Goal: Task Accomplishment & Management: Complete application form

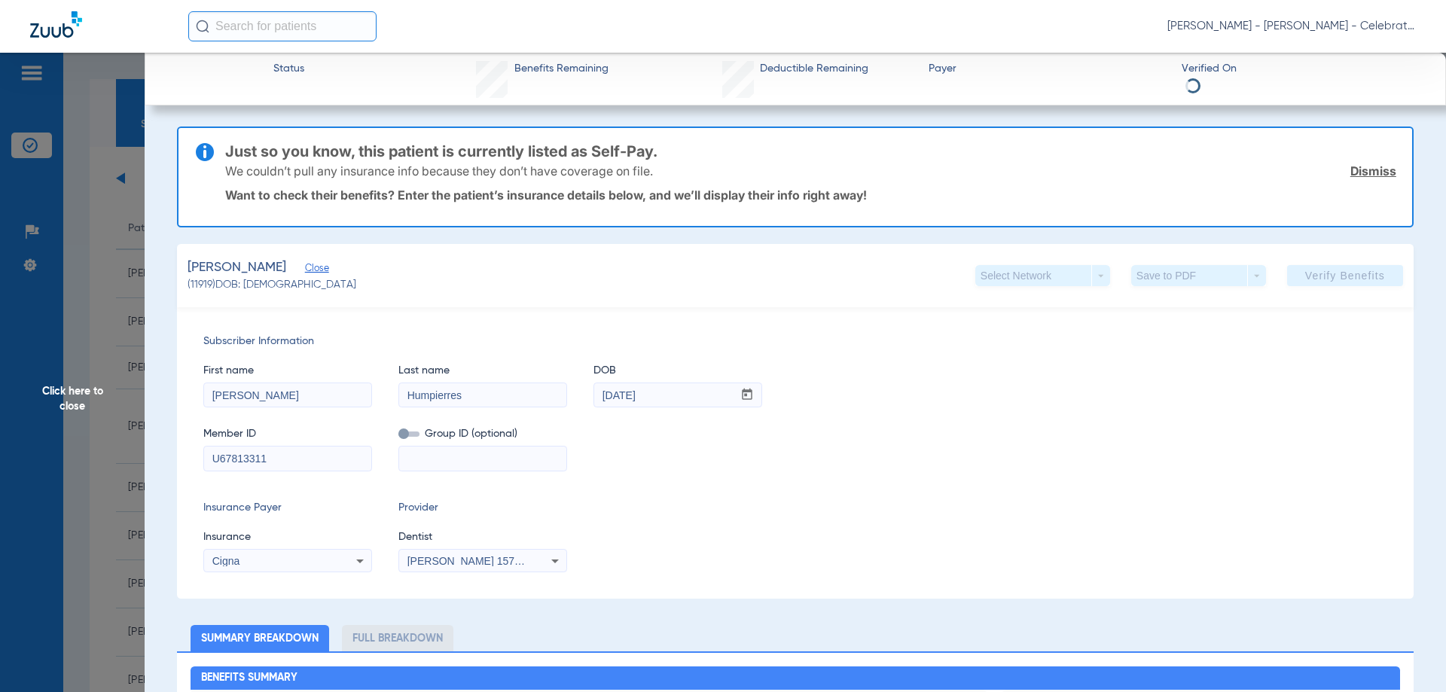
scroll to position [151, 0]
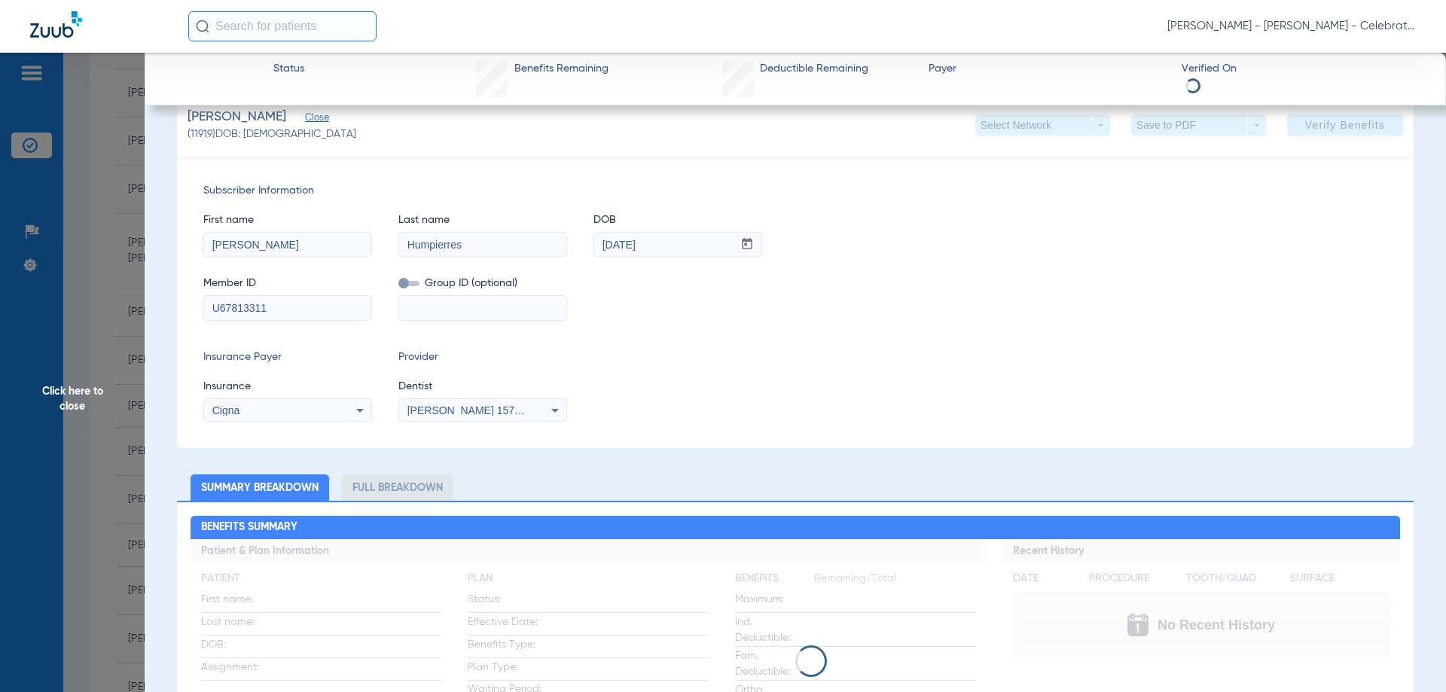
click at [76, 380] on span "Click here to close" at bounding box center [72, 399] width 145 height 692
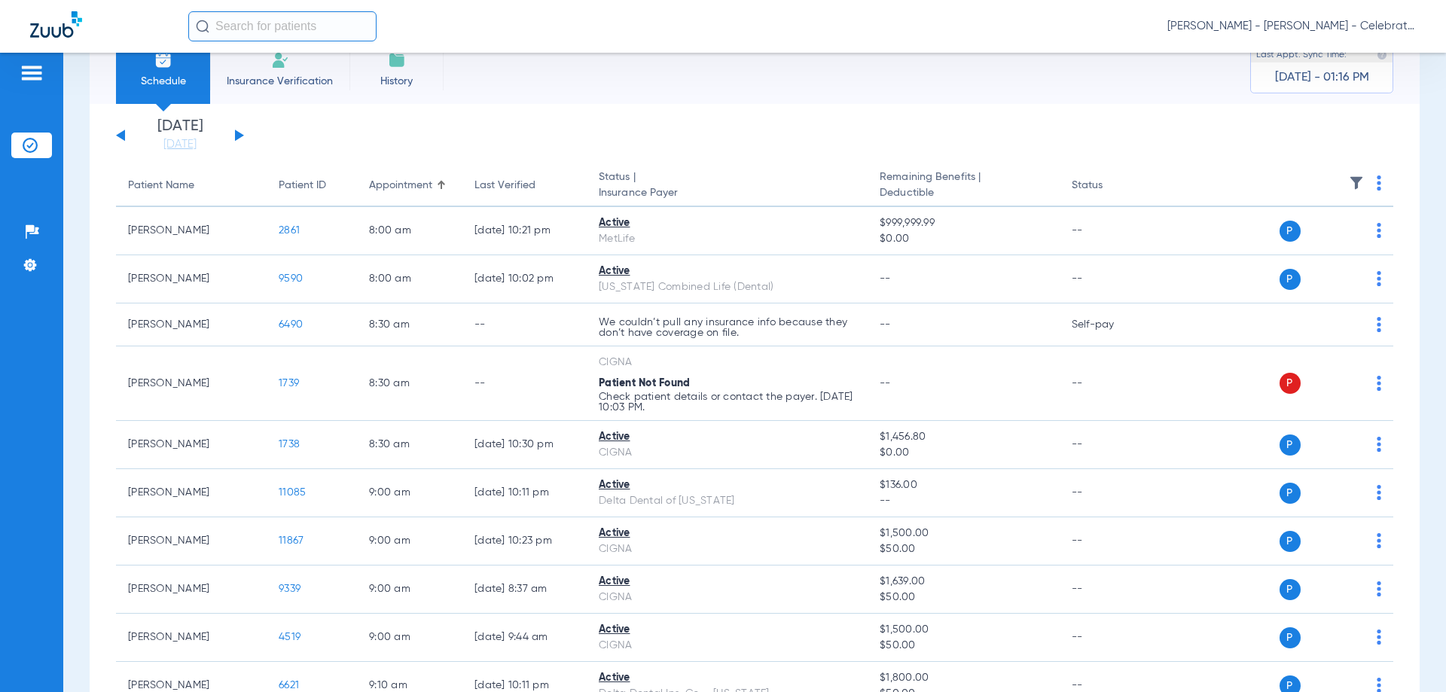
scroll to position [0, 0]
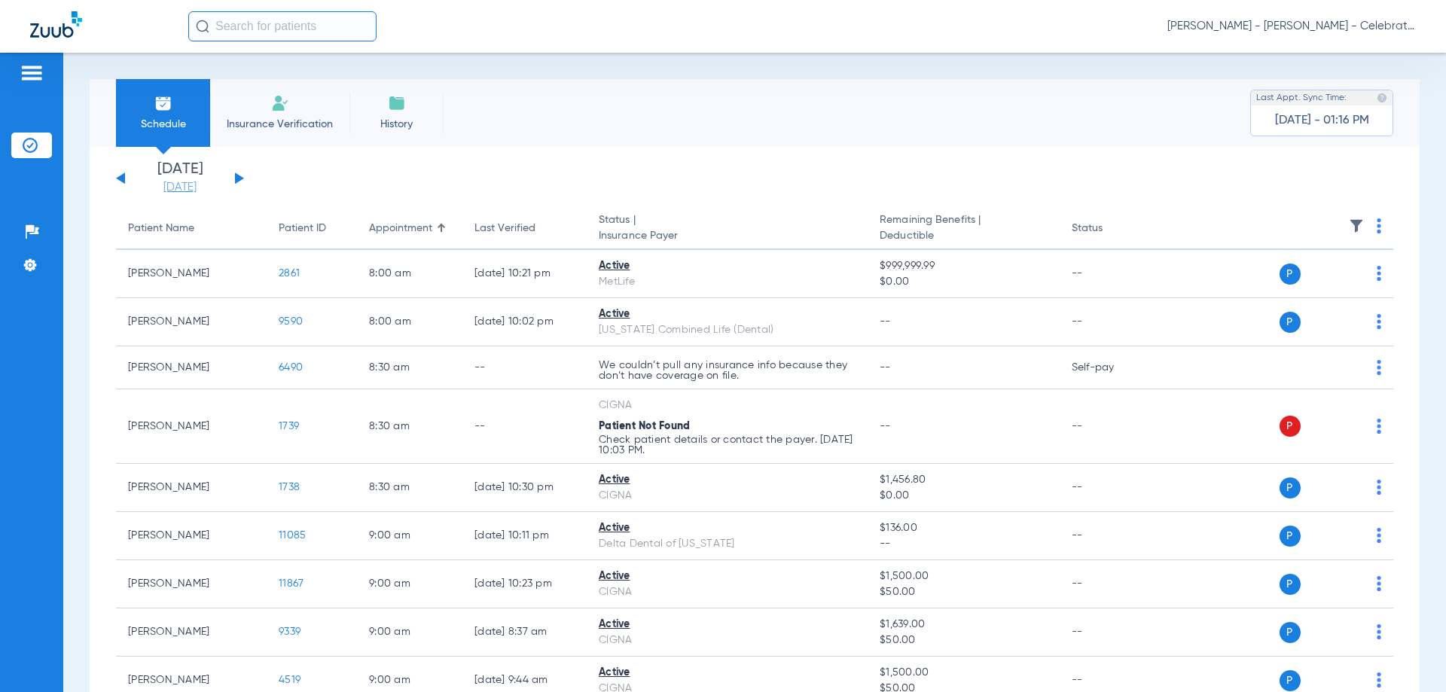
click at [182, 183] on link "[DATE]" at bounding box center [180, 187] width 90 height 15
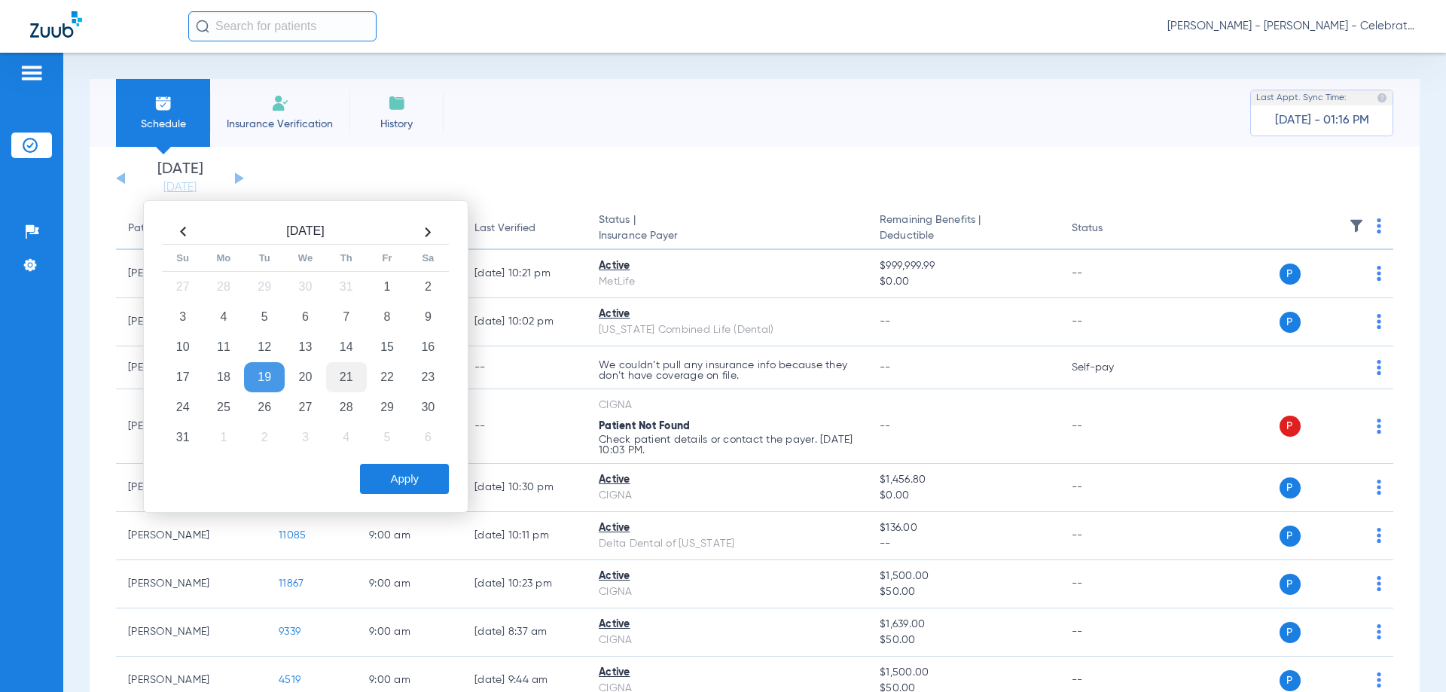
click at [350, 384] on td "21" at bounding box center [346, 377] width 41 height 30
click at [426, 475] on button "Apply" at bounding box center [404, 479] width 89 height 30
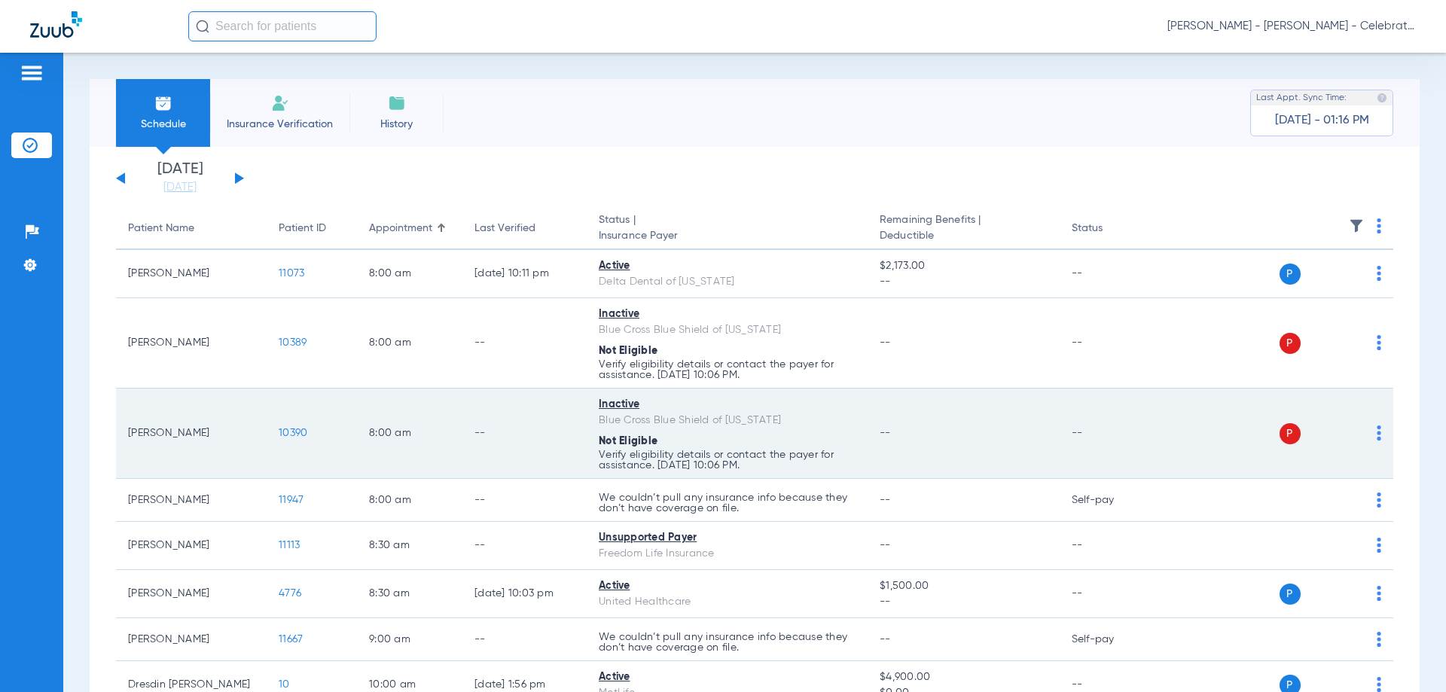
scroll to position [75, 0]
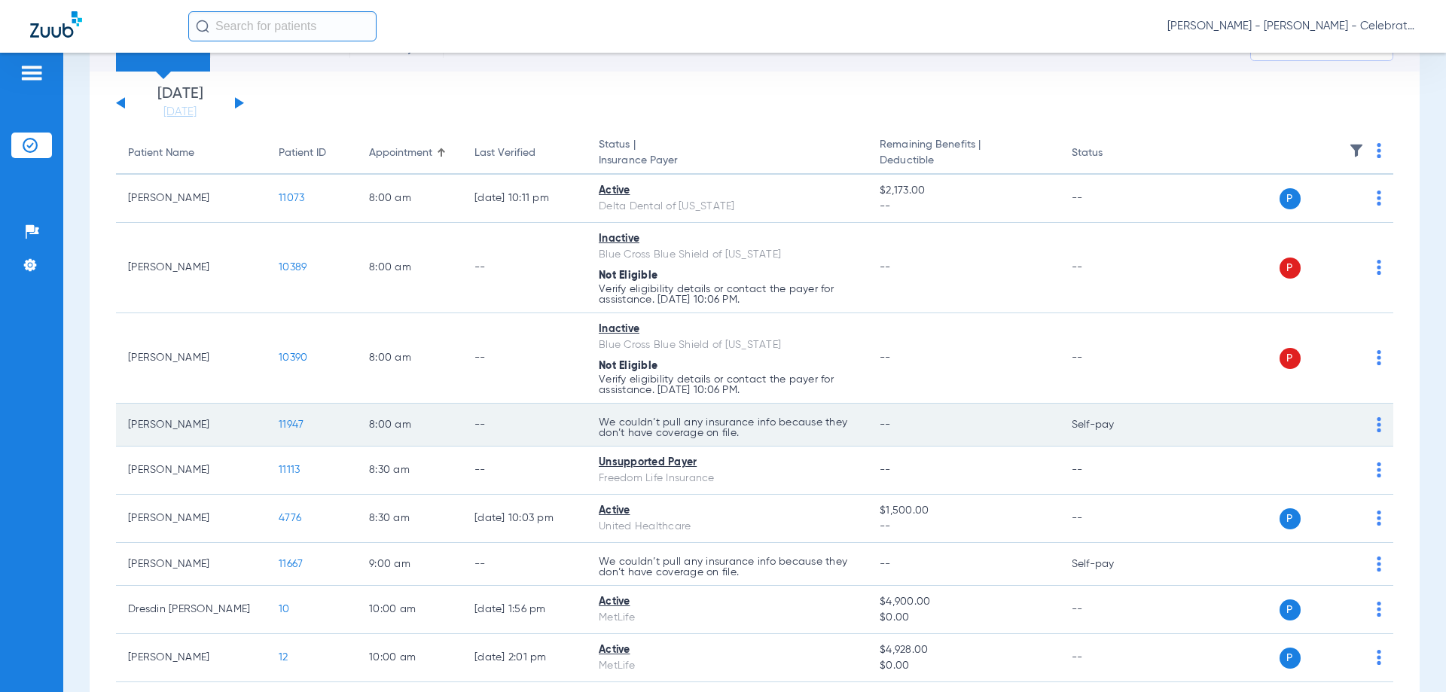
click at [287, 423] on span "11947" at bounding box center [291, 425] width 25 height 11
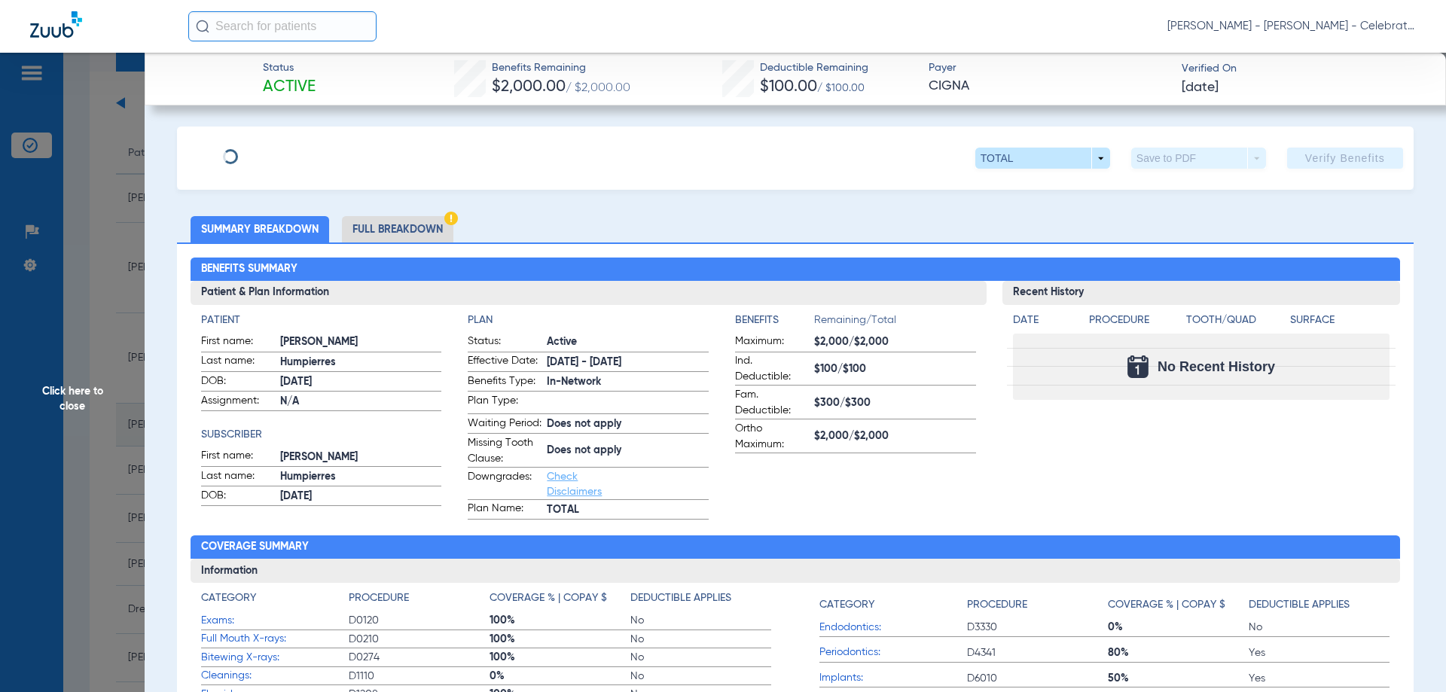
type input "Enzo"
type input "Frascarelli"
type input "09/02/2021"
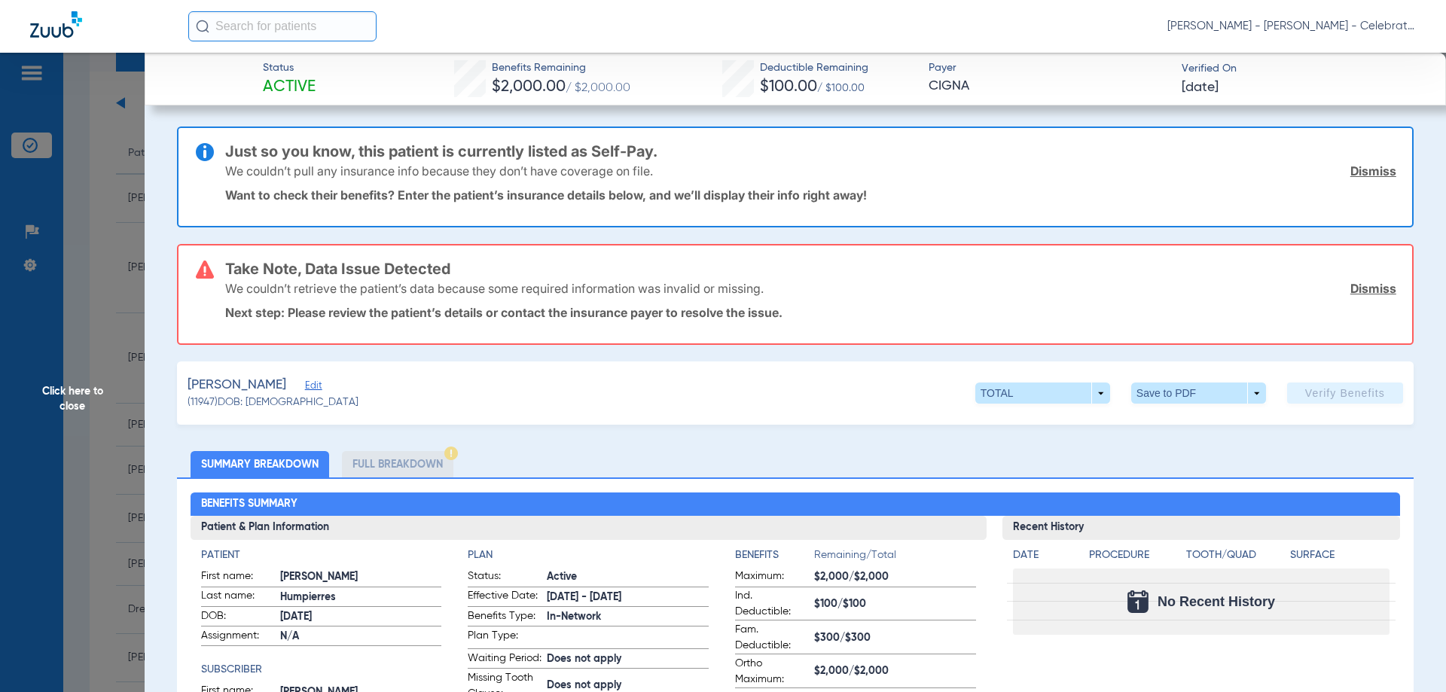
click at [313, 389] on span "Edit" at bounding box center [312, 387] width 14 height 14
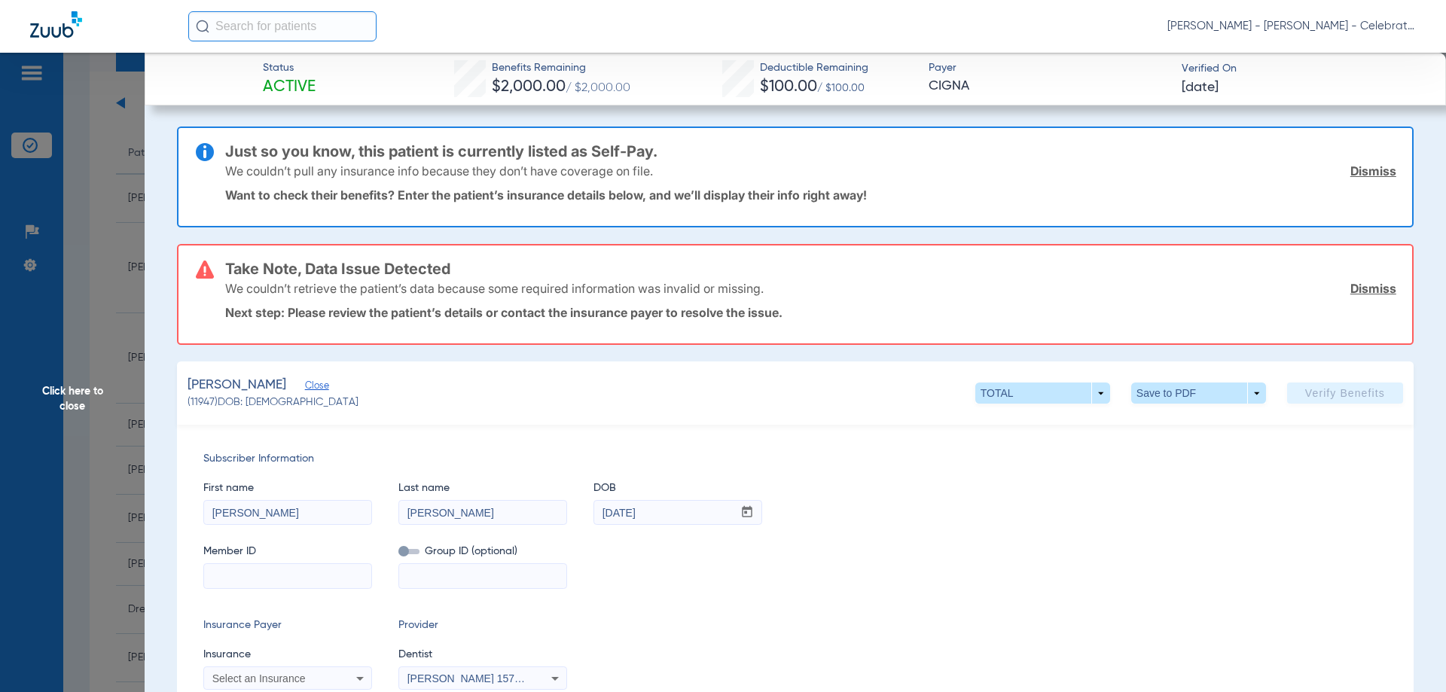
click at [329, 582] on input at bounding box center [287, 576] width 167 height 24
paste input "W288363395"
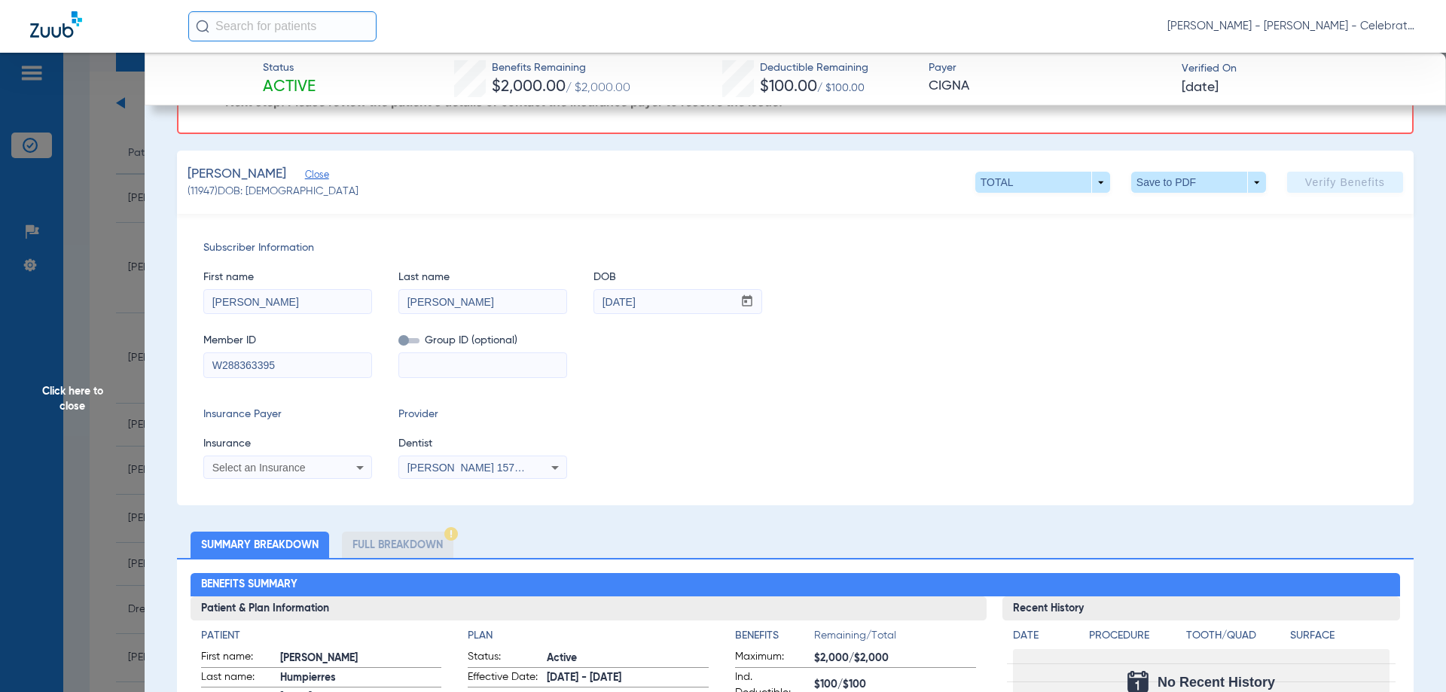
scroll to position [226, 0]
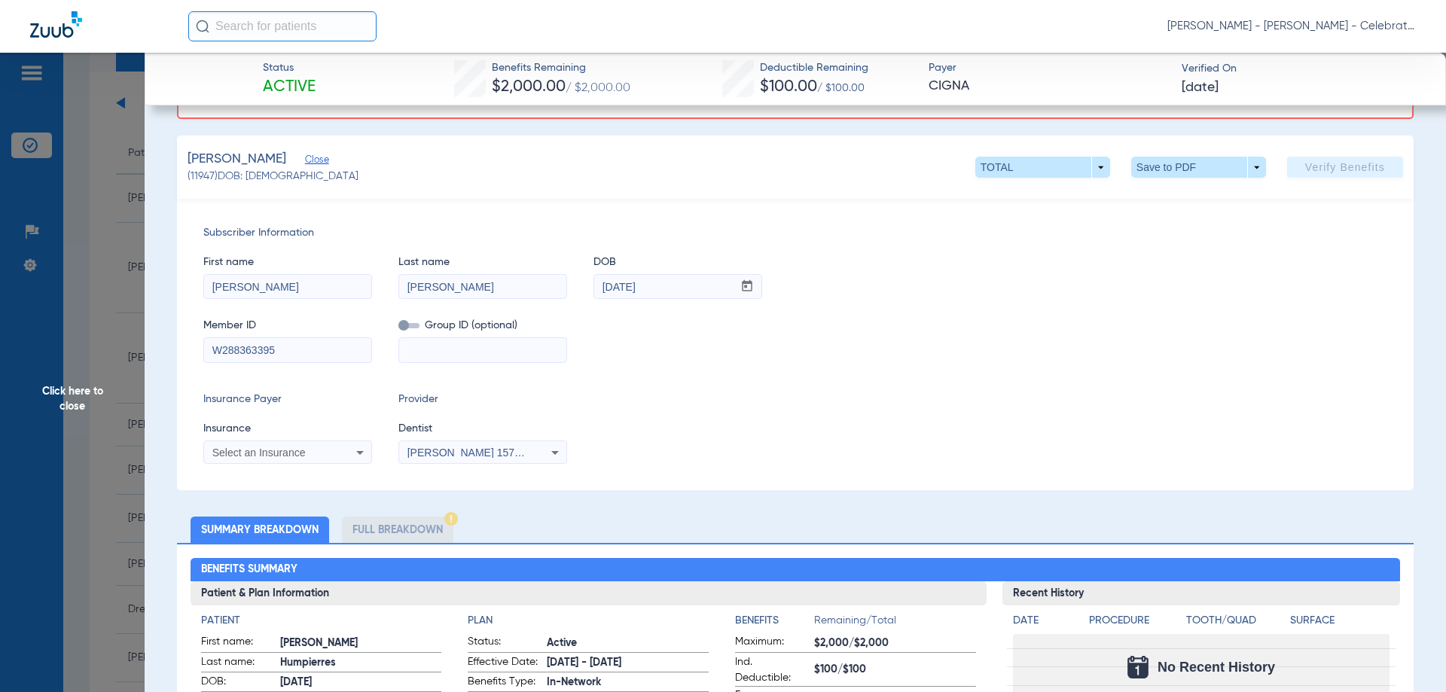
type input "W288363395"
click at [304, 454] on span "Select an Insurance" at bounding box center [258, 453] width 93 height 12
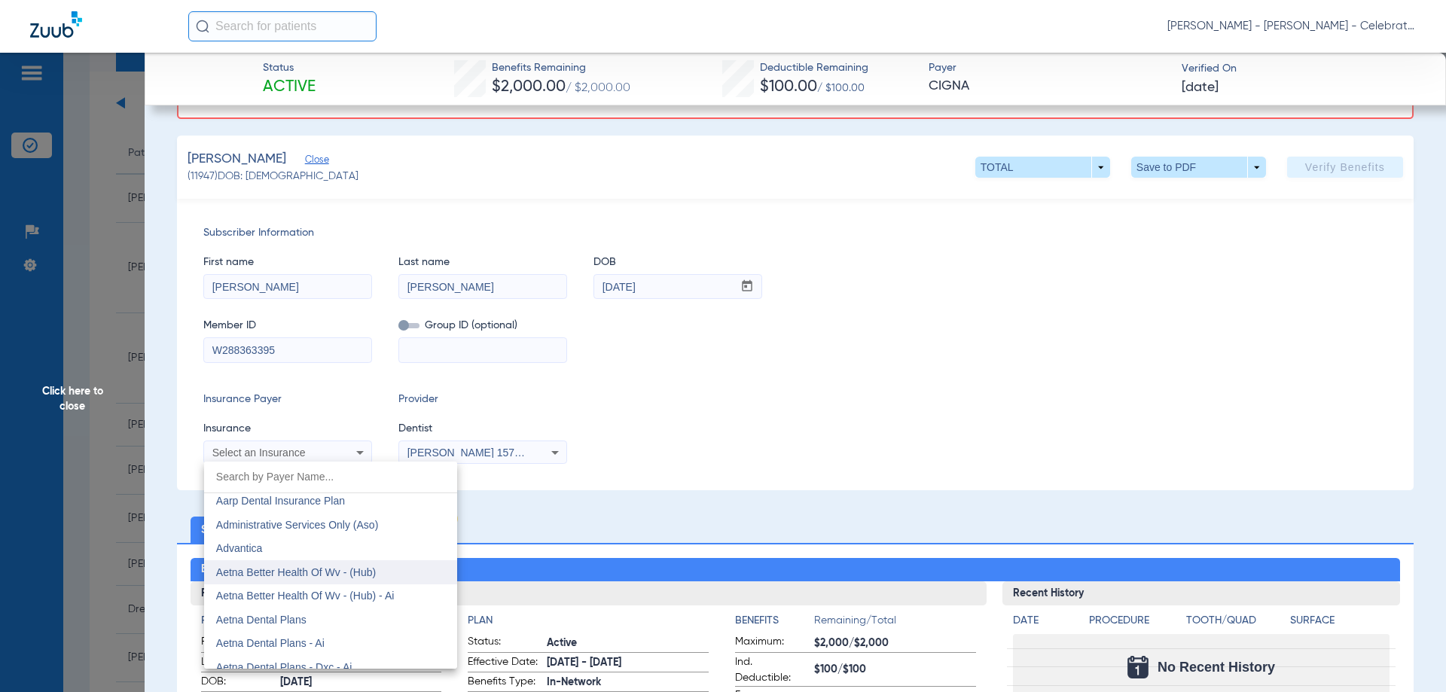
scroll to position [75, 0]
click at [287, 597] on span "Aetna Dental Plans" at bounding box center [261, 596] width 90 height 12
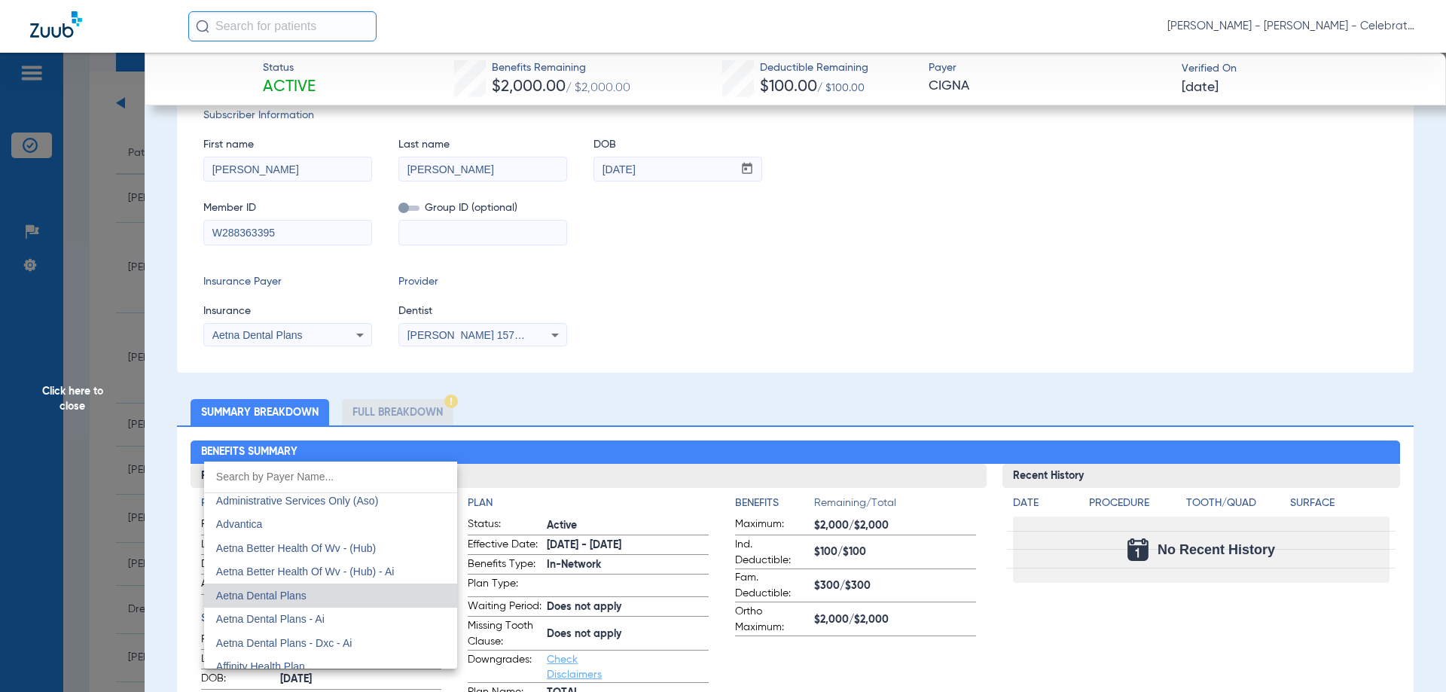
scroll to position [108, 0]
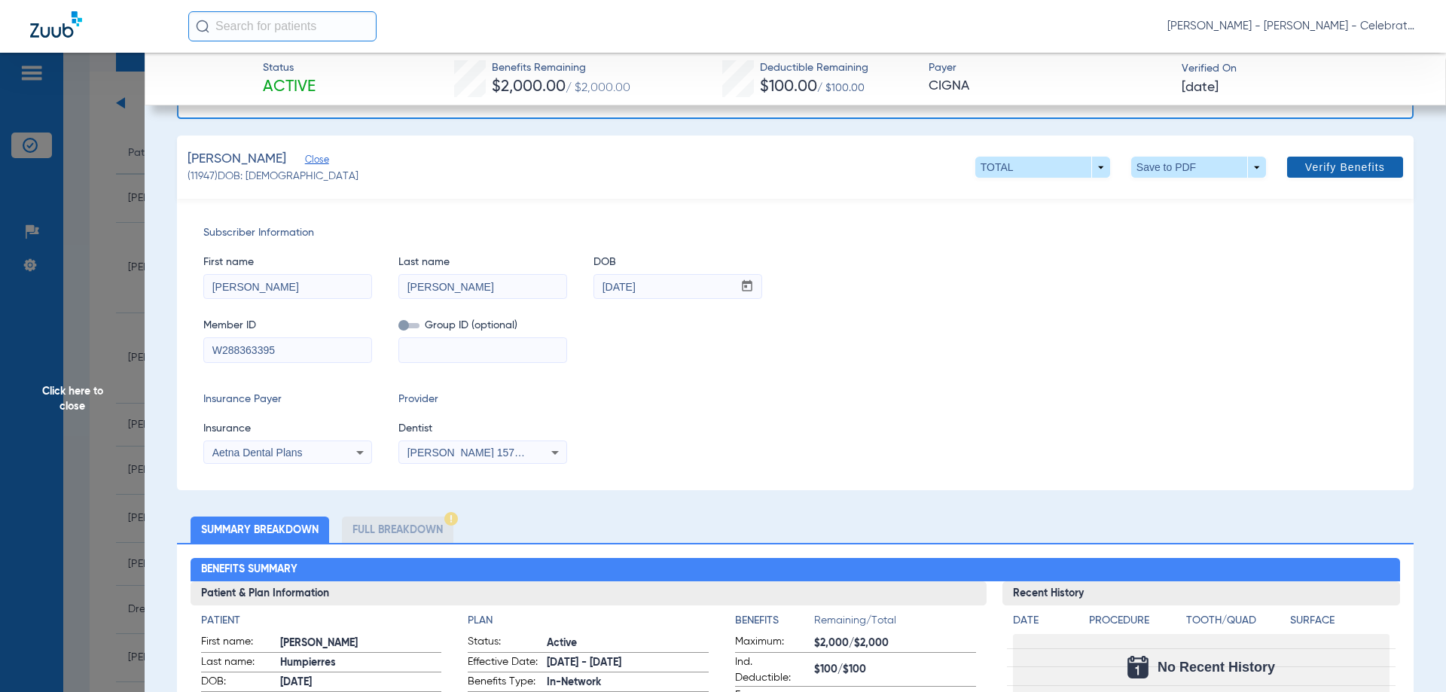
click at [1322, 163] on span "Verify Benefits" at bounding box center [1346, 167] width 80 height 12
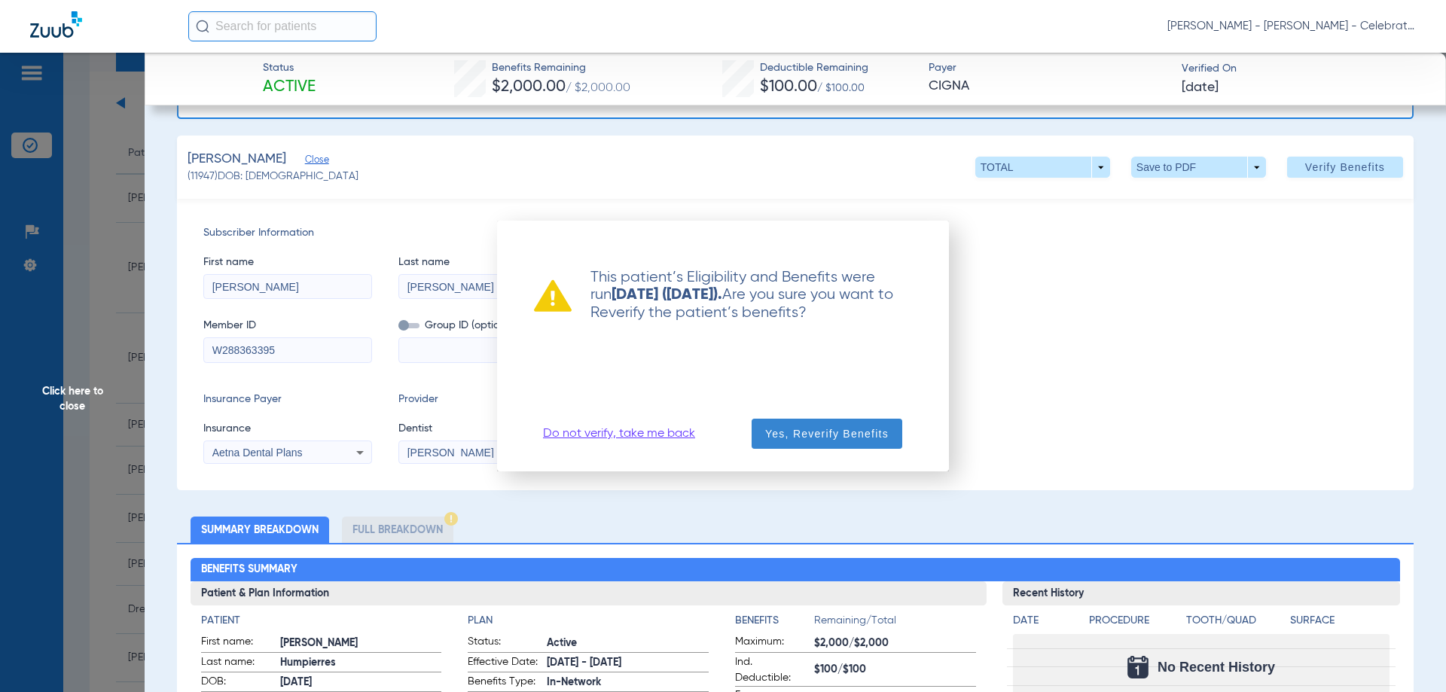
click at [866, 446] on span "button" at bounding box center [827, 434] width 151 height 36
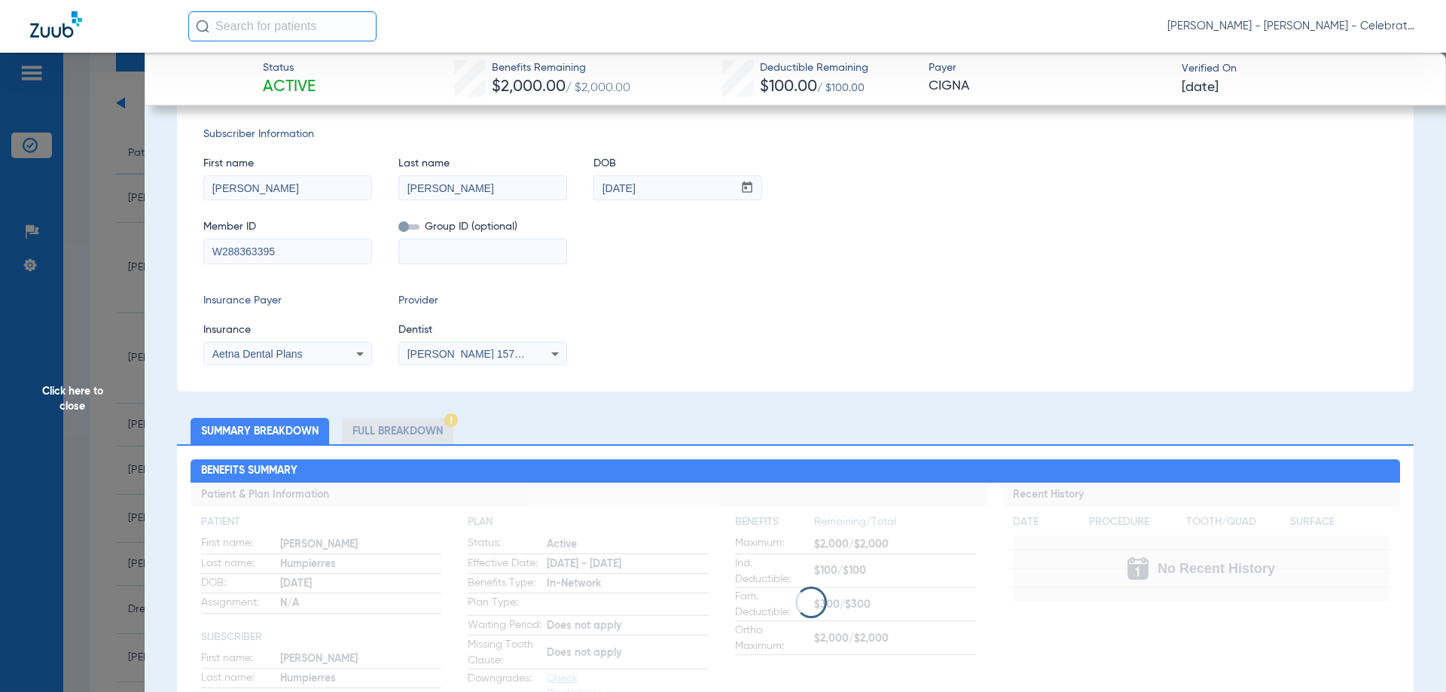
scroll to position [0, 0]
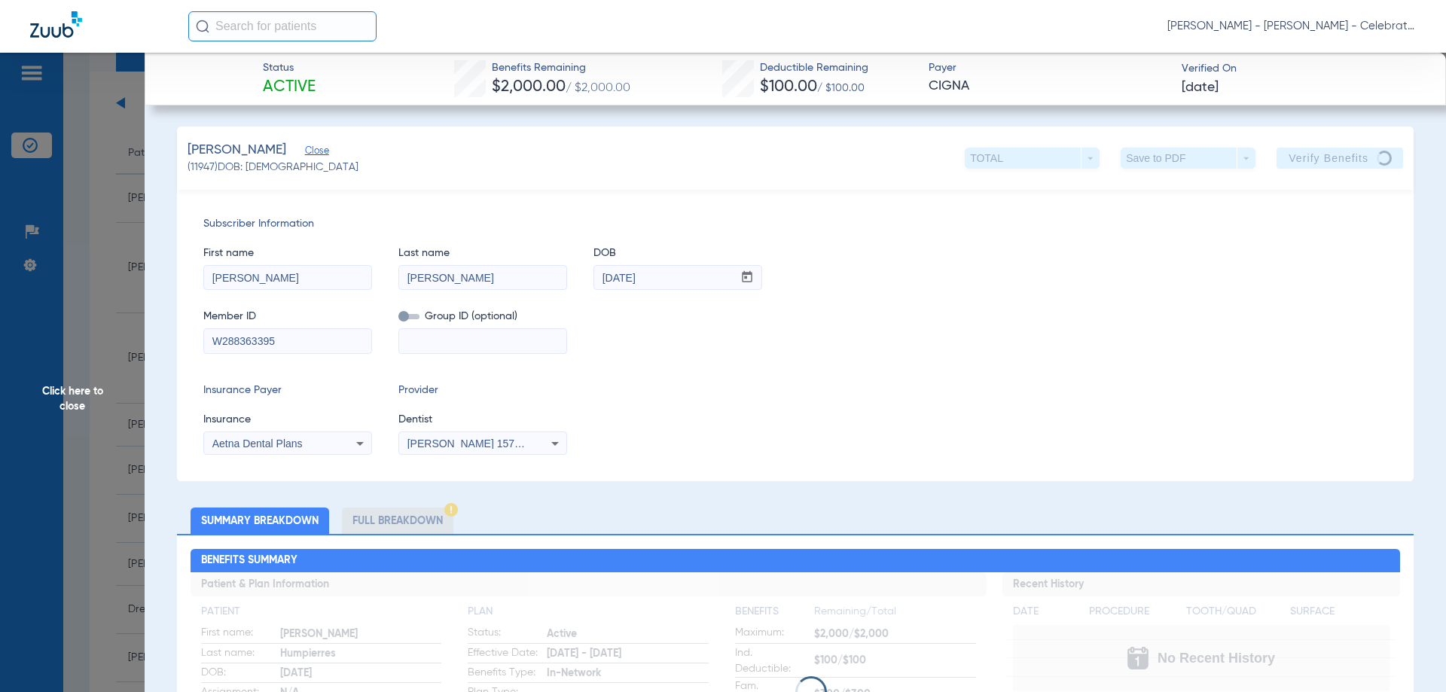
click at [94, 399] on span "Click here to close" at bounding box center [72, 399] width 145 height 692
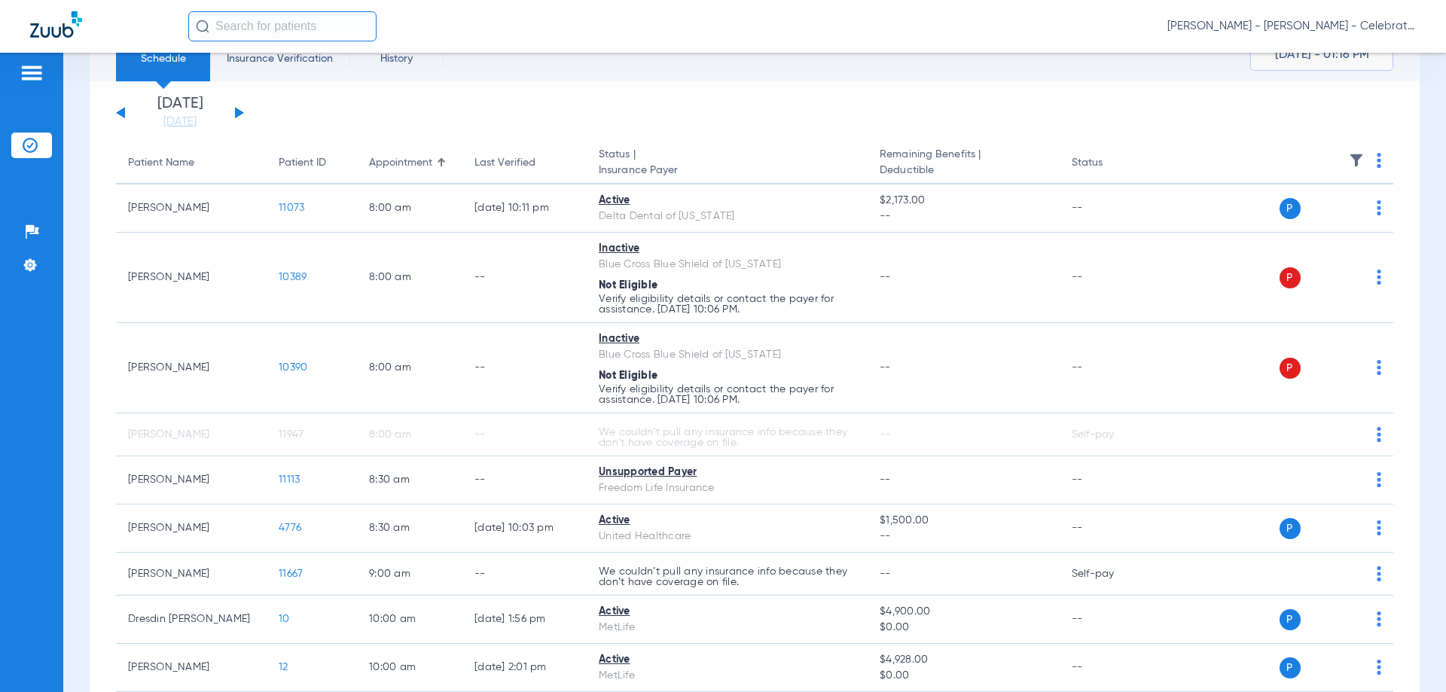
scroll to position [75, 0]
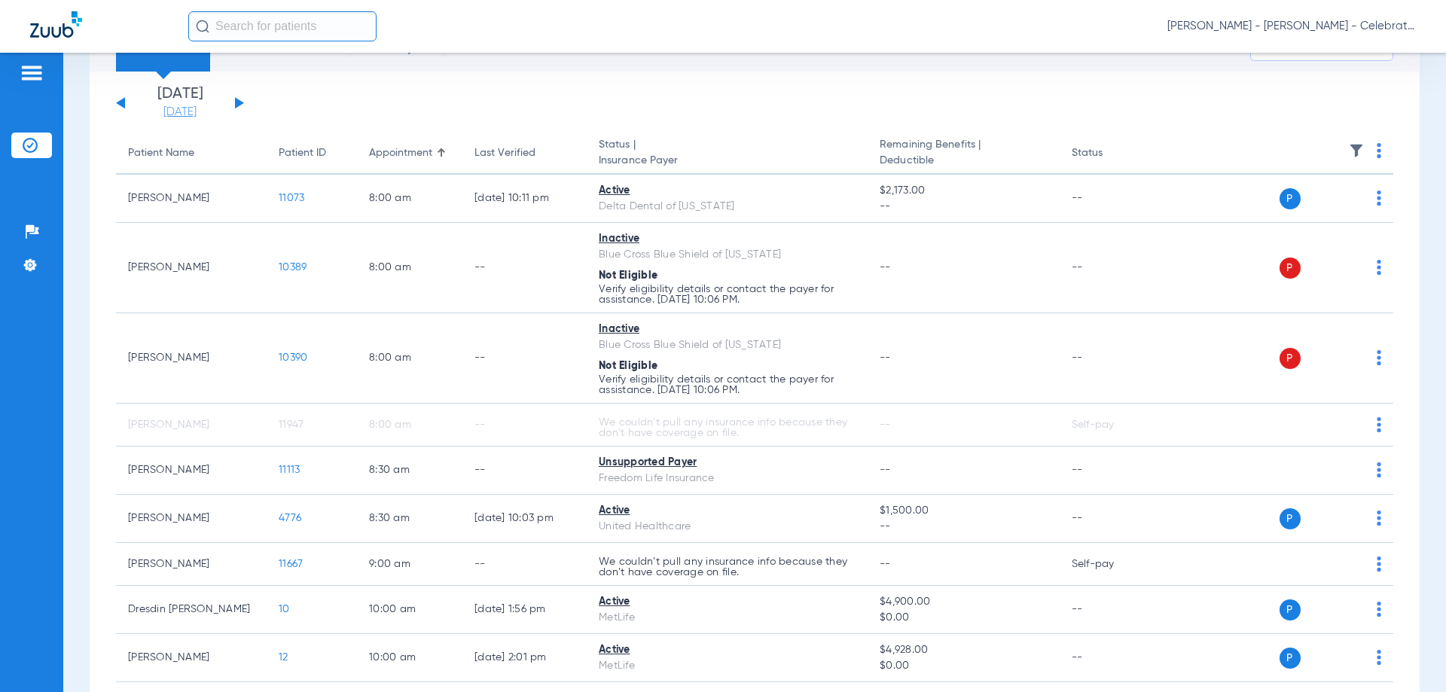
click at [186, 109] on link "[DATE]" at bounding box center [180, 112] width 90 height 15
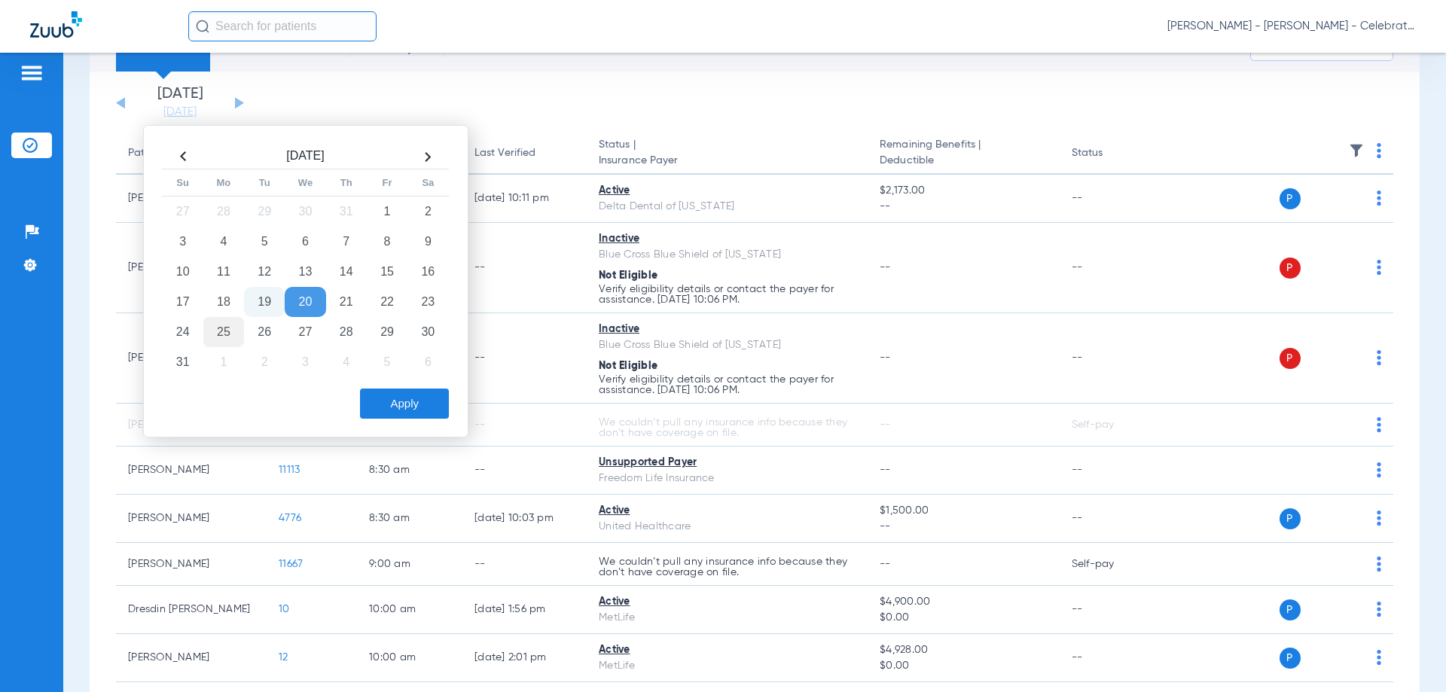
drag, startPoint x: 215, startPoint y: 324, endPoint x: 222, endPoint y: 328, distance: 7.8
click at [216, 325] on td "25" at bounding box center [223, 332] width 41 height 30
click at [415, 412] on button "Apply" at bounding box center [404, 404] width 89 height 30
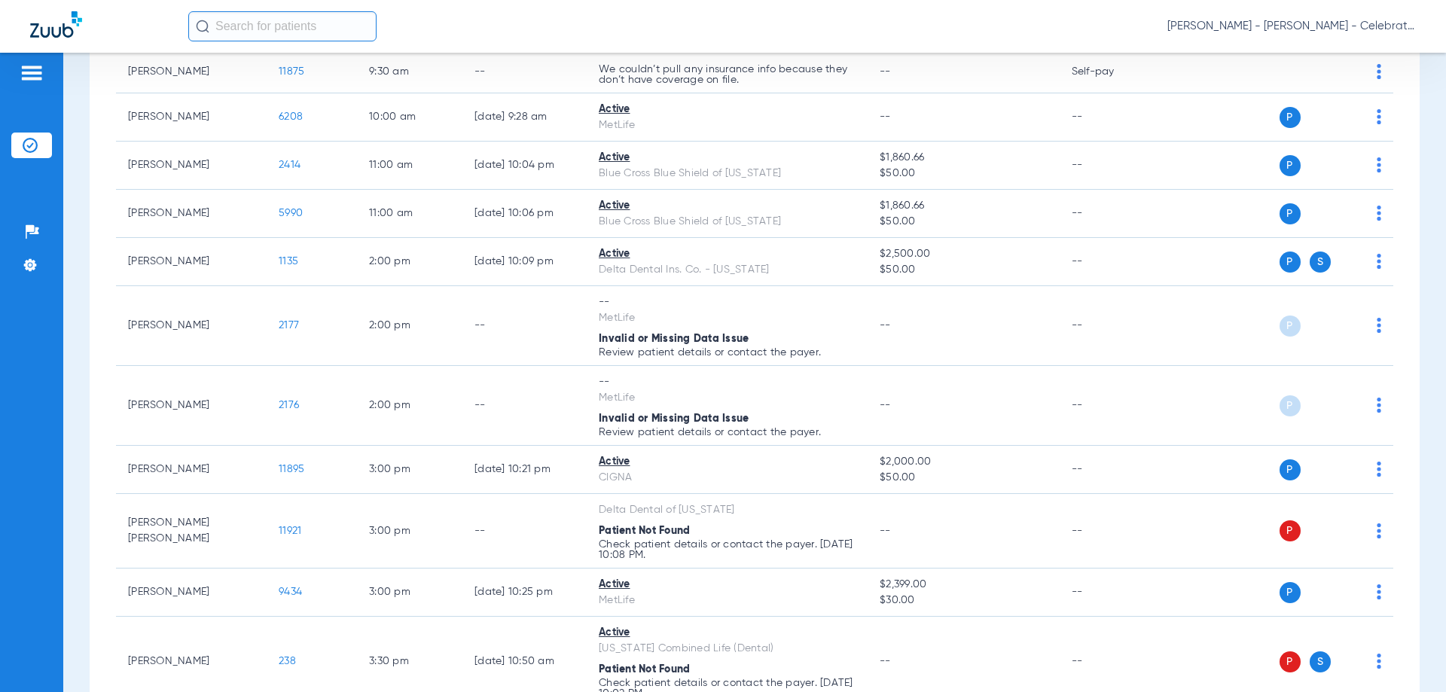
scroll to position [829, 0]
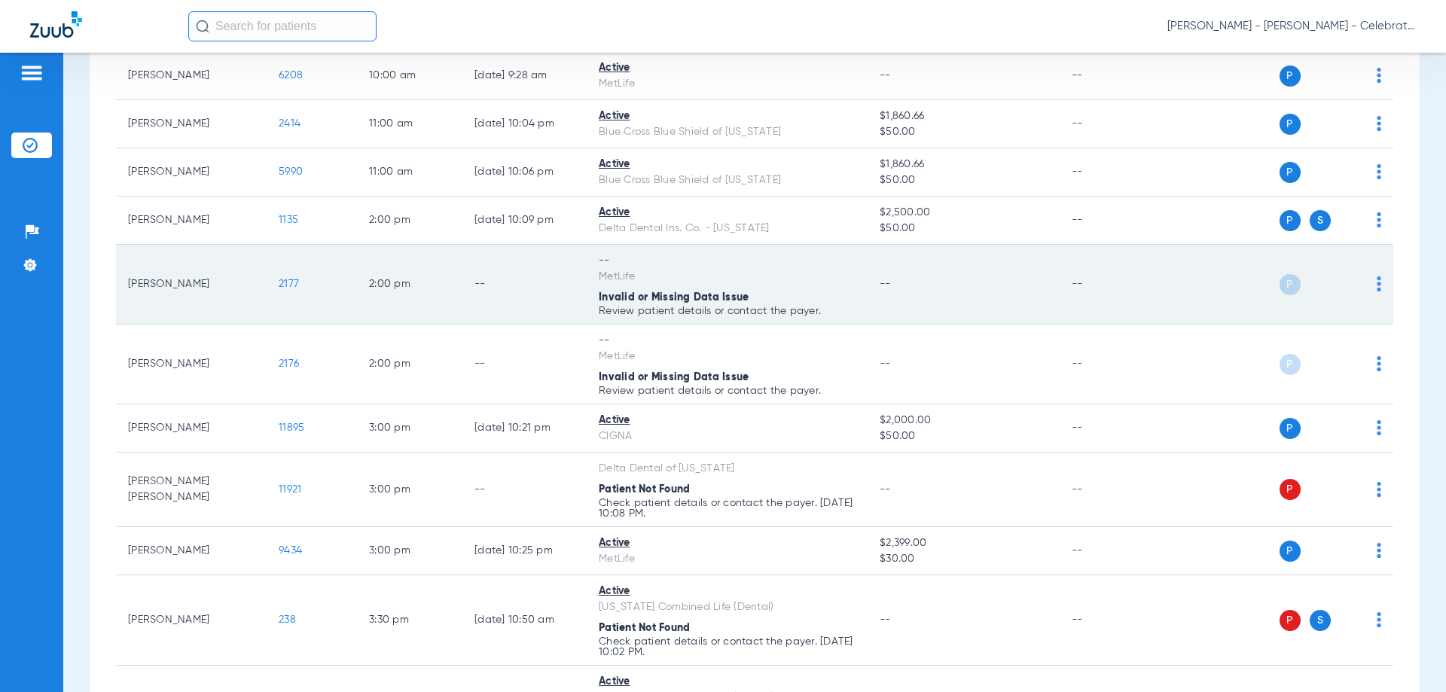
click at [279, 282] on span "2177" at bounding box center [289, 284] width 20 height 11
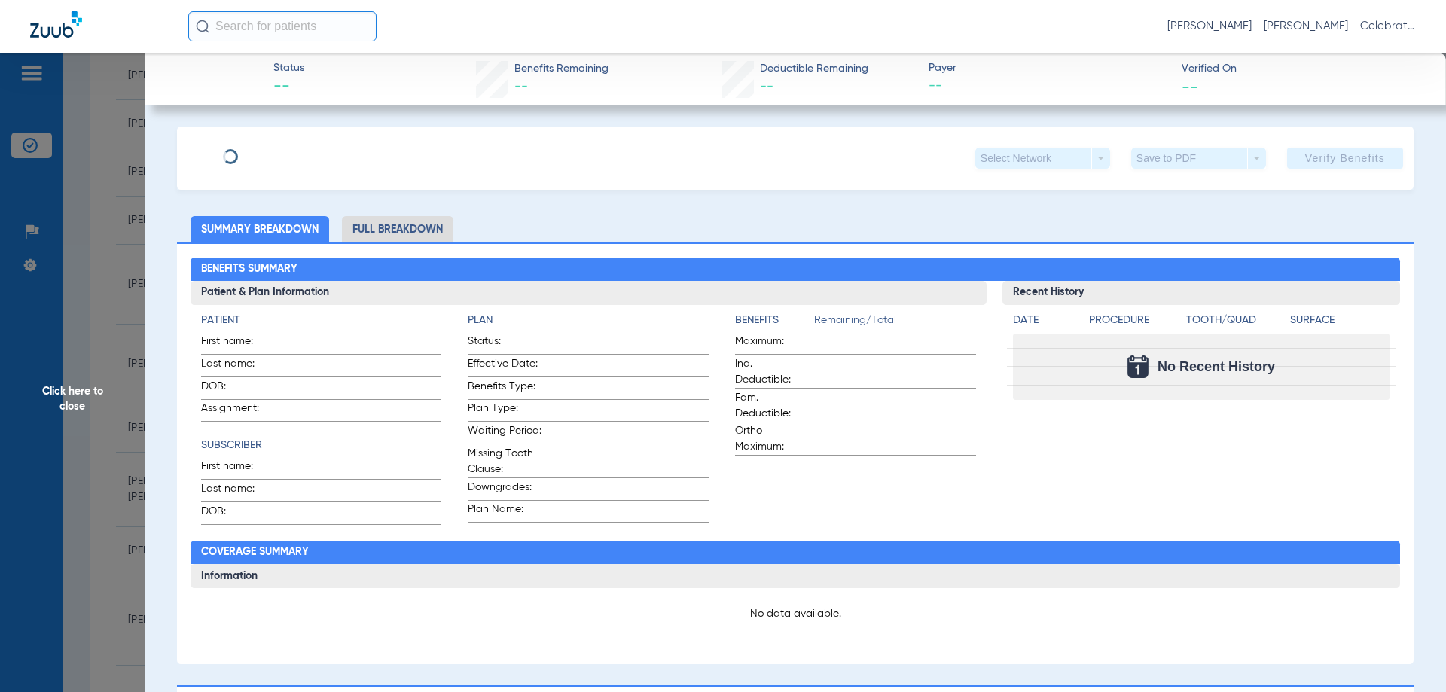
type input "Jairo"
type input "Naranjo Sr."
type input "11/26/1984"
type input "307980"
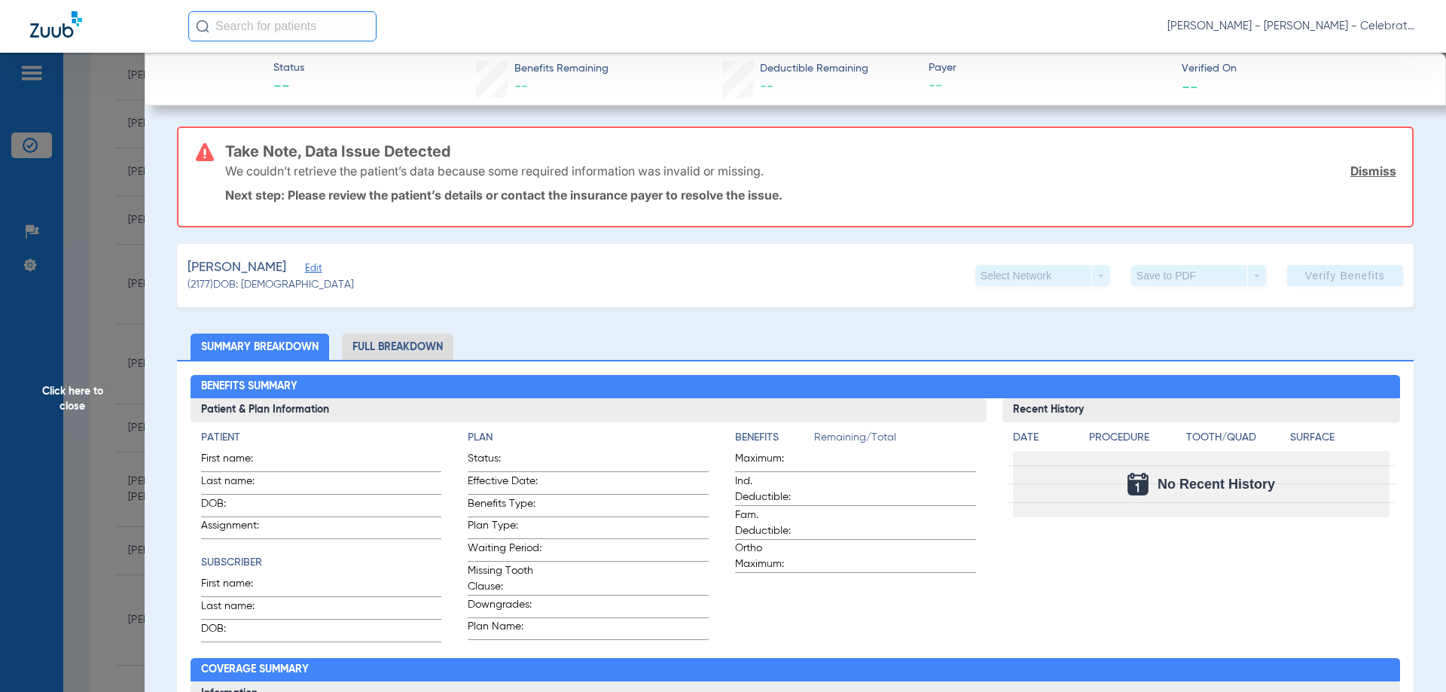
click at [305, 276] on span "Edit" at bounding box center [312, 270] width 14 height 14
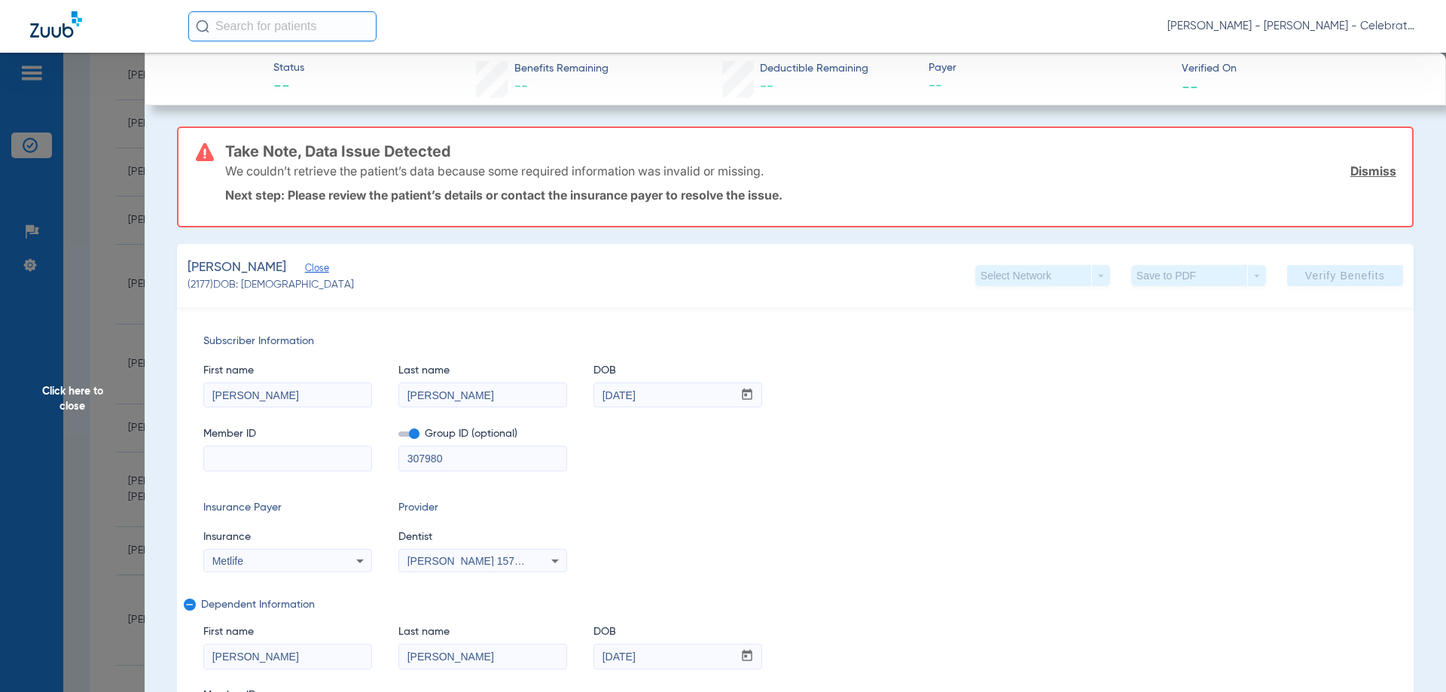
paste input "025868599"
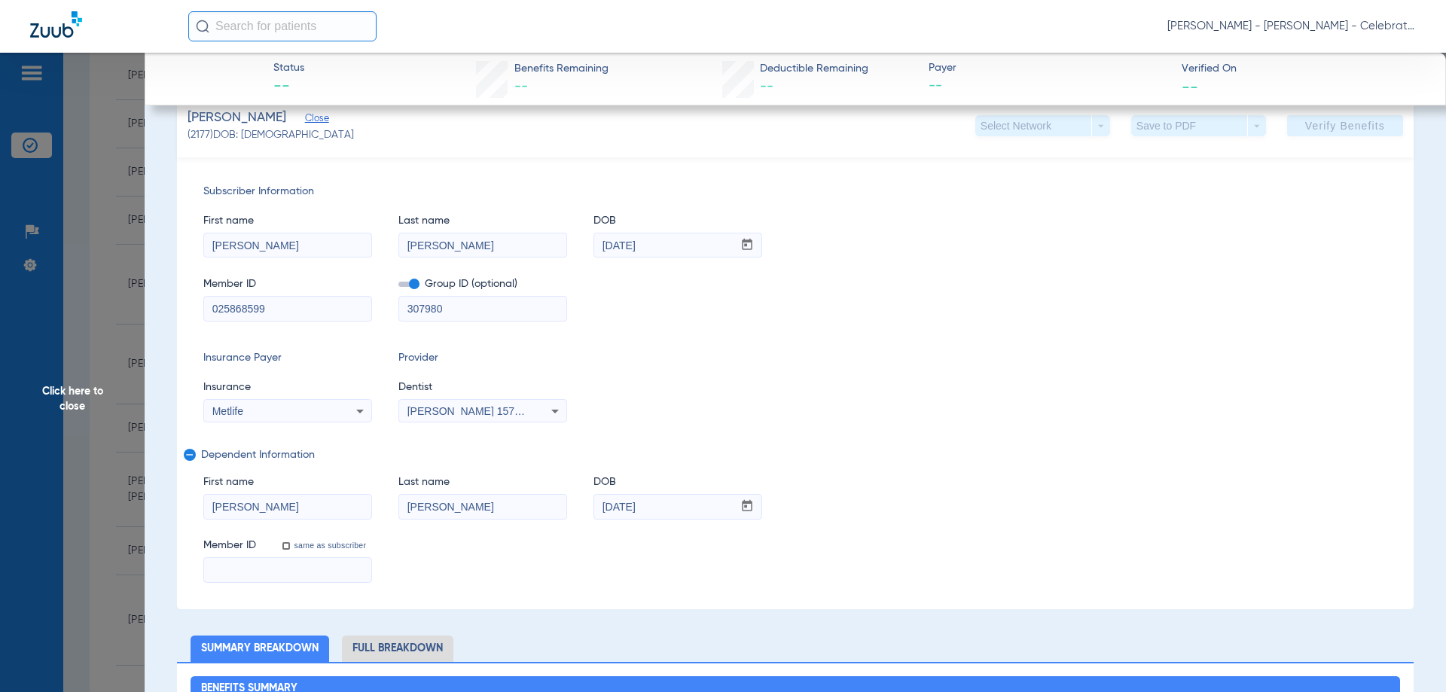
scroll to position [151, 0]
type input "025868599"
paste input "025868599"
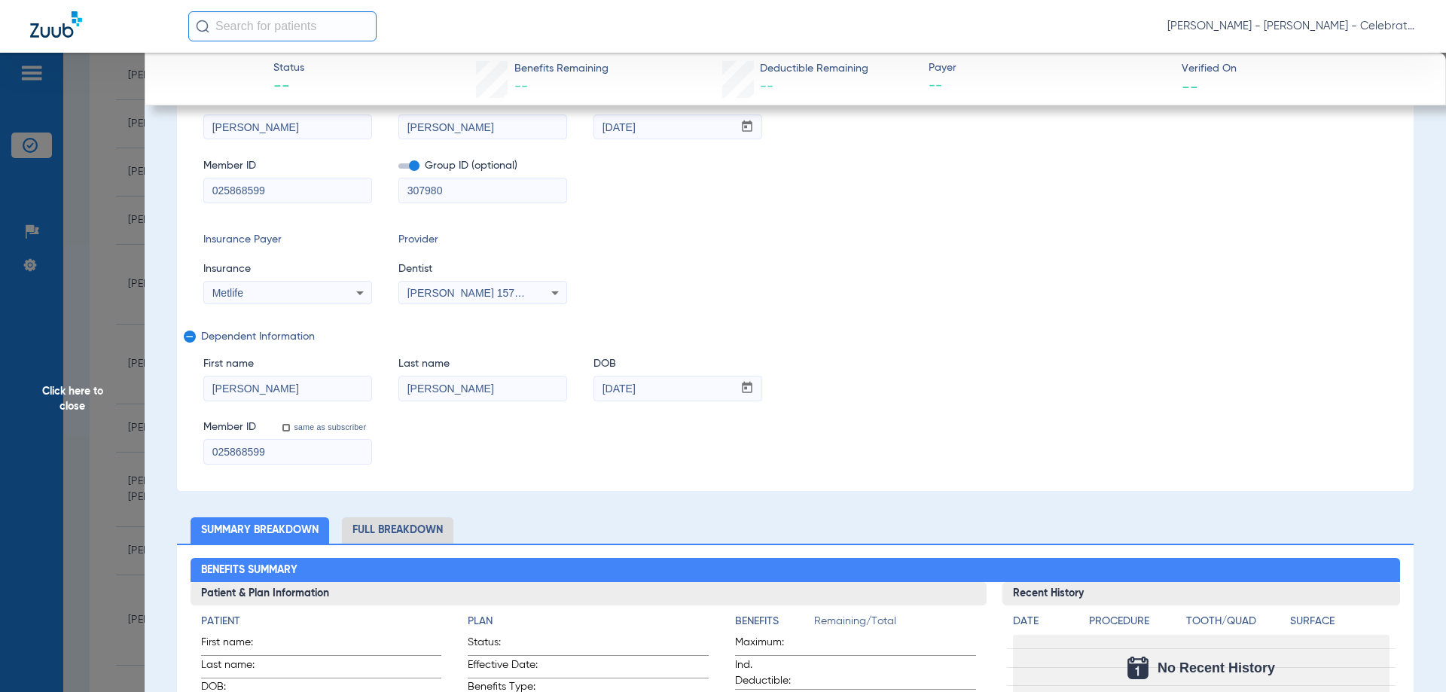
scroll to position [33, 0]
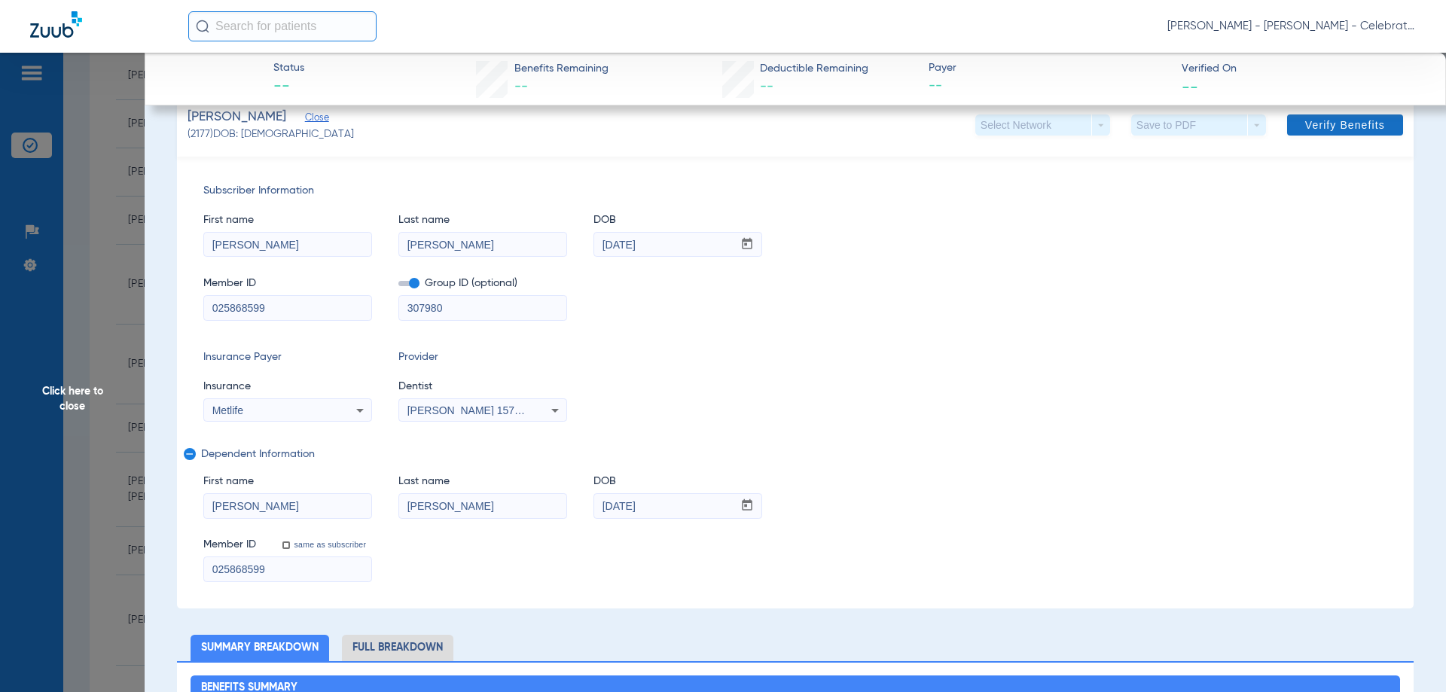
type input "025868599"
click at [1335, 119] on span "Verify Benefits" at bounding box center [1346, 125] width 80 height 12
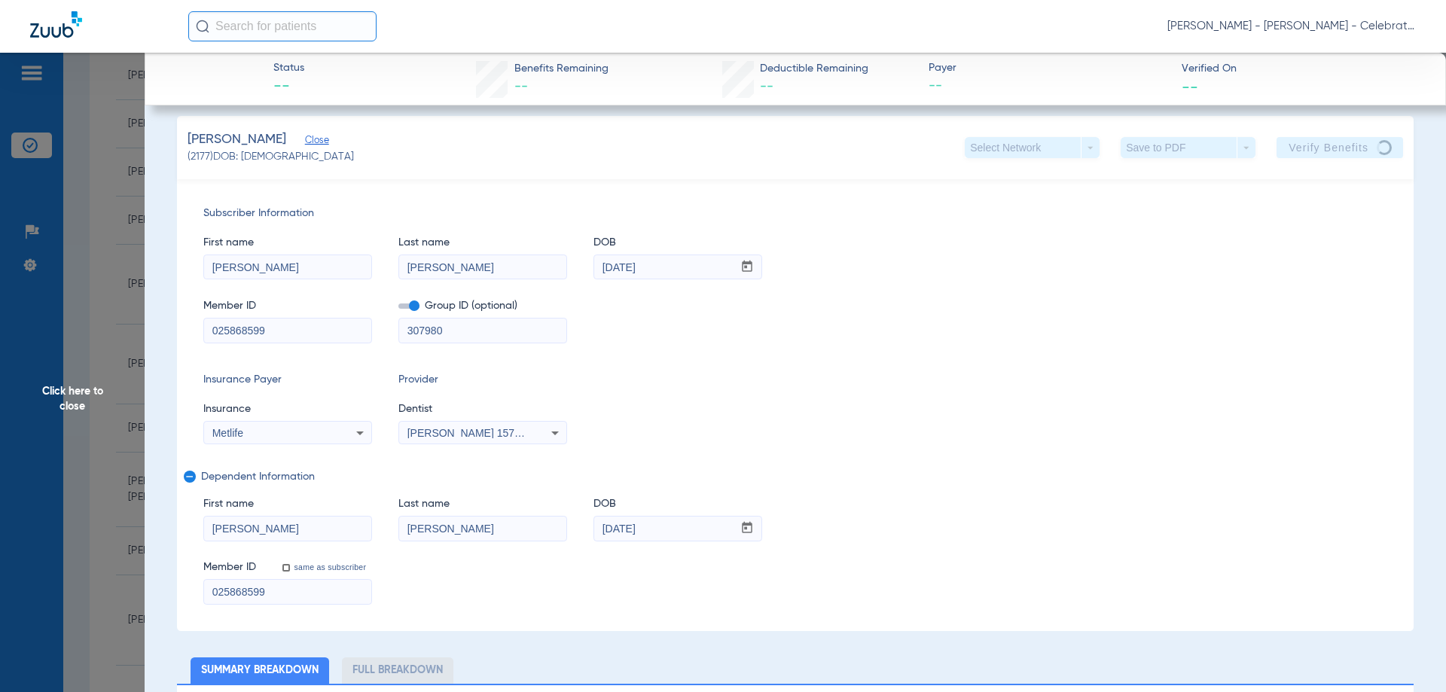
scroll to position [0, 0]
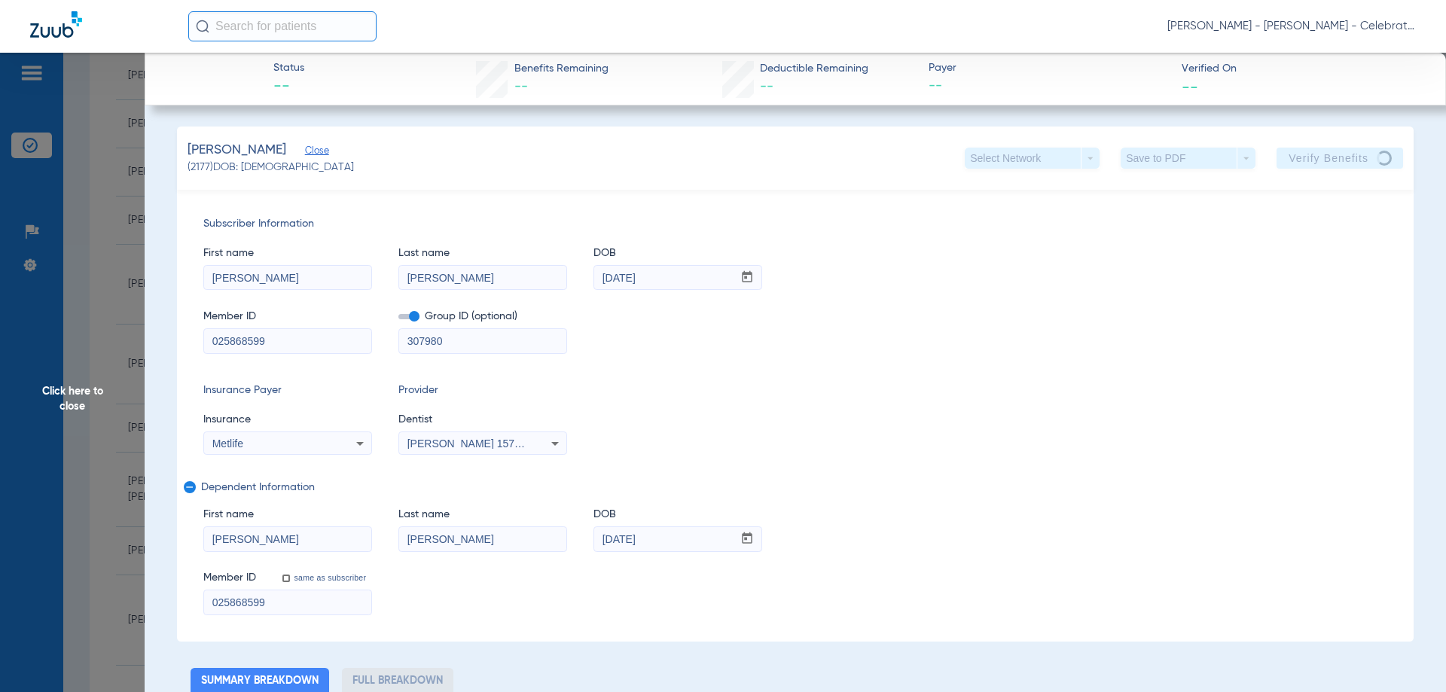
click at [74, 392] on span "Click here to close" at bounding box center [72, 399] width 145 height 692
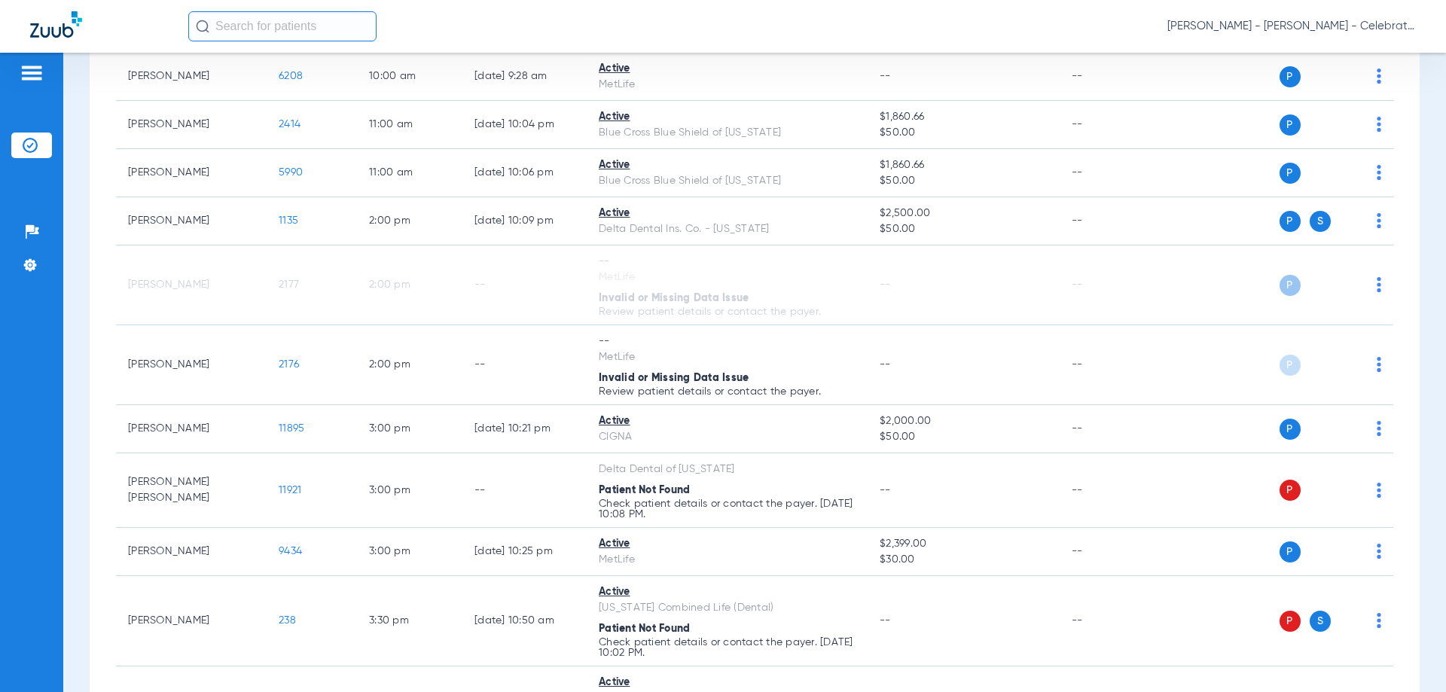
scroll to position [829, 0]
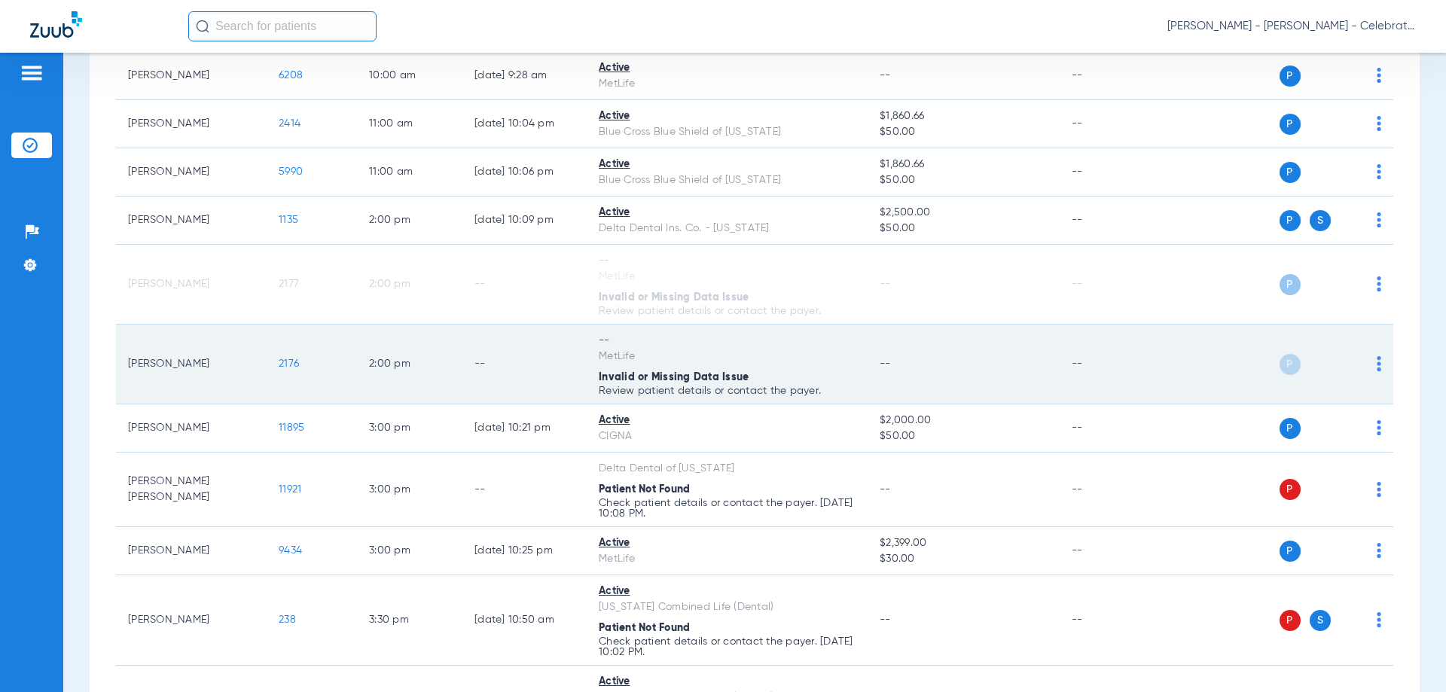
click at [292, 362] on span "2176" at bounding box center [289, 364] width 20 height 11
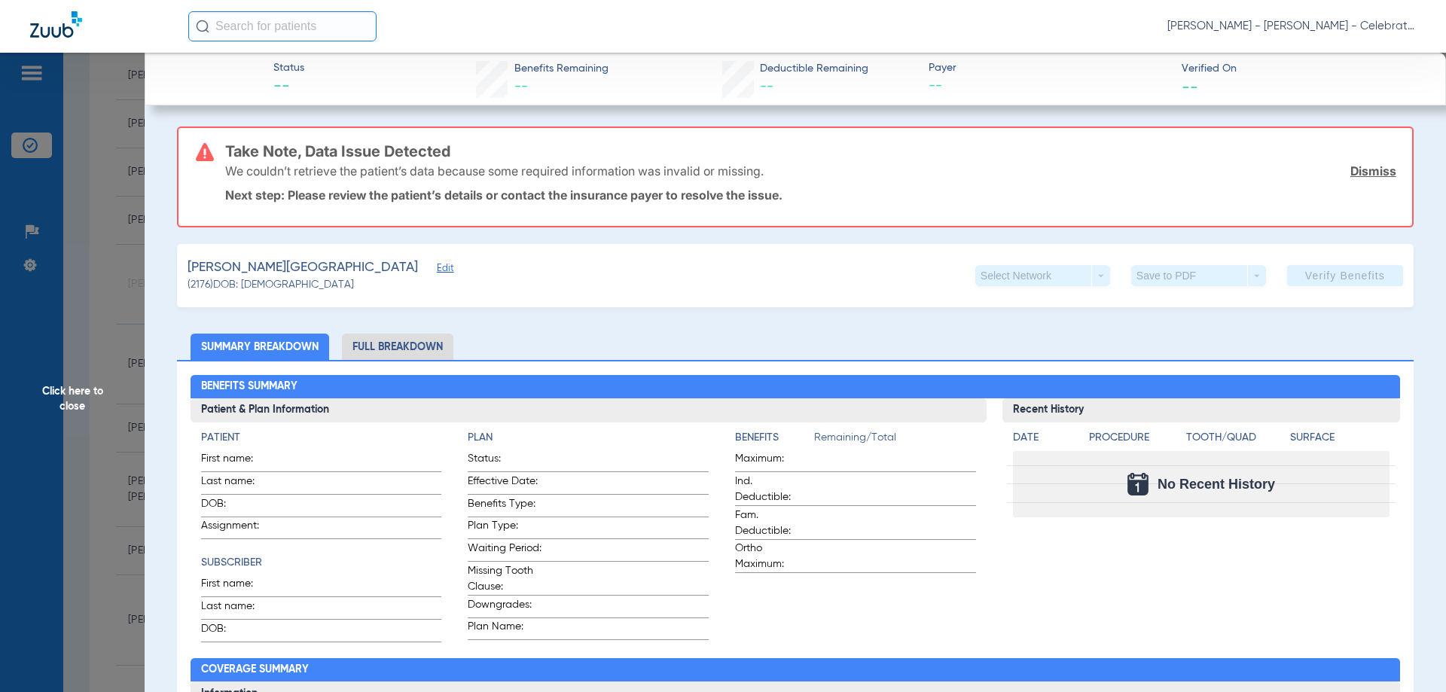
click at [437, 269] on span "Edit" at bounding box center [444, 270] width 14 height 14
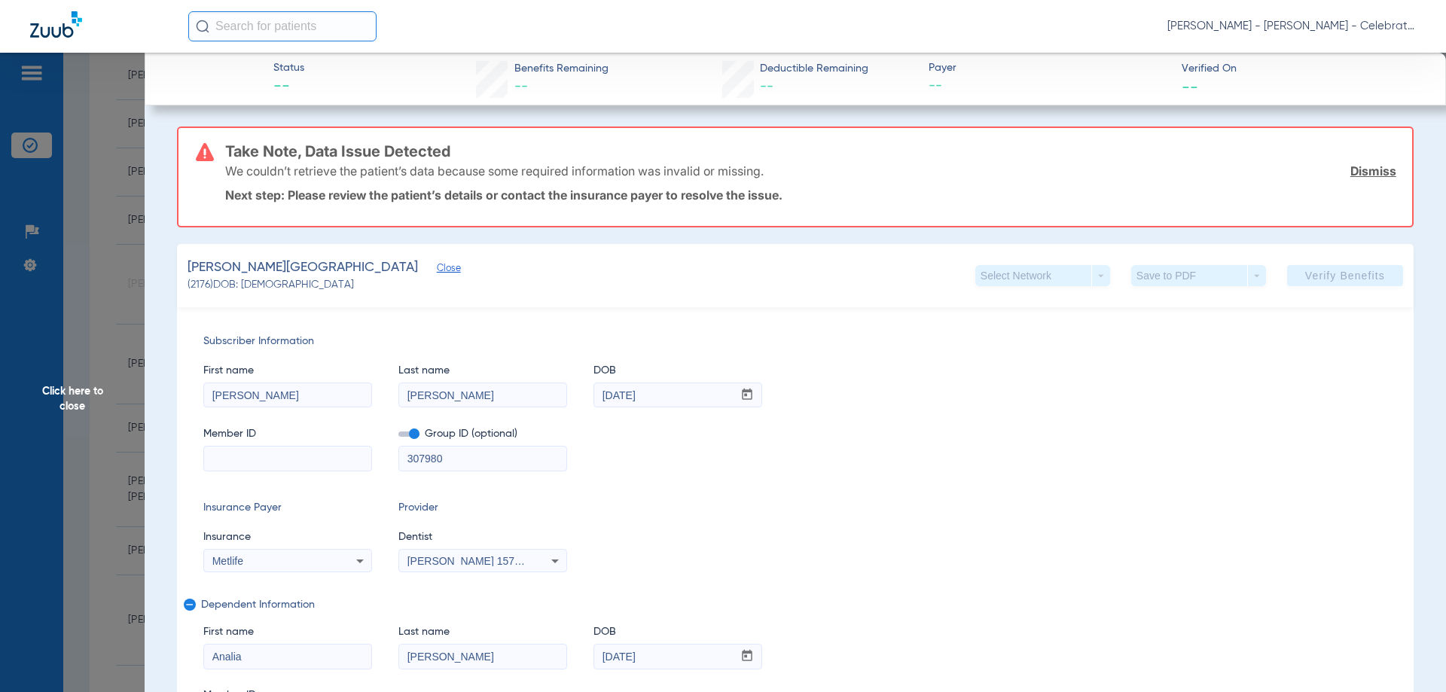
click at [258, 457] on input at bounding box center [287, 459] width 167 height 24
paste input "025868599"
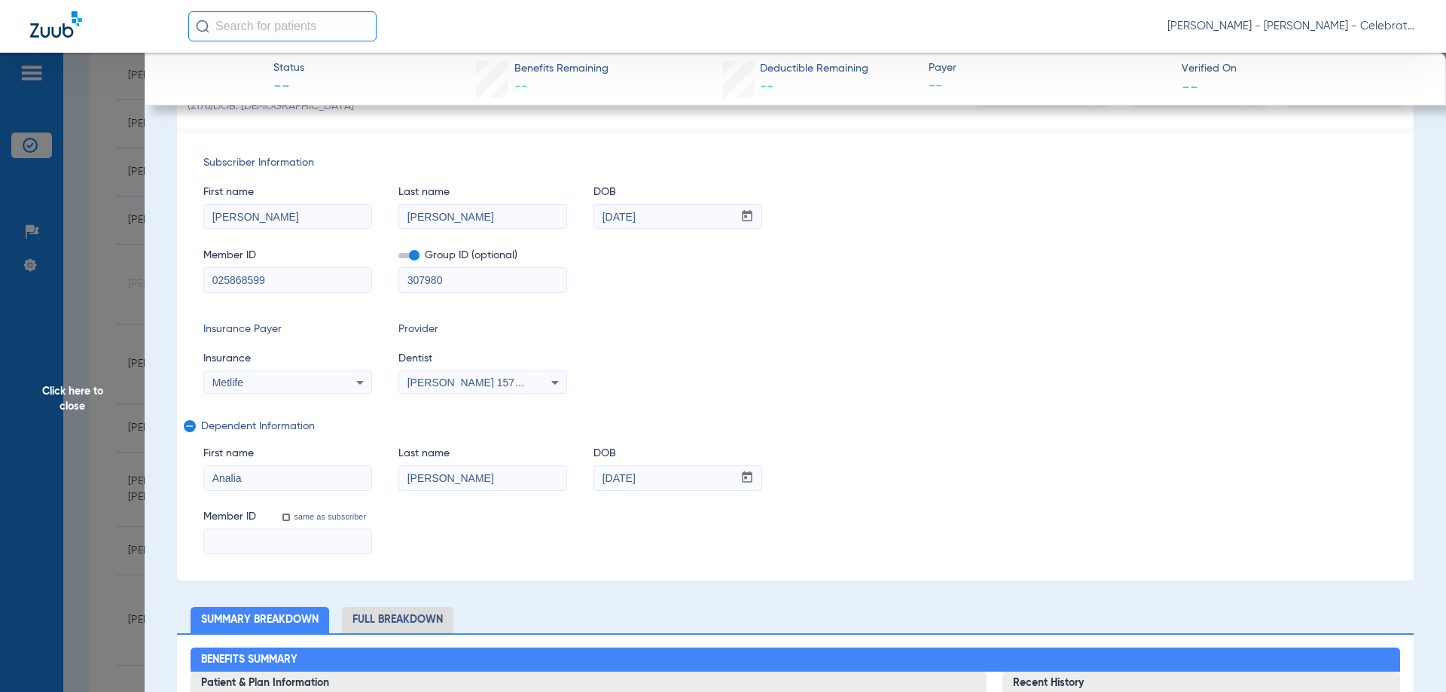
scroll to position [226, 0]
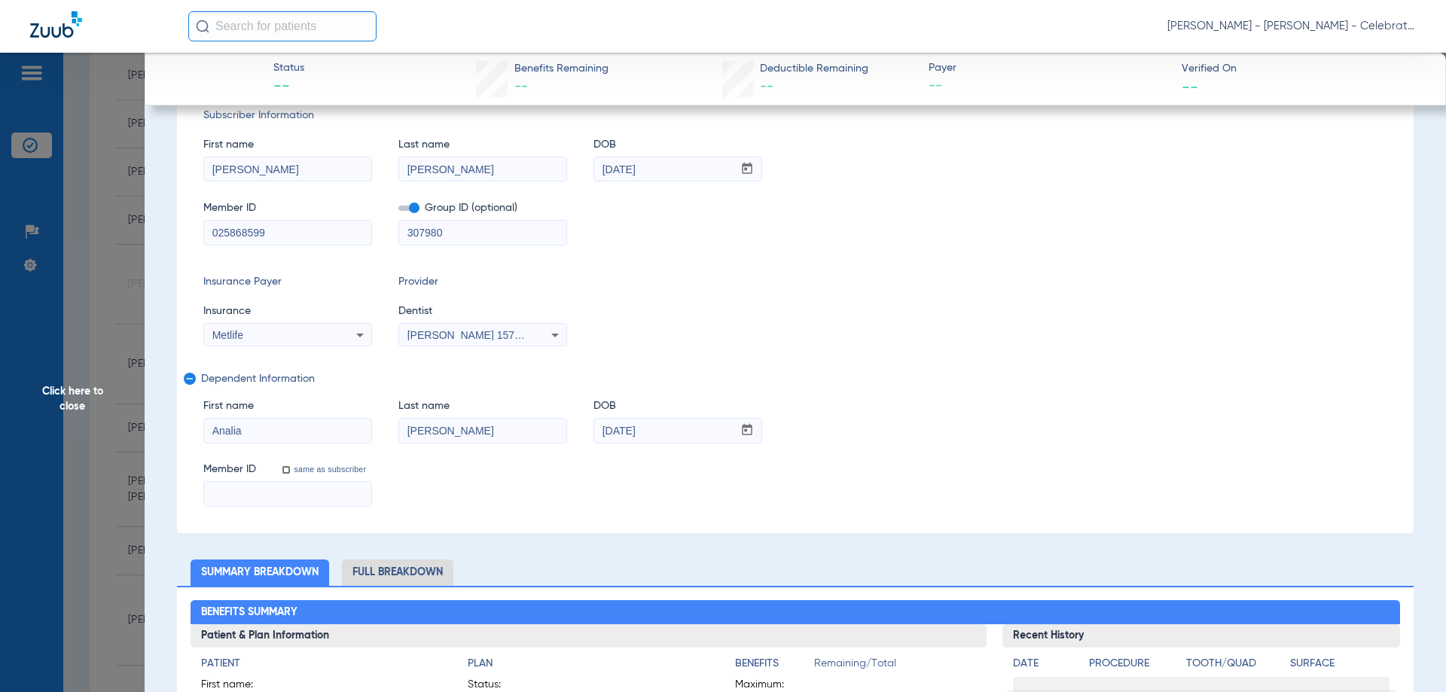
type input "025868599"
click at [267, 500] on input at bounding box center [287, 494] width 167 height 24
paste input "025868599"
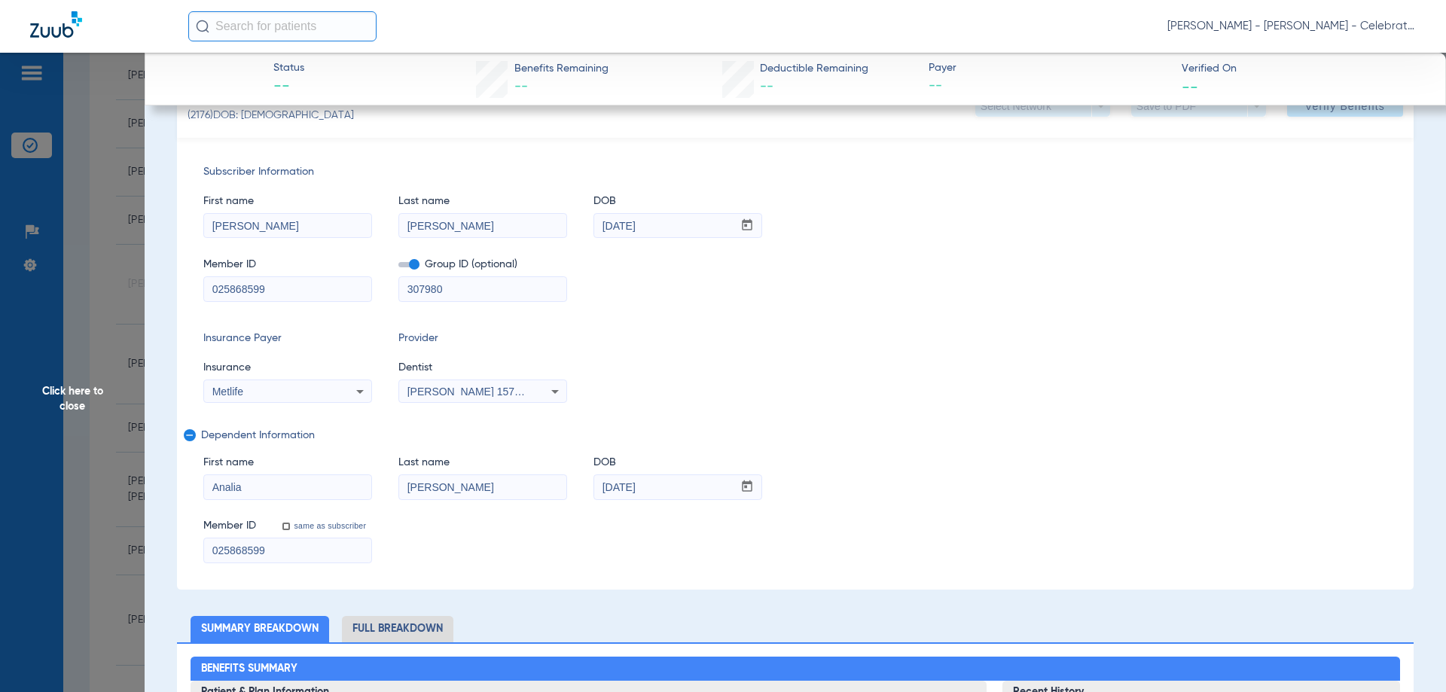
scroll to position [0, 0]
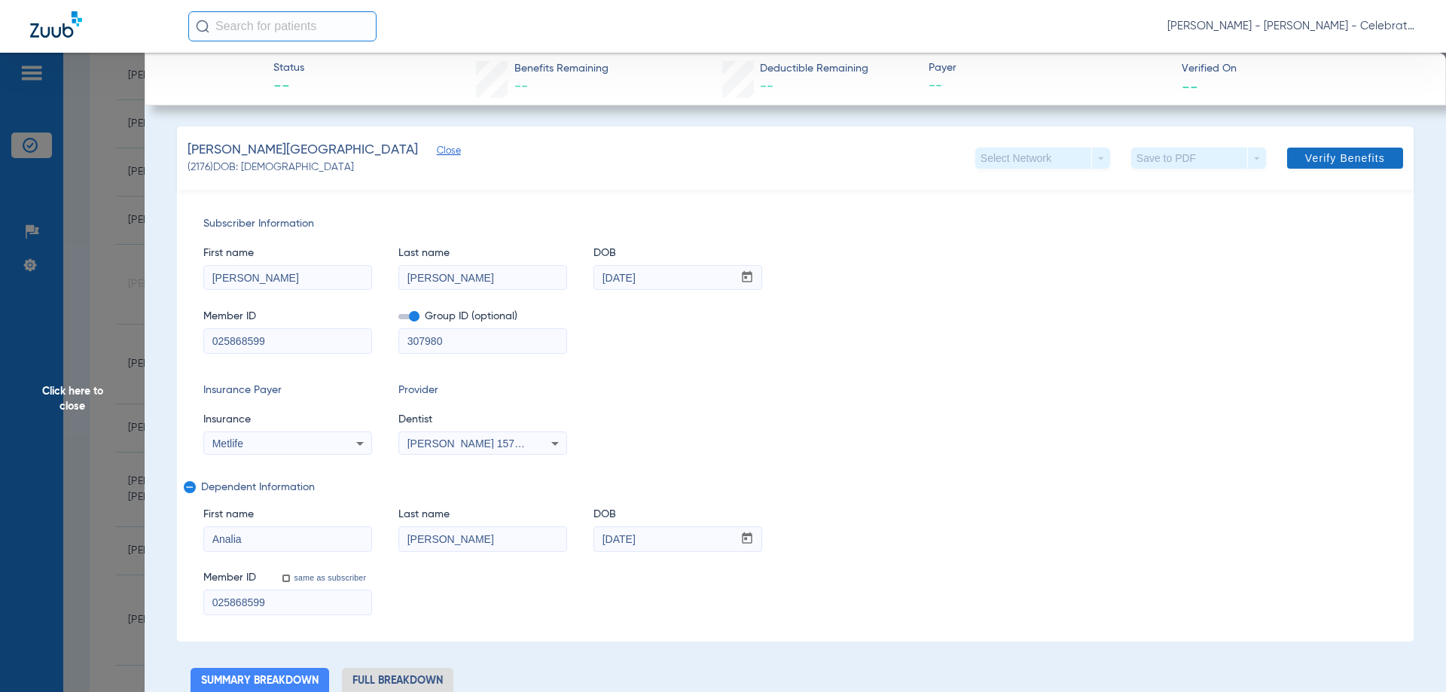
type input "025868599"
click at [1315, 156] on span "Verify Benefits" at bounding box center [1346, 158] width 80 height 12
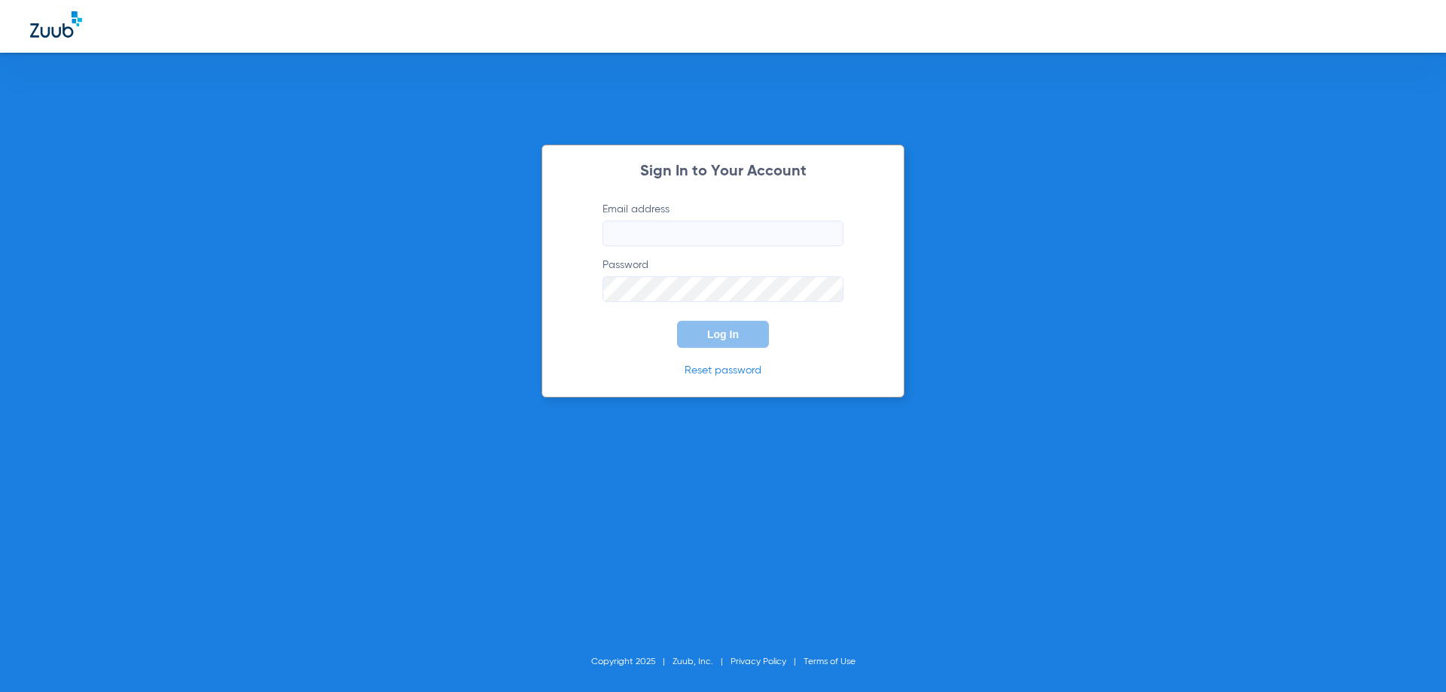
type input "cpdlakenona.billing@gmail.com"
click at [747, 331] on button "Log In" at bounding box center [723, 334] width 92 height 27
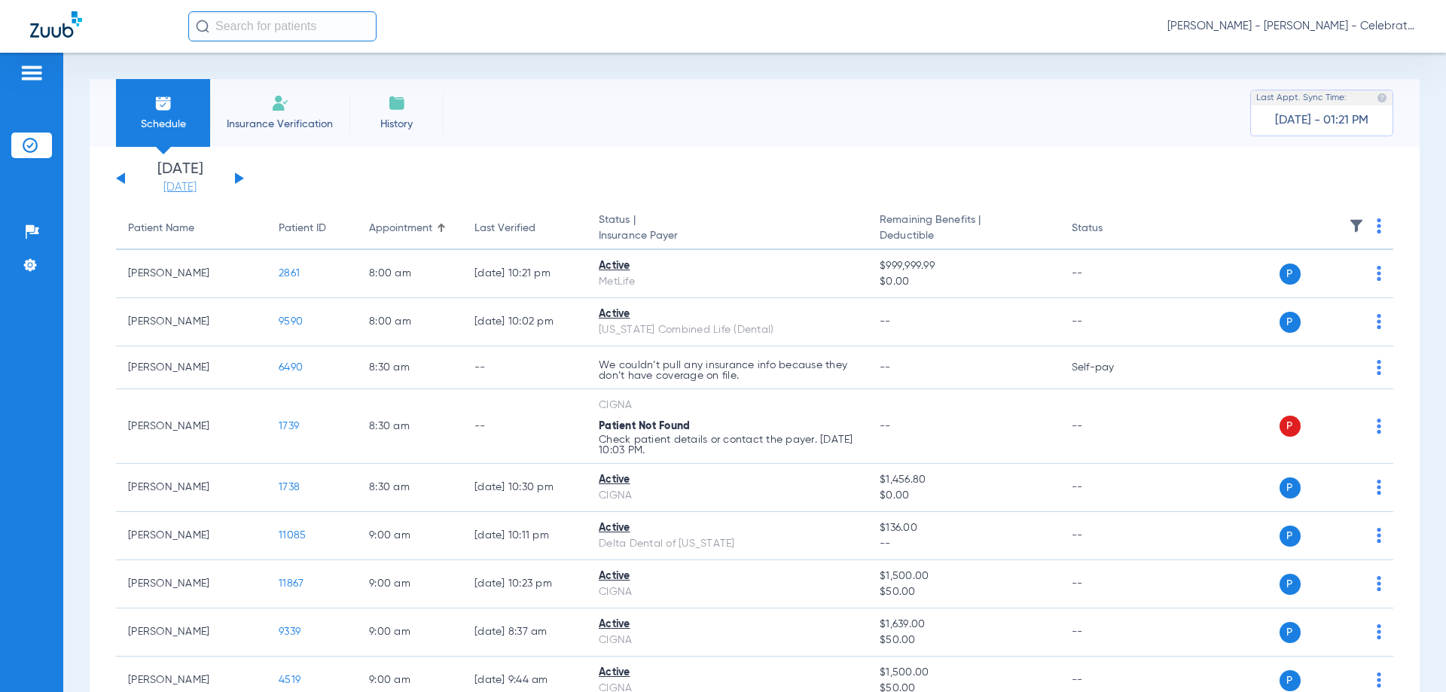
click at [206, 188] on link "[DATE]" at bounding box center [180, 187] width 90 height 15
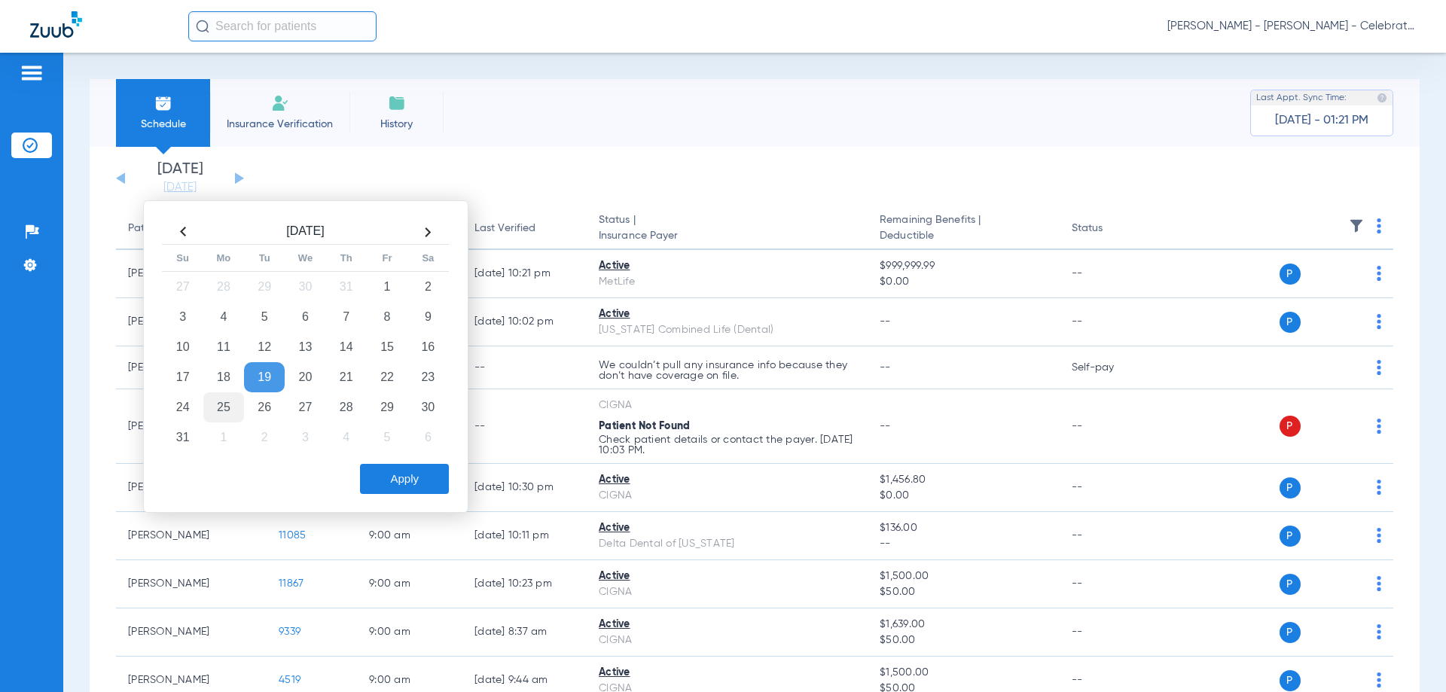
click at [232, 399] on td "25" at bounding box center [223, 407] width 41 height 30
click at [390, 490] on button "Apply" at bounding box center [404, 479] width 89 height 30
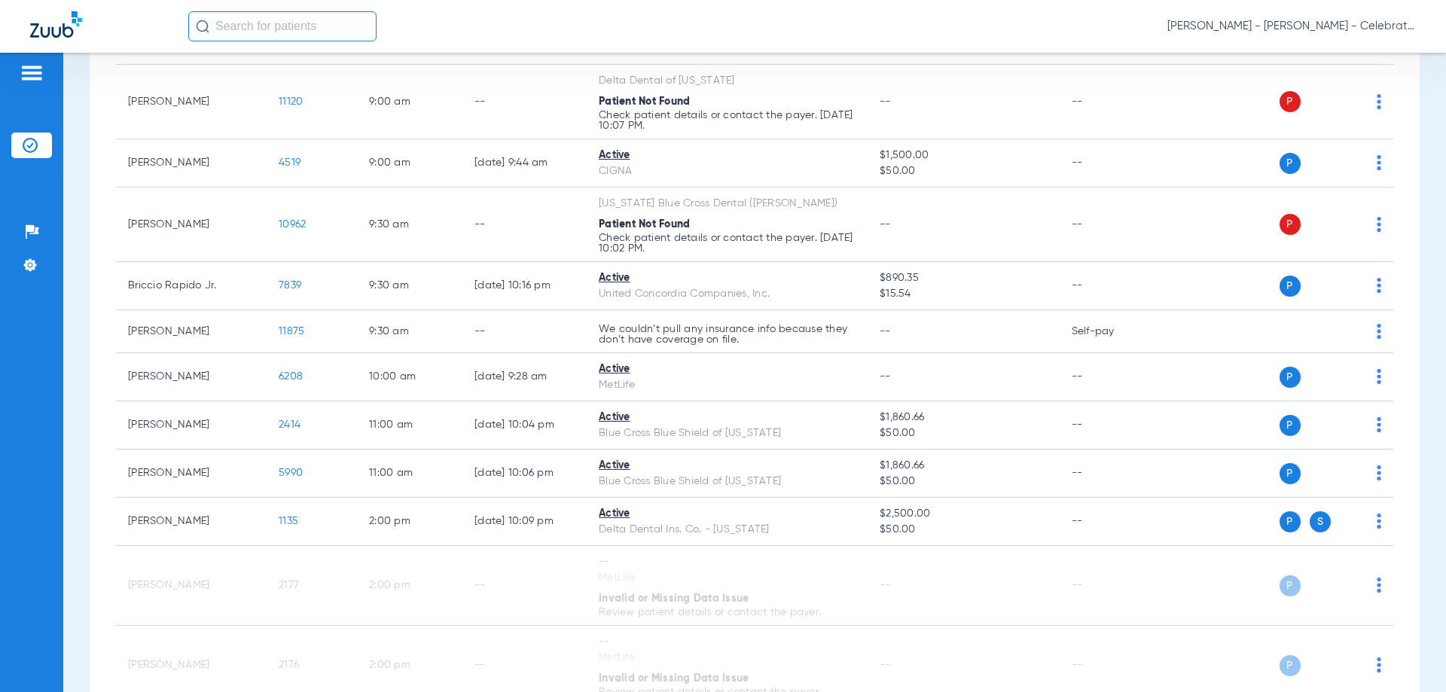
scroll to position [753, 0]
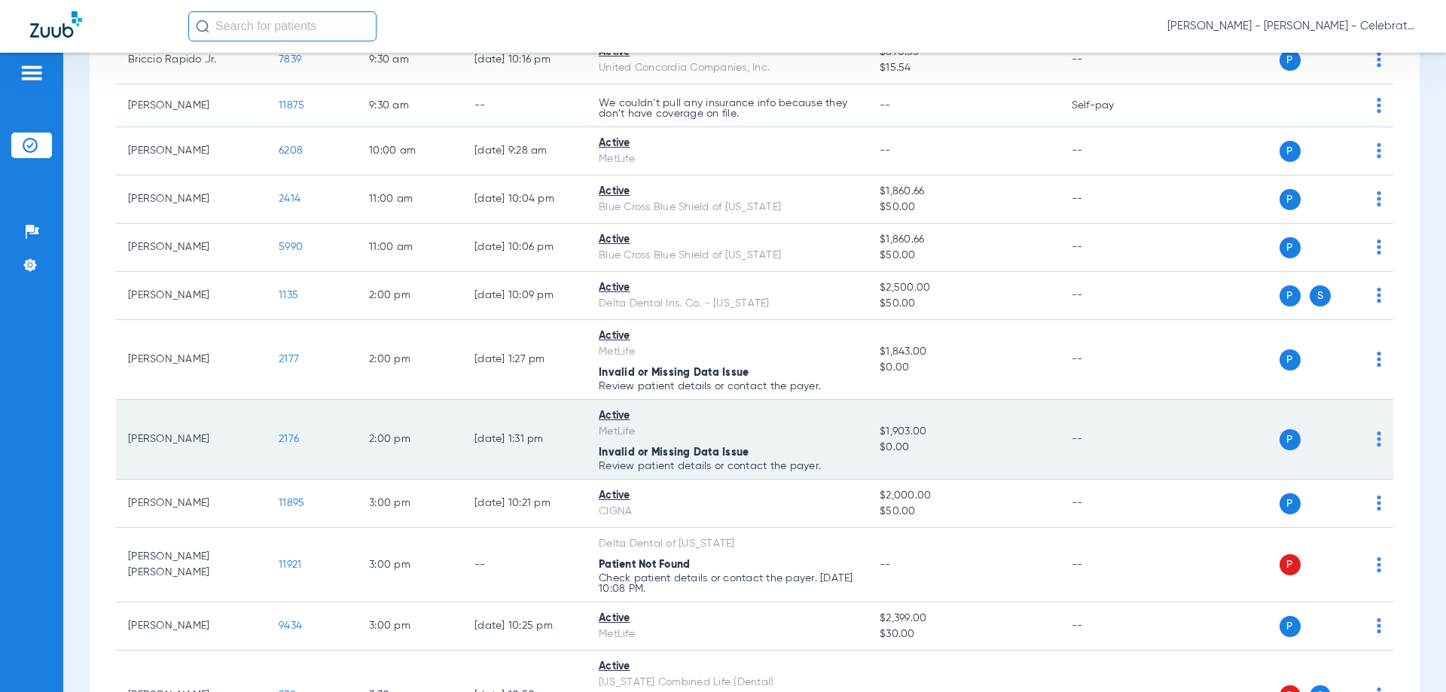
click at [293, 441] on span "2176" at bounding box center [289, 439] width 20 height 11
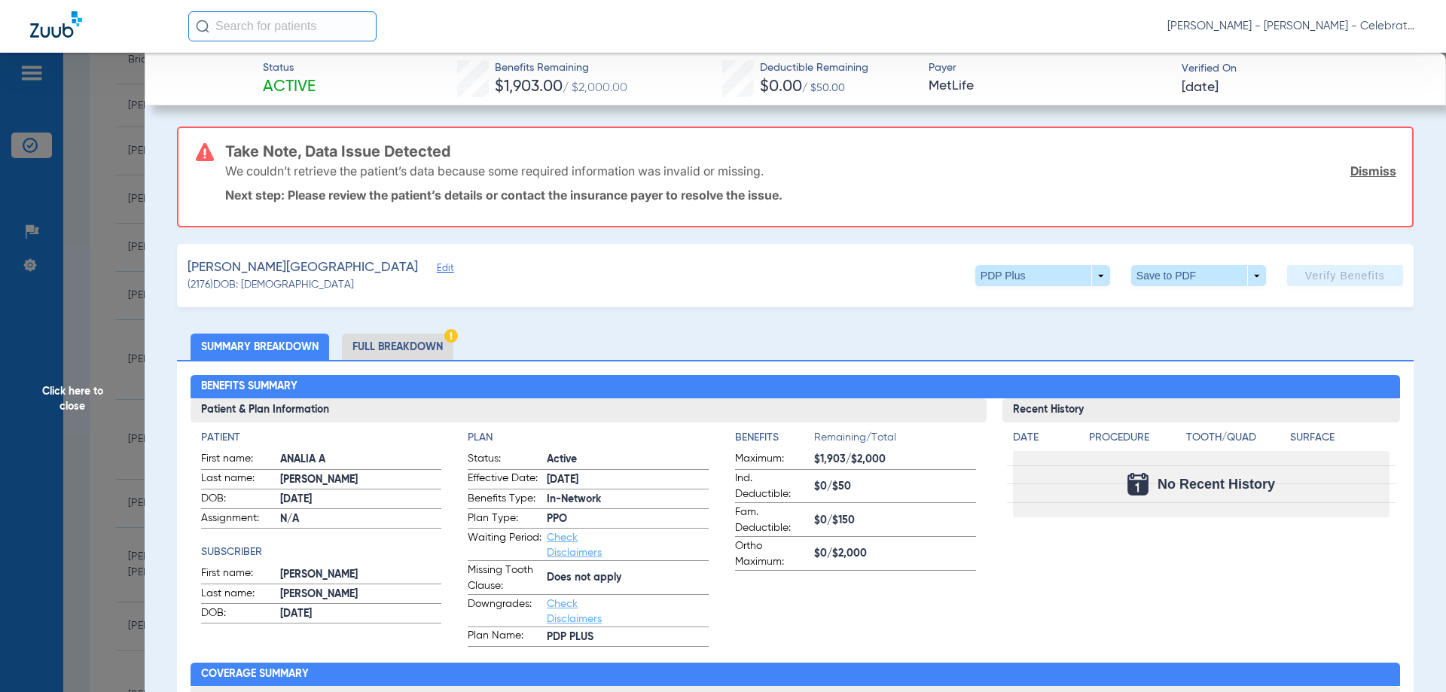
click at [391, 348] on li "Full Breakdown" at bounding box center [397, 347] width 111 height 26
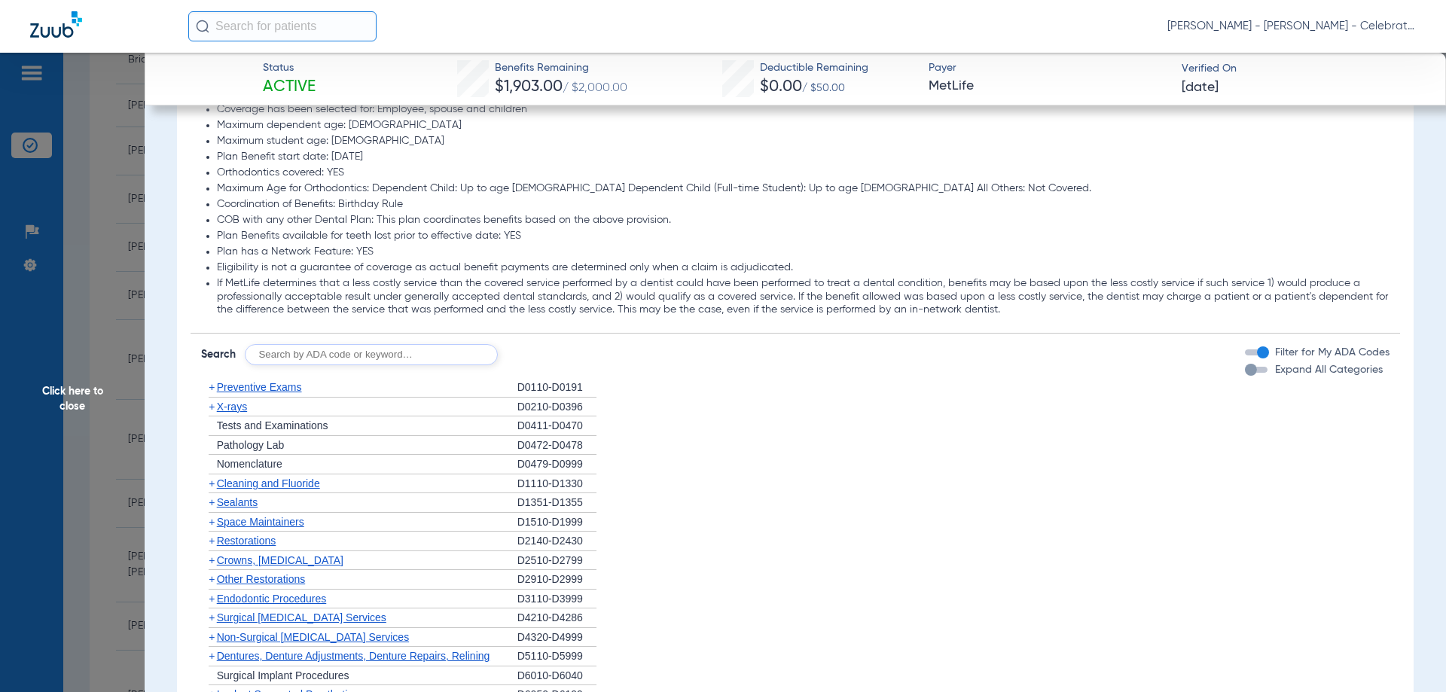
scroll to position [1883, 0]
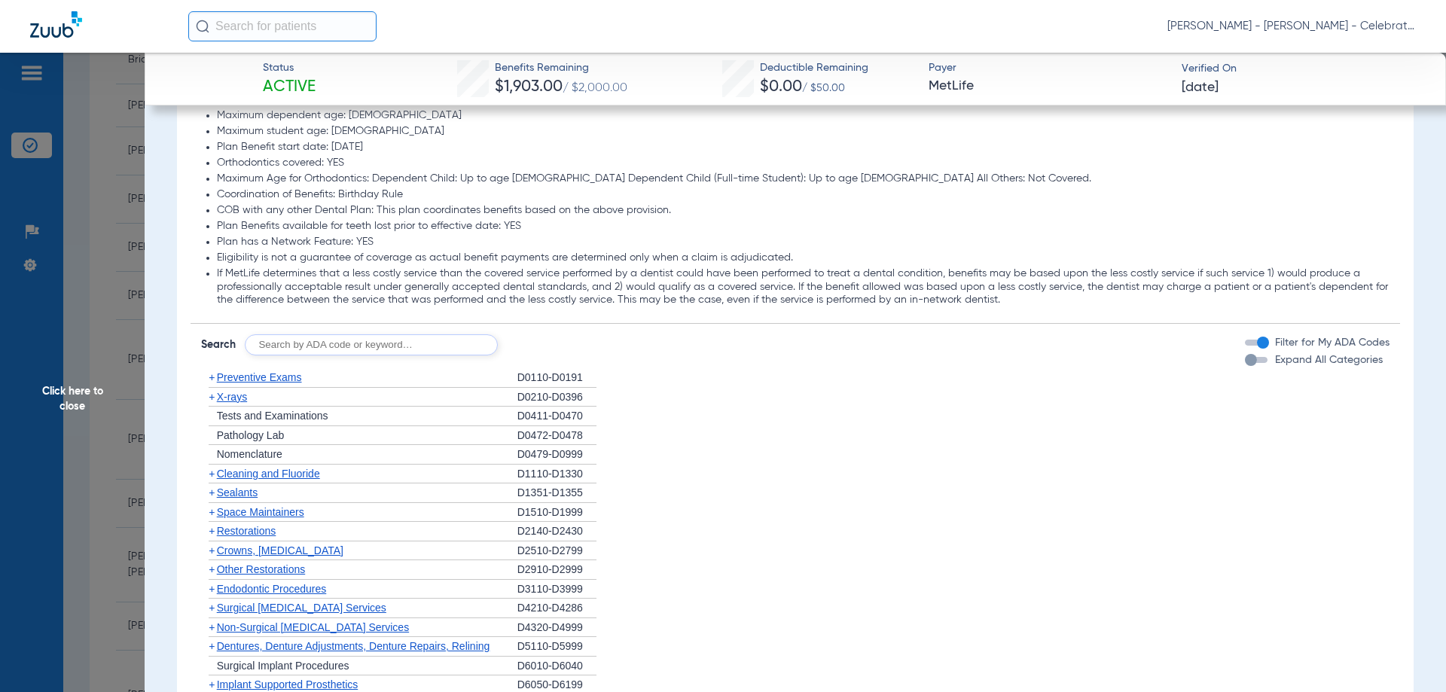
click at [281, 379] on span "Preventive Exams" at bounding box center [259, 377] width 85 height 12
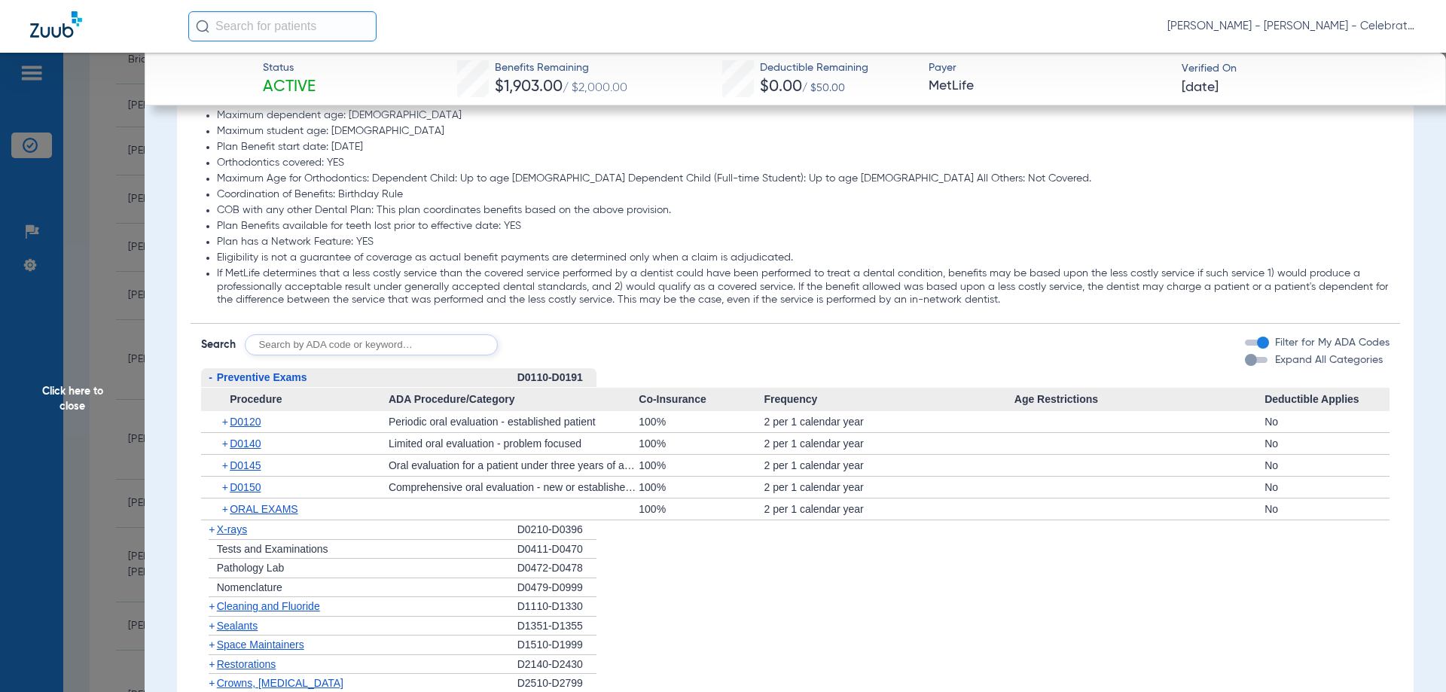
click at [281, 379] on span "Preventive Exams" at bounding box center [262, 377] width 90 height 12
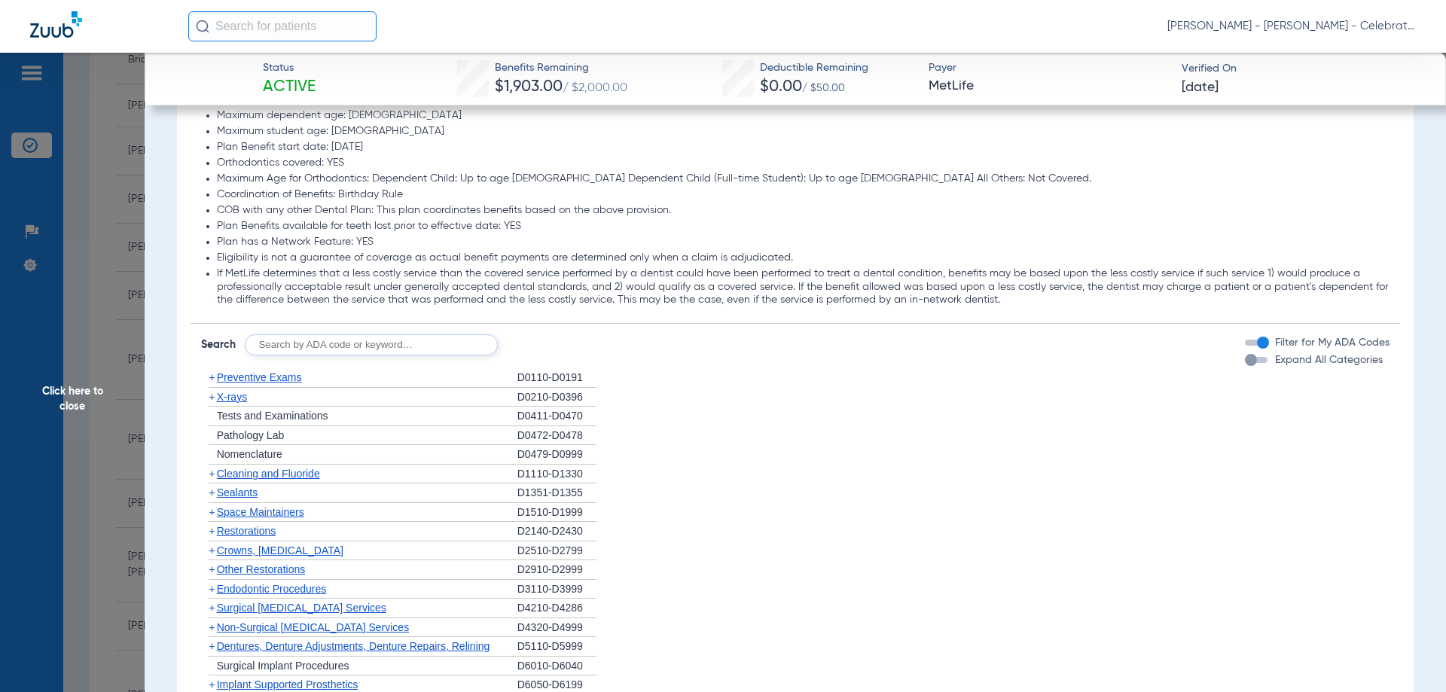
scroll to position [1959, 0]
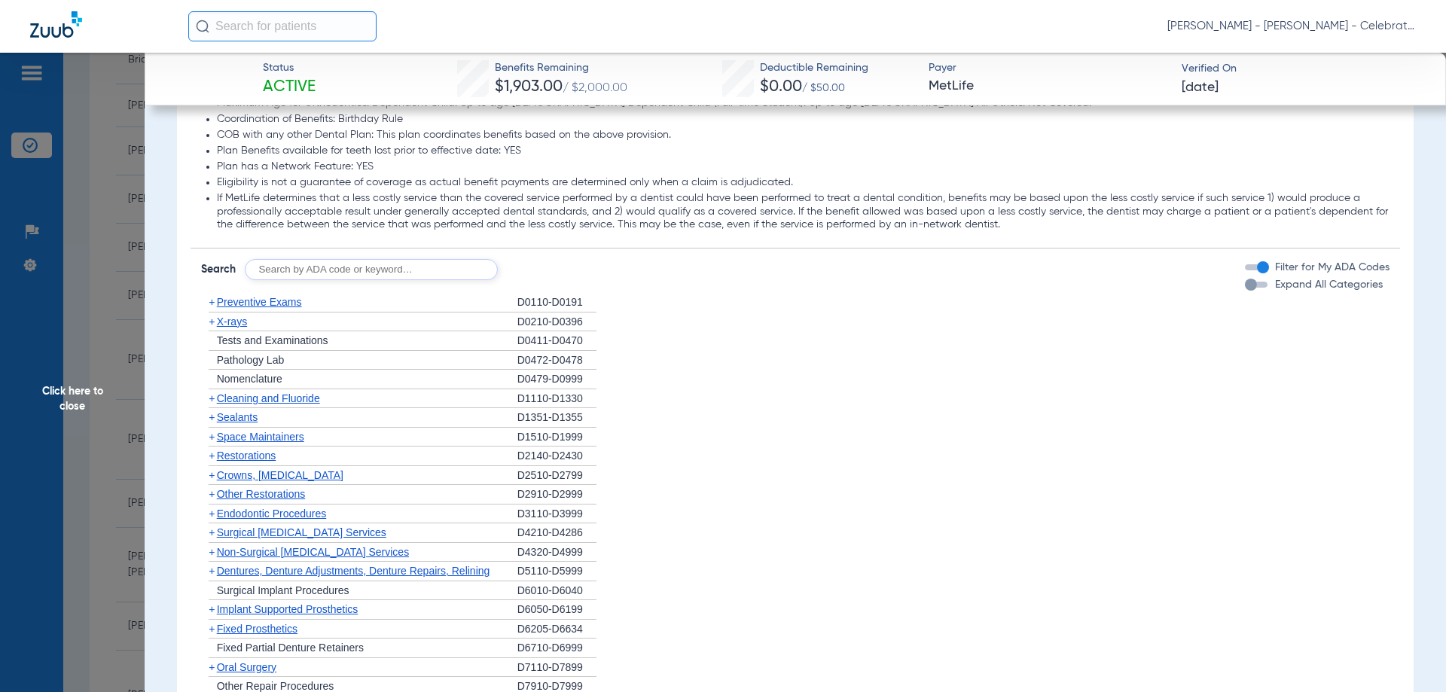
click at [281, 399] on span "Cleaning and Fluoride" at bounding box center [268, 398] width 103 height 12
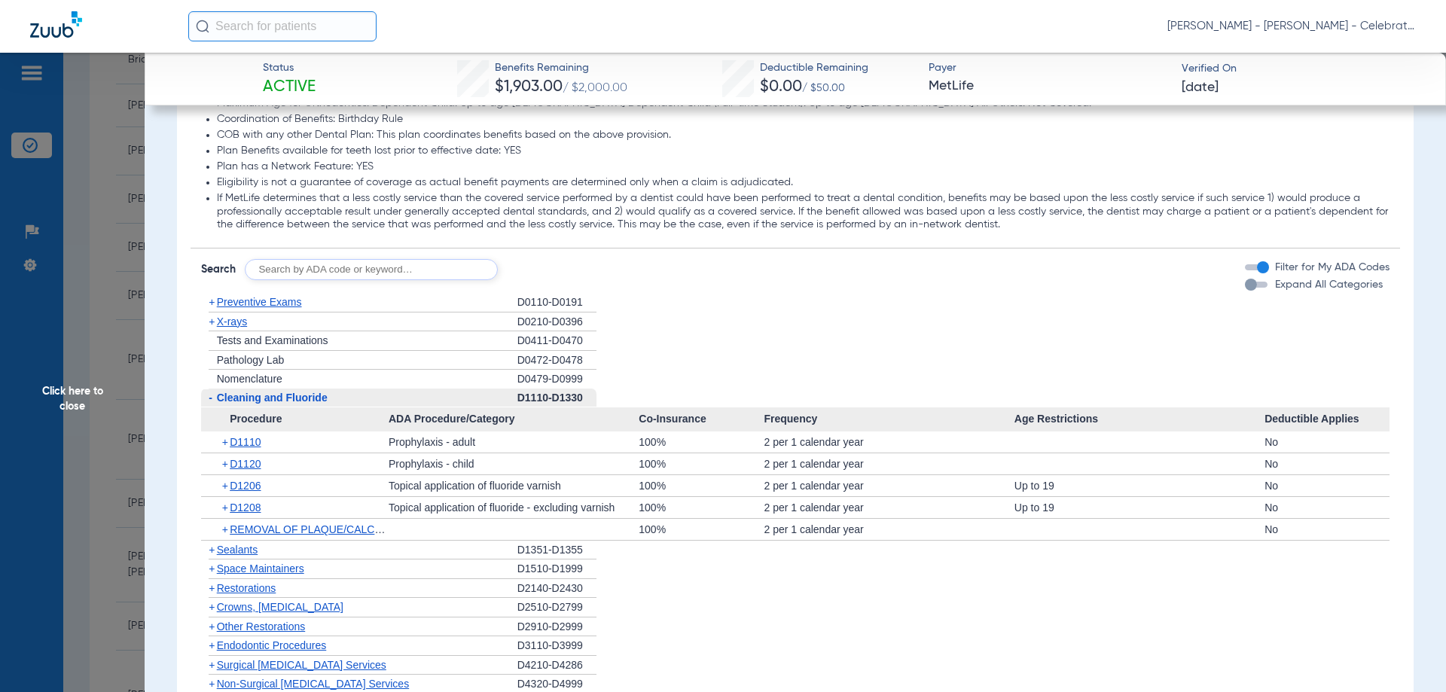
click at [281, 399] on span "Cleaning and Fluoride" at bounding box center [272, 398] width 111 height 12
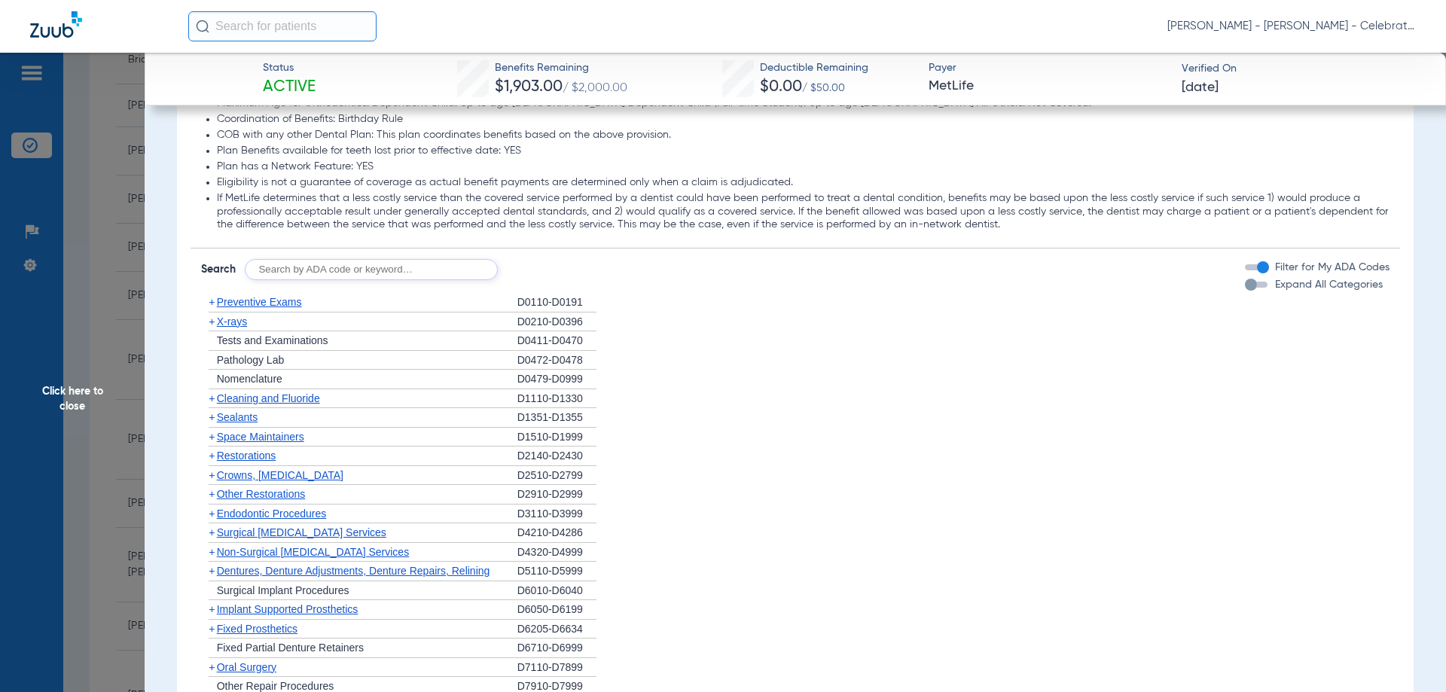
click at [243, 325] on span "X-rays" at bounding box center [232, 322] width 30 height 12
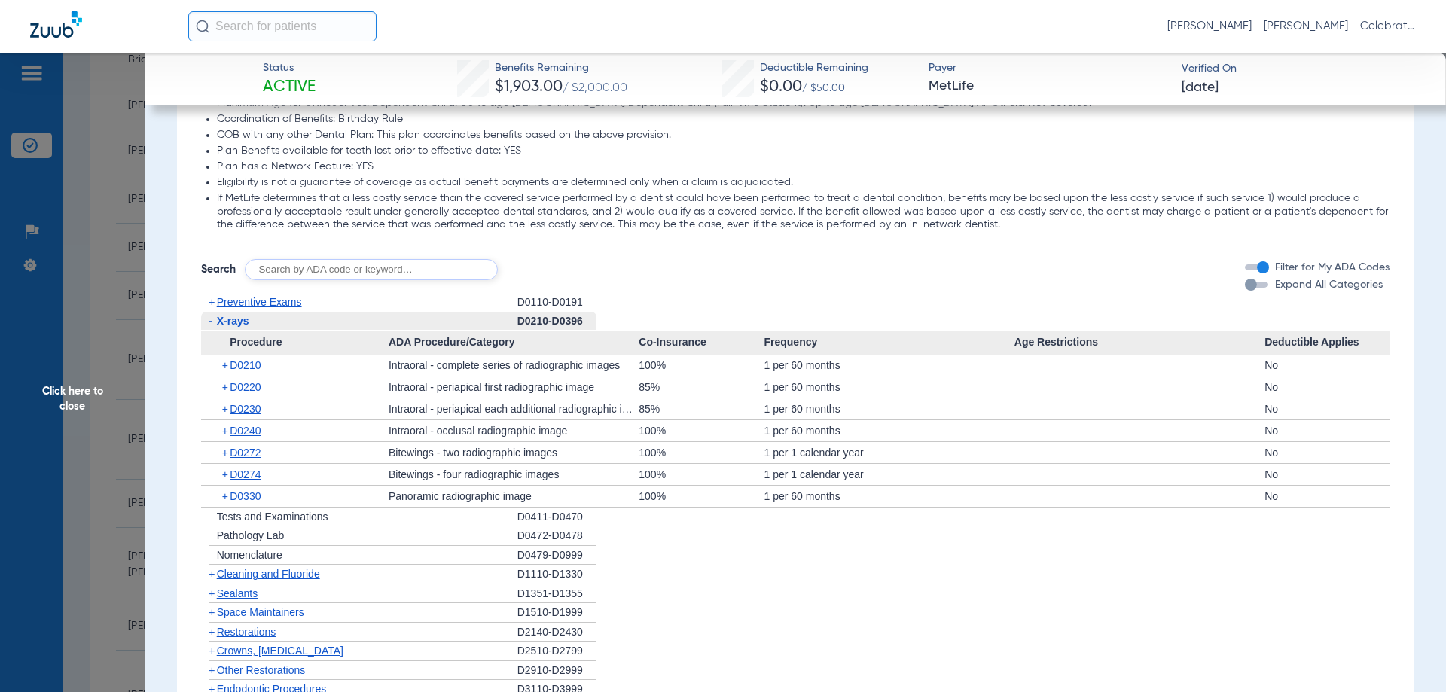
click at [237, 322] on span "X-rays" at bounding box center [233, 321] width 32 height 12
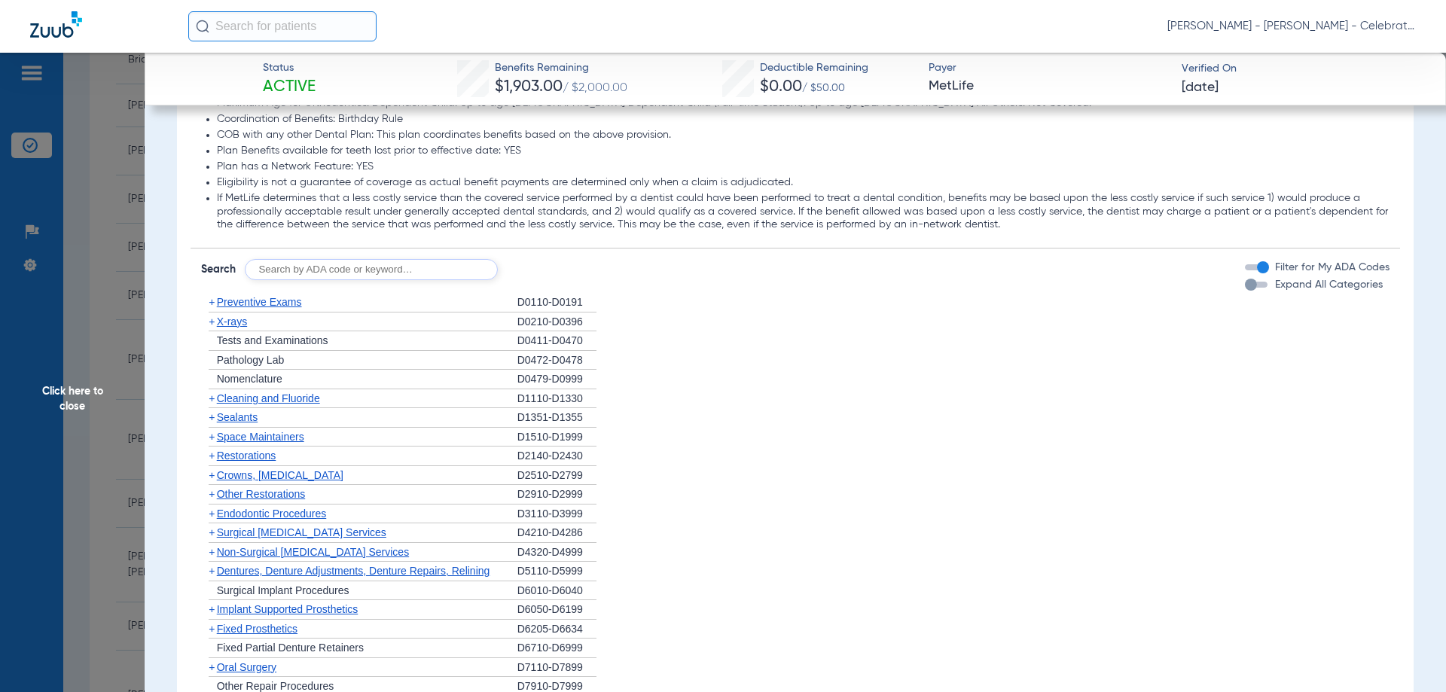
drag, startPoint x: 262, startPoint y: 415, endPoint x: 253, endPoint y: 421, distance: 10.9
click at [262, 416] on div "+ Sealants" at bounding box center [359, 418] width 316 height 20
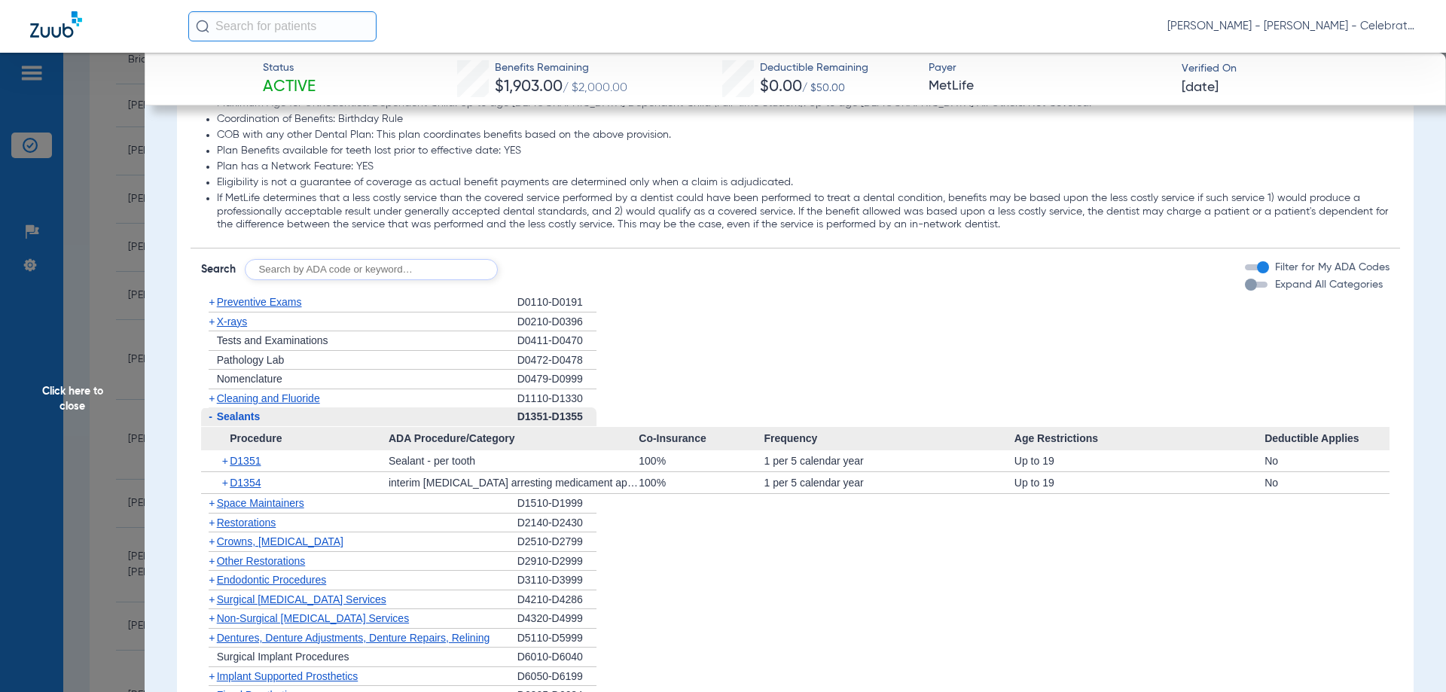
click at [251, 421] on span "Sealants" at bounding box center [239, 417] width 44 height 12
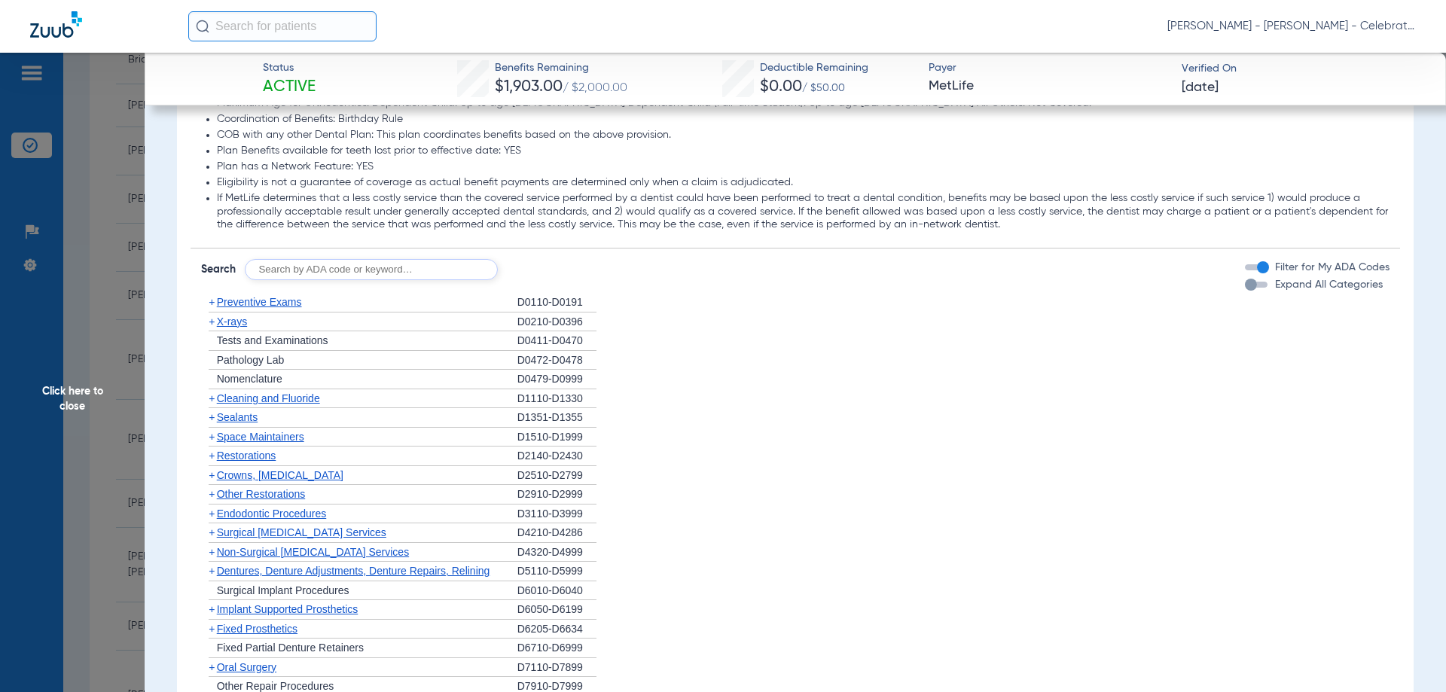
click at [251, 421] on span "Sealants" at bounding box center [237, 417] width 41 height 12
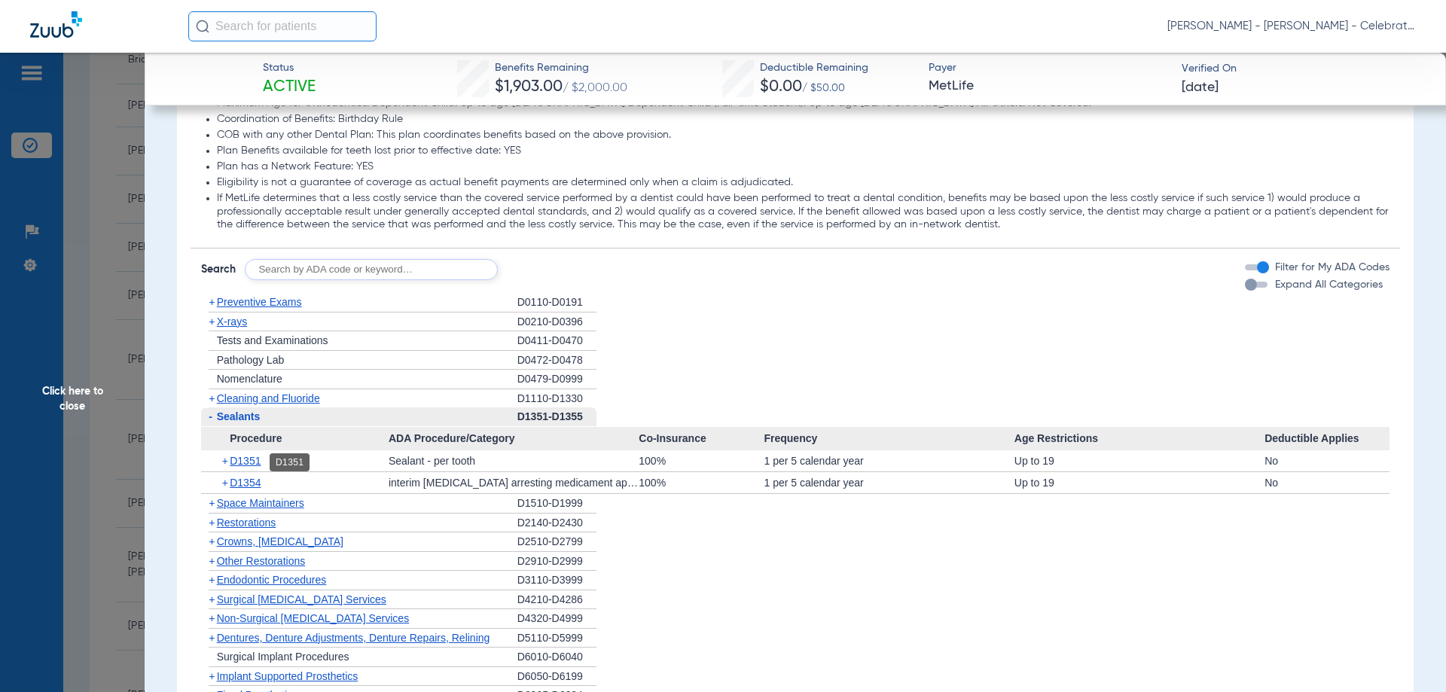
click at [249, 460] on span "D1351" at bounding box center [245, 461] width 31 height 12
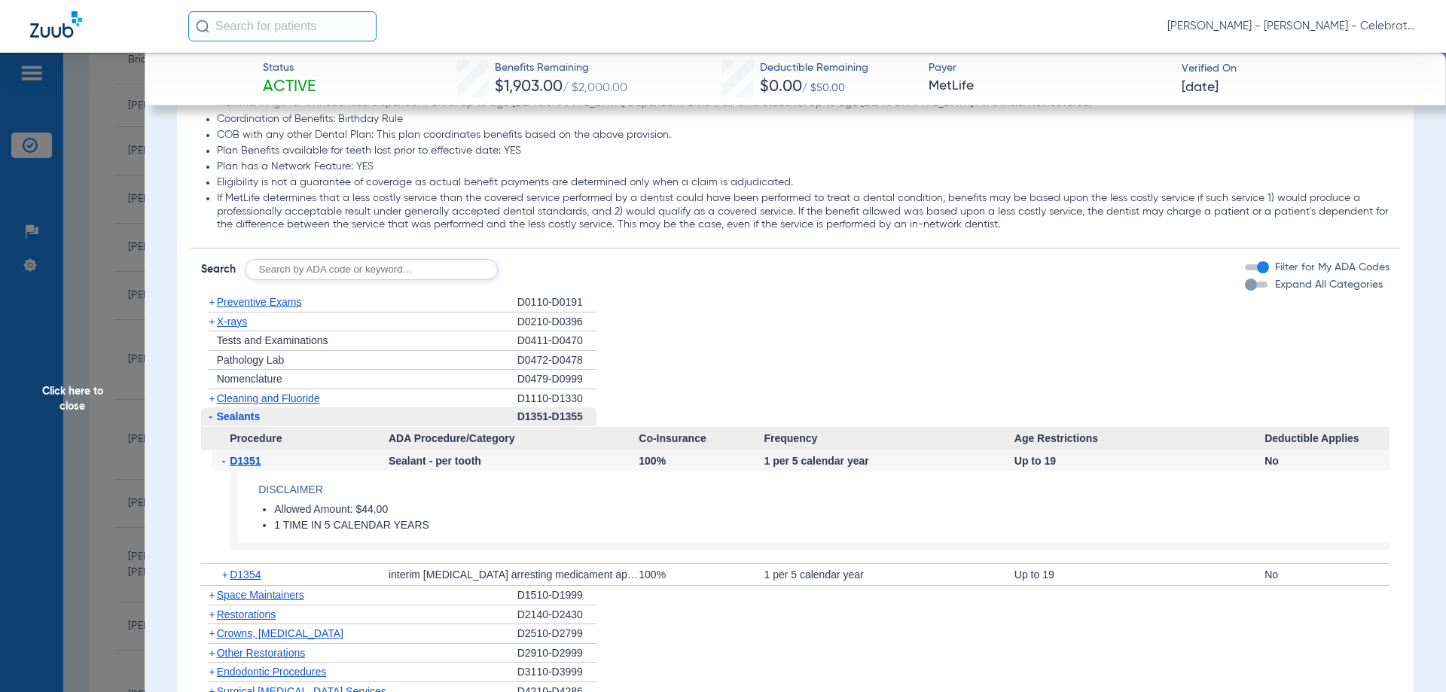
drag, startPoint x: 71, startPoint y: 380, endPoint x: 197, endPoint y: 384, distance: 126.6
click at [71, 380] on span "Click here to close" at bounding box center [72, 399] width 145 height 692
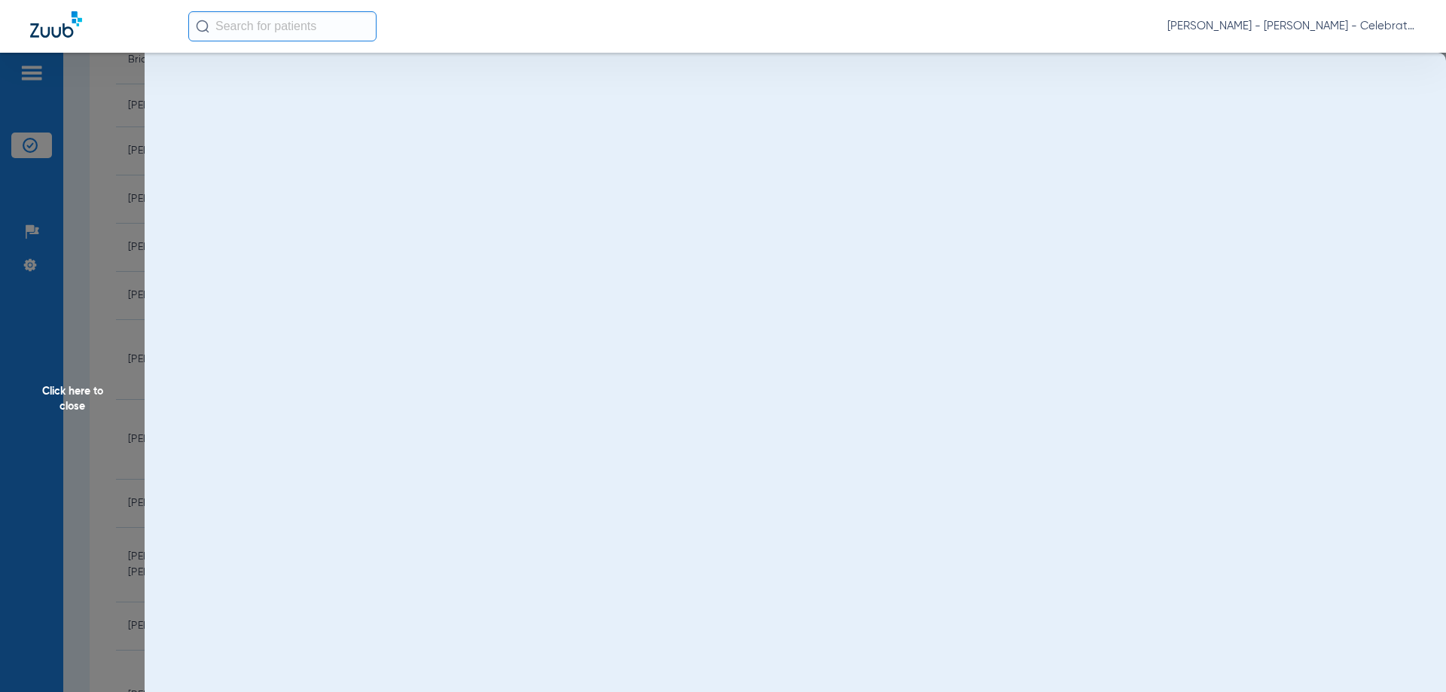
scroll to position [0, 0]
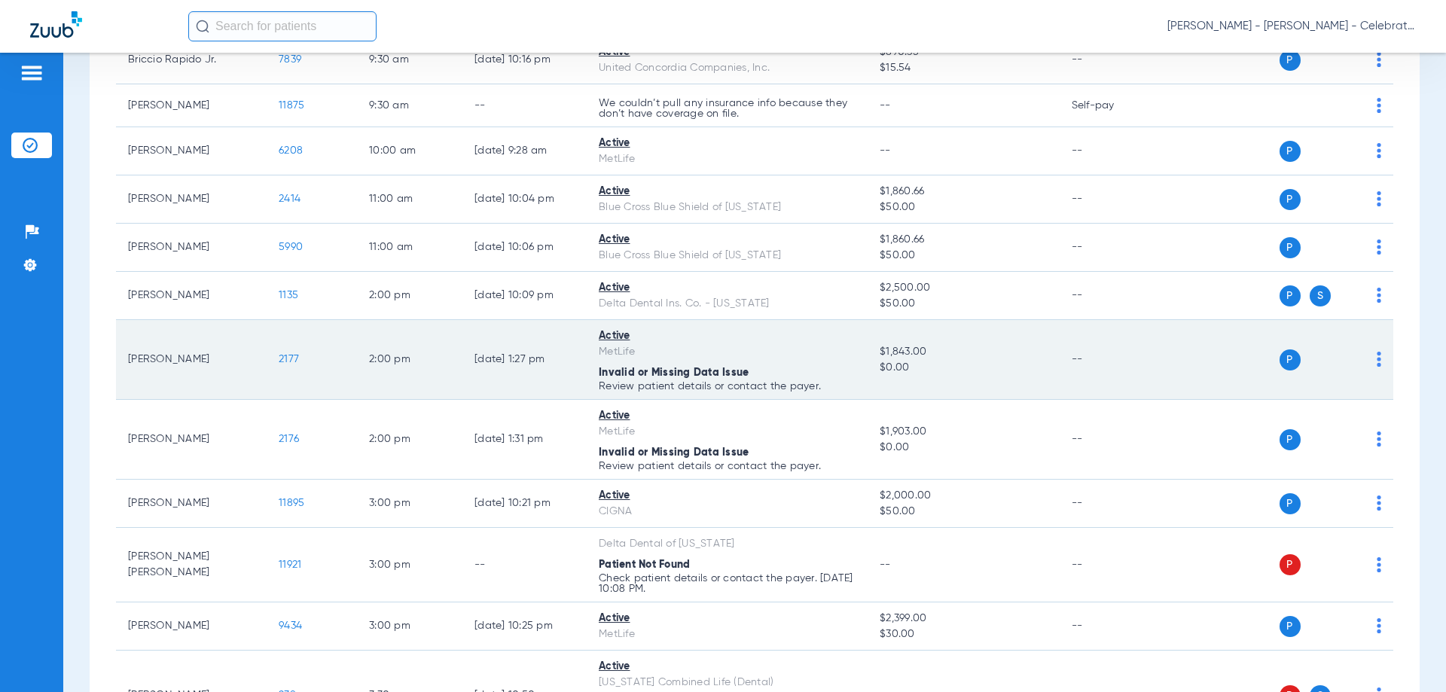
click at [282, 354] on span "2177" at bounding box center [289, 359] width 20 height 11
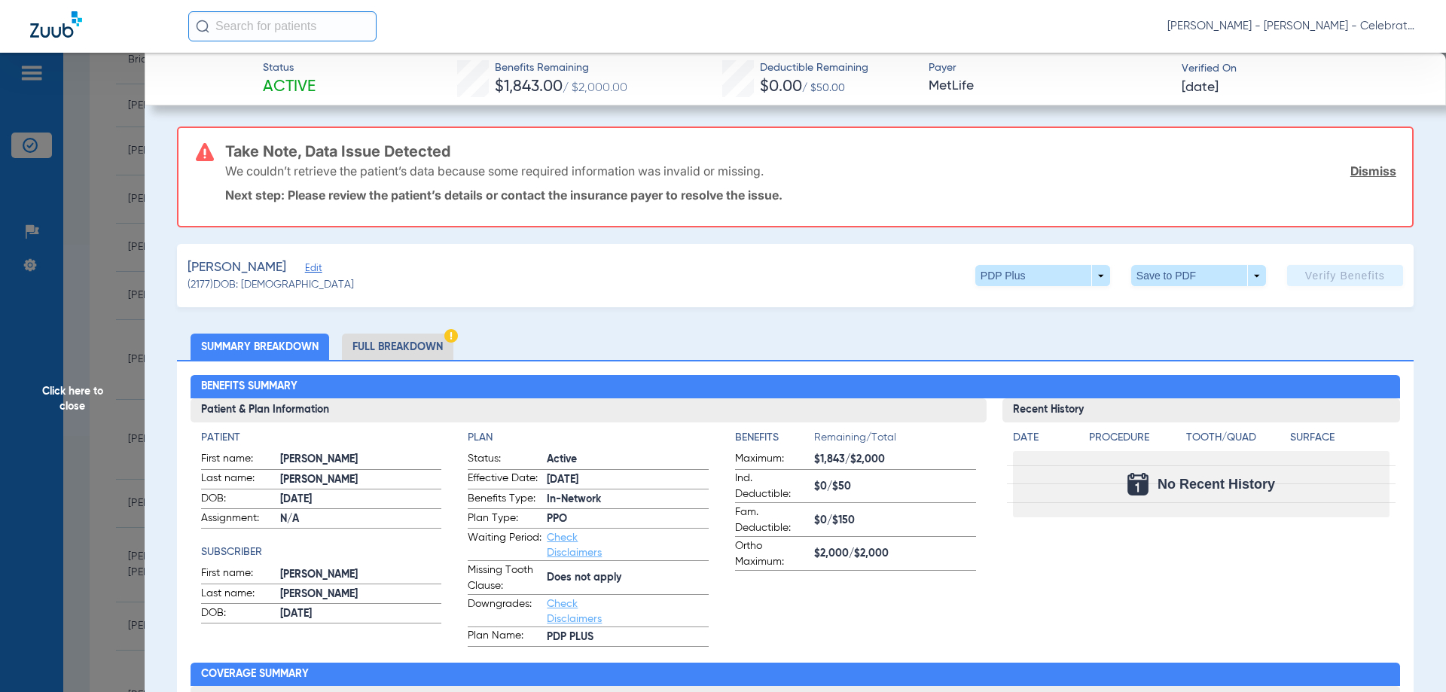
click at [90, 394] on span "Click here to close" at bounding box center [72, 399] width 145 height 692
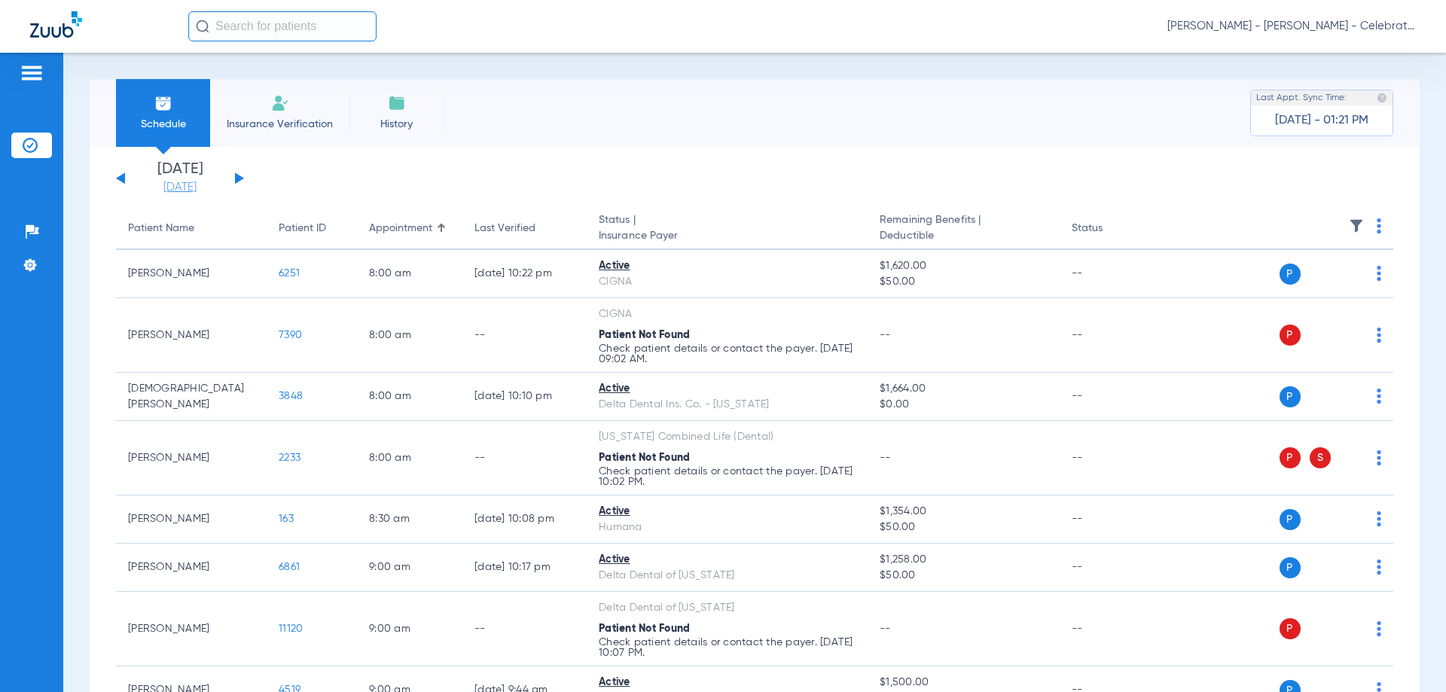
click at [195, 183] on link "[DATE]" at bounding box center [180, 187] width 90 height 15
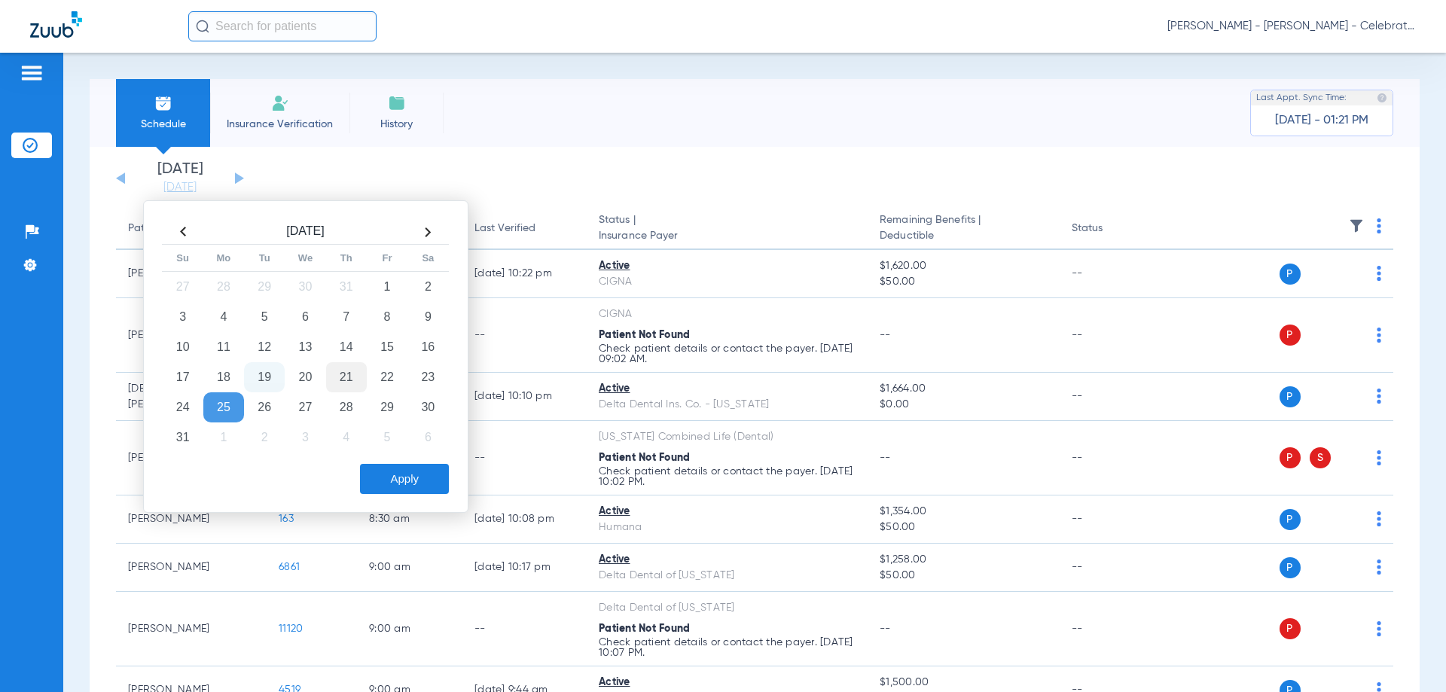
click at [344, 377] on td "21" at bounding box center [346, 377] width 41 height 30
click at [405, 473] on button "Apply" at bounding box center [404, 479] width 89 height 30
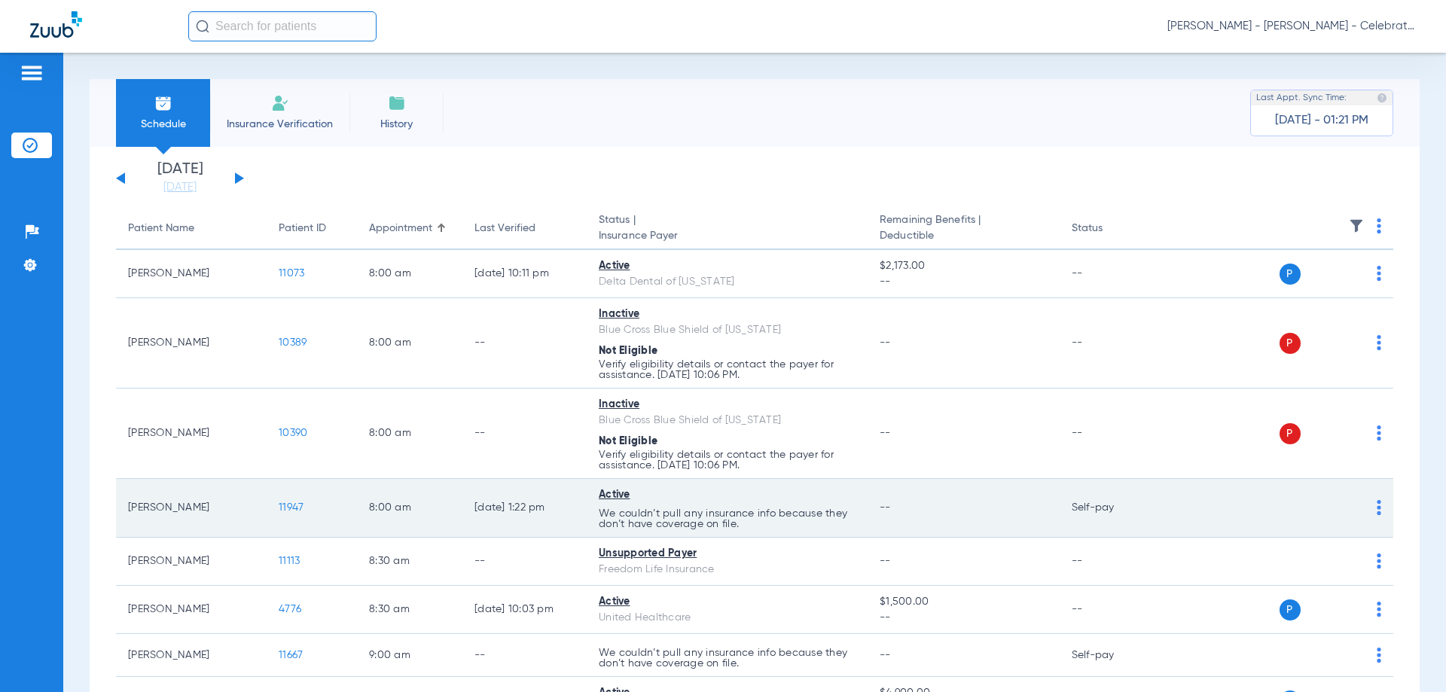
click at [293, 505] on span "11947" at bounding box center [291, 507] width 25 height 11
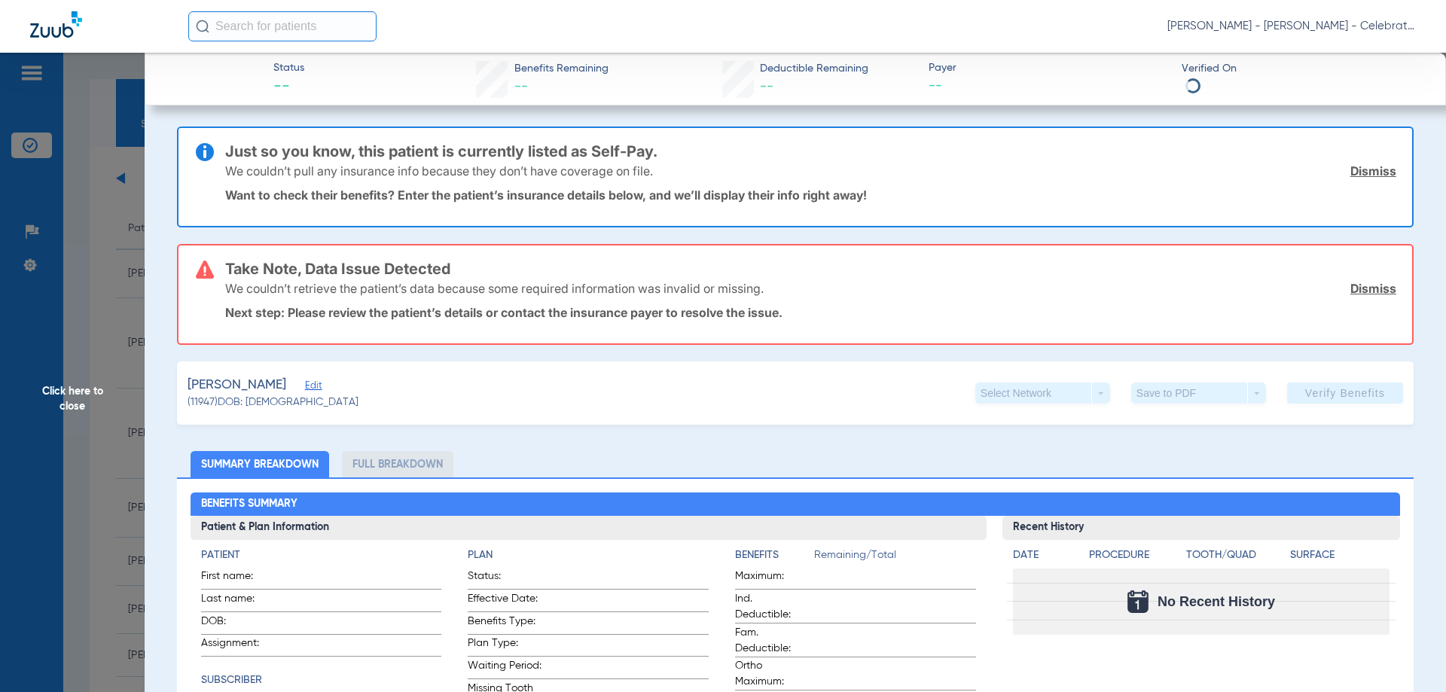
type input "Enzo"
type input "Frascarelli"
type input "09/02/2021"
click at [315, 389] on span "Edit" at bounding box center [312, 387] width 14 height 14
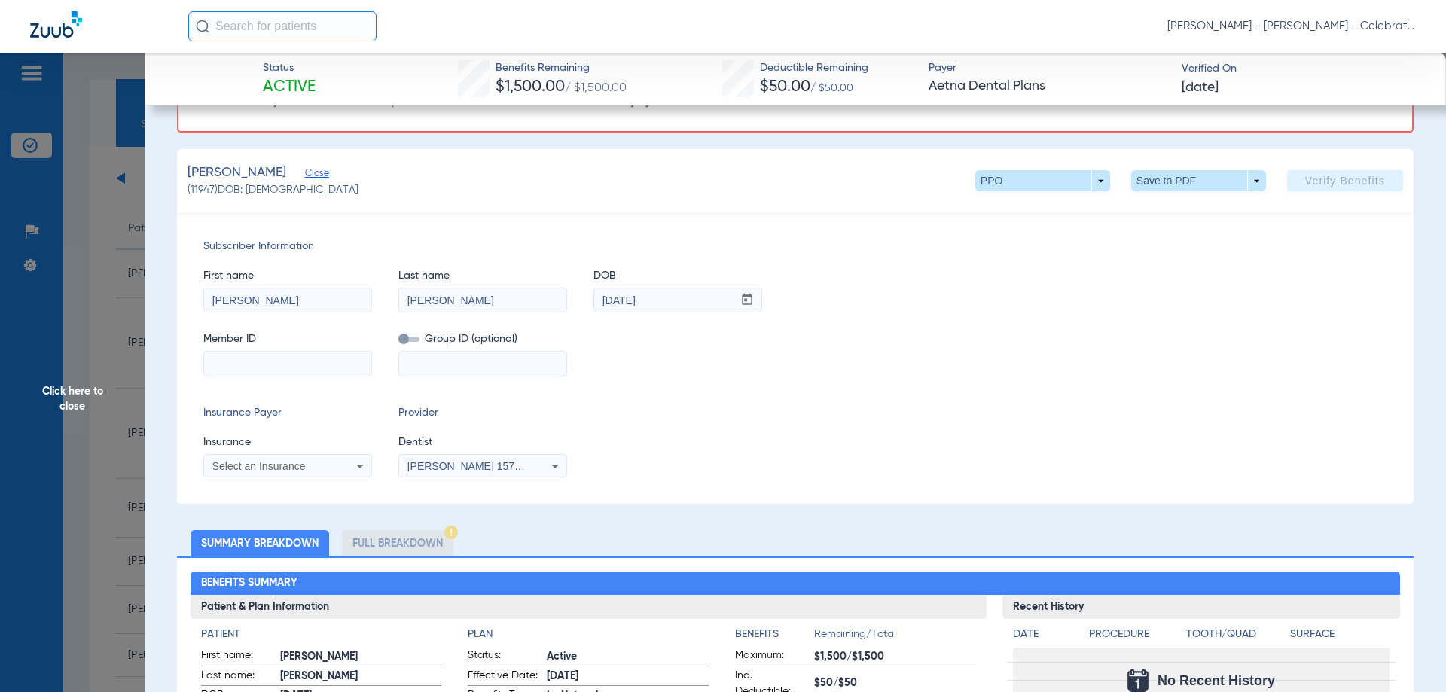
scroll to position [226, 0]
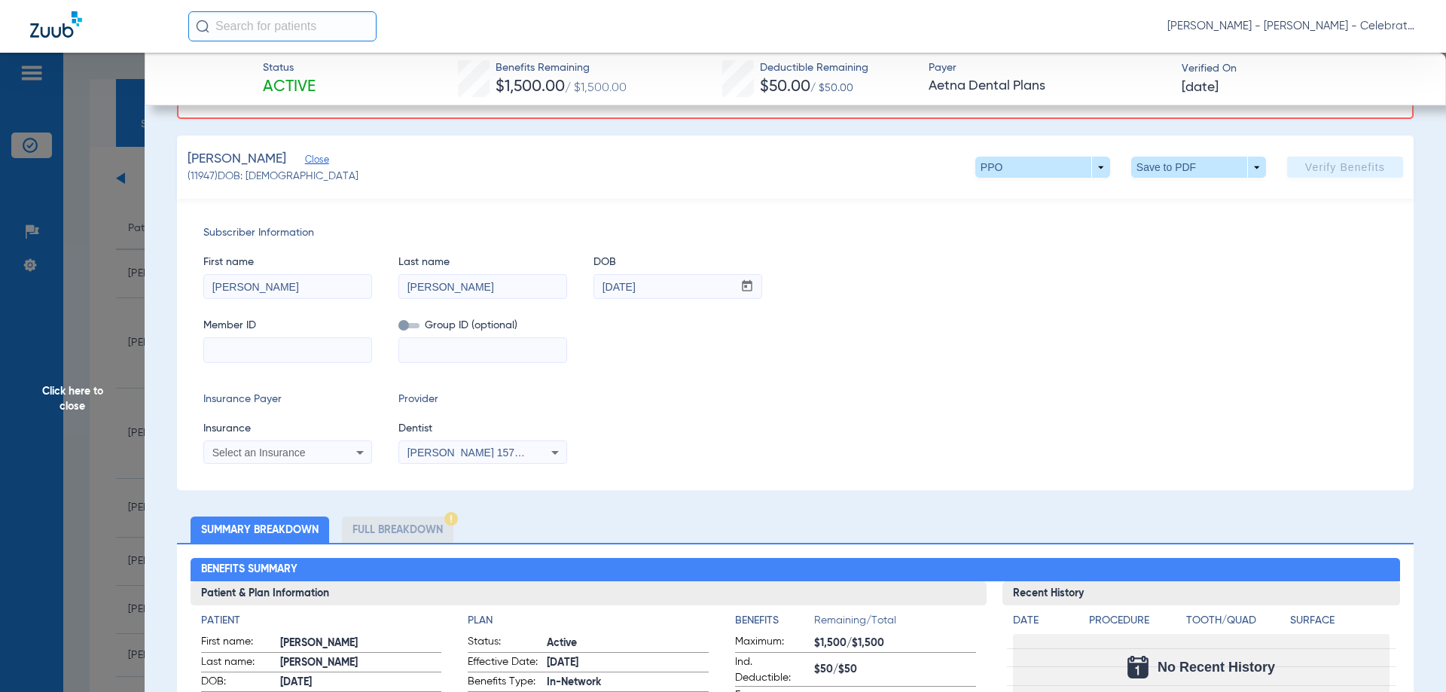
click at [295, 350] on input at bounding box center [287, 350] width 167 height 24
paste input "W288363395"
type input "W288363395"
click at [256, 441] on mat-select "Select an Insurance" at bounding box center [287, 453] width 169 height 24
click at [258, 450] on span "Select an Insurance" at bounding box center [258, 453] width 93 height 12
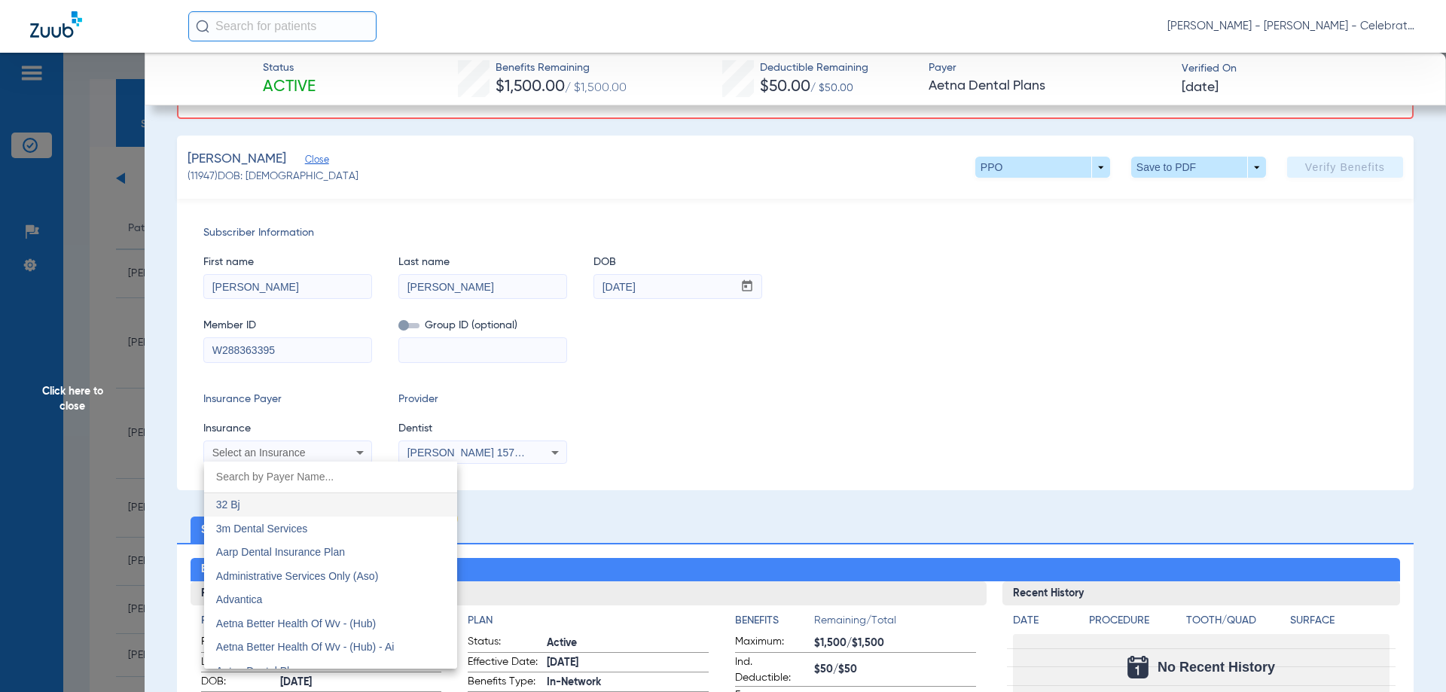
type input "e"
click at [255, 478] on input "e" at bounding box center [330, 477] width 253 height 31
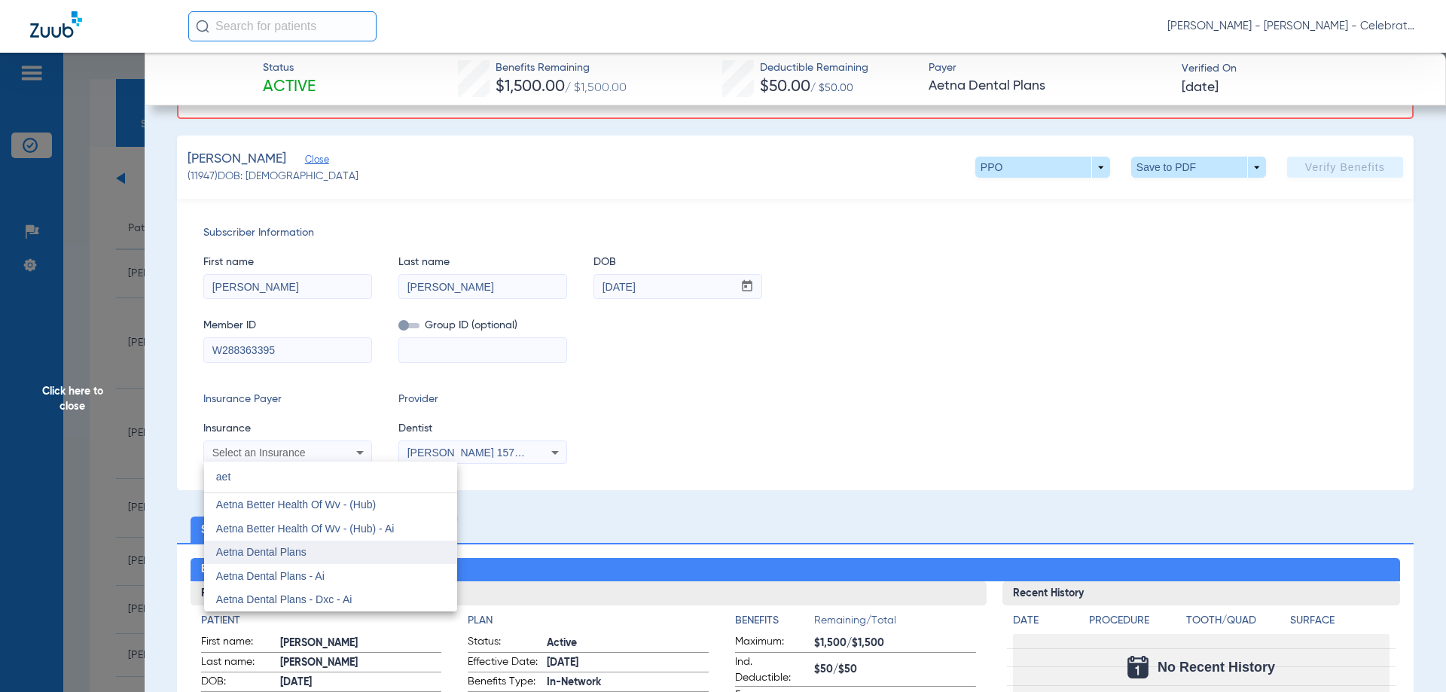
type input "aet"
click at [267, 560] on mat-option "Aetna Dental Plans" at bounding box center [330, 553] width 253 height 24
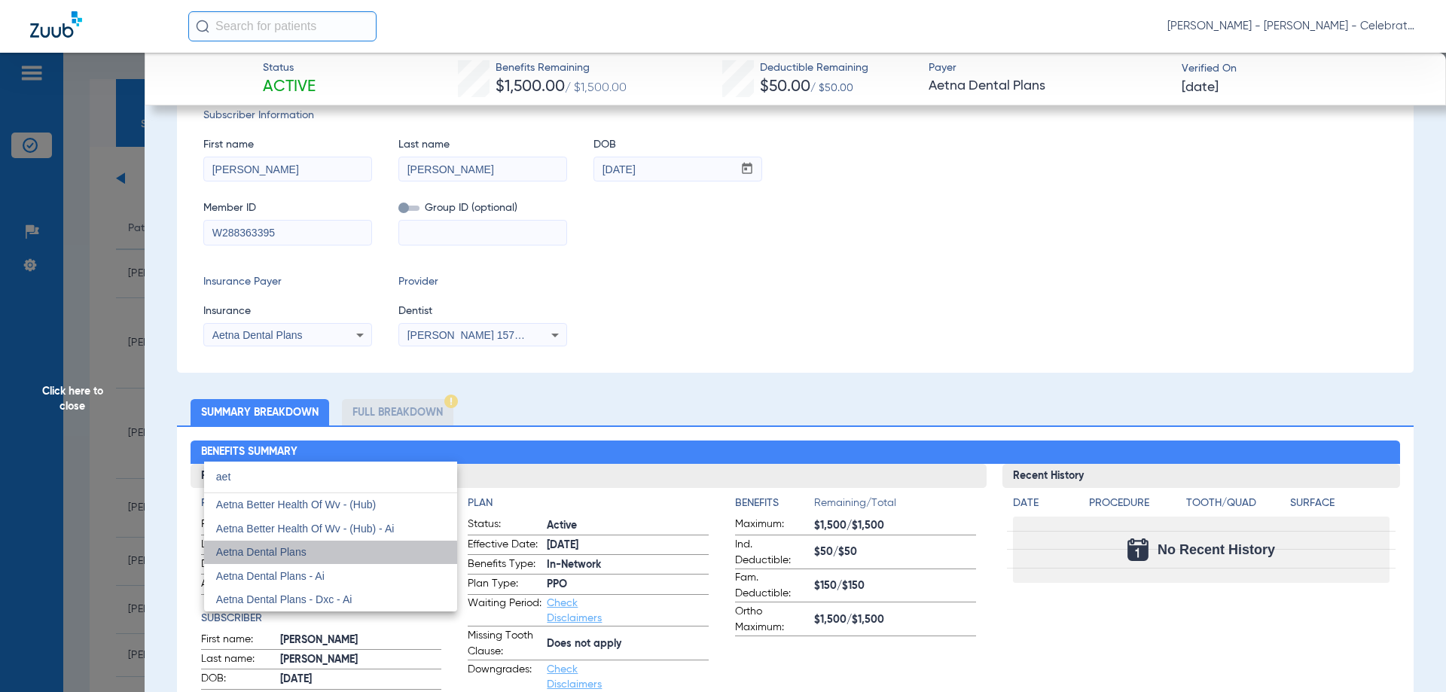
scroll to position [108, 0]
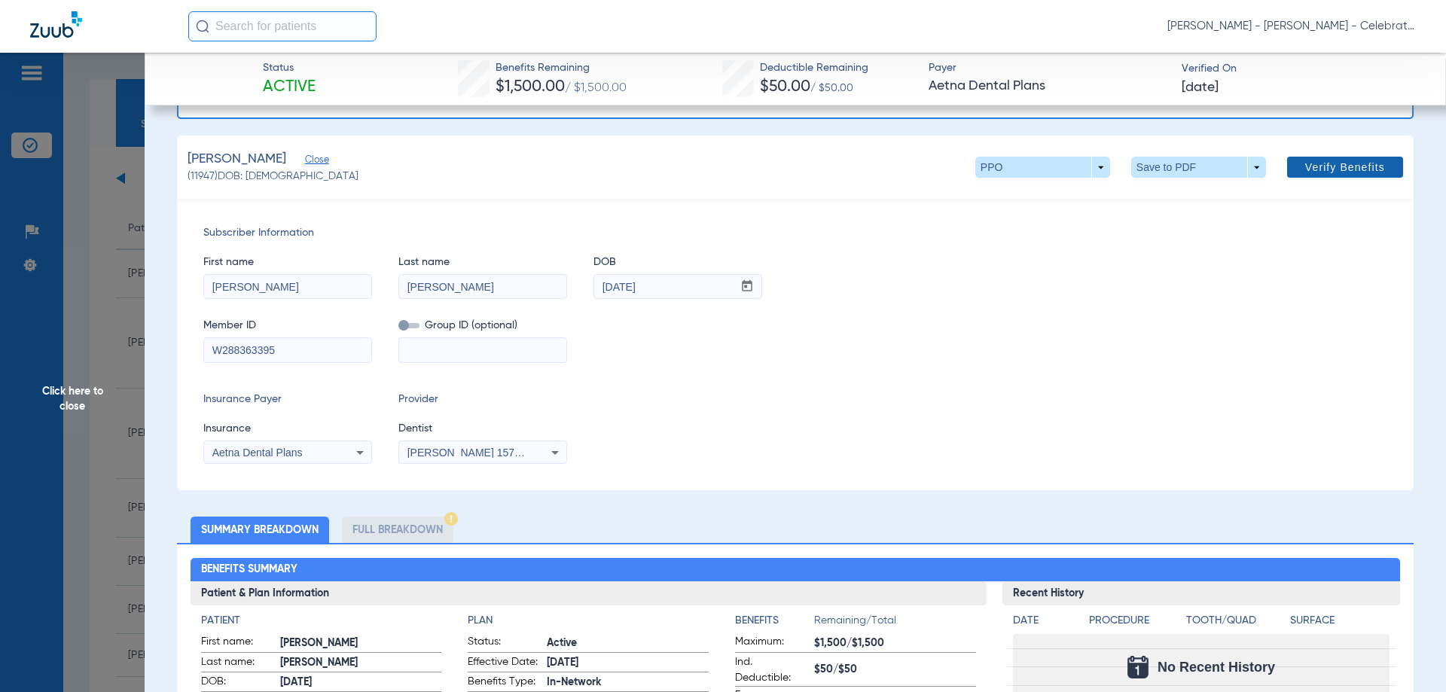
click at [1309, 177] on span at bounding box center [1345, 167] width 116 height 36
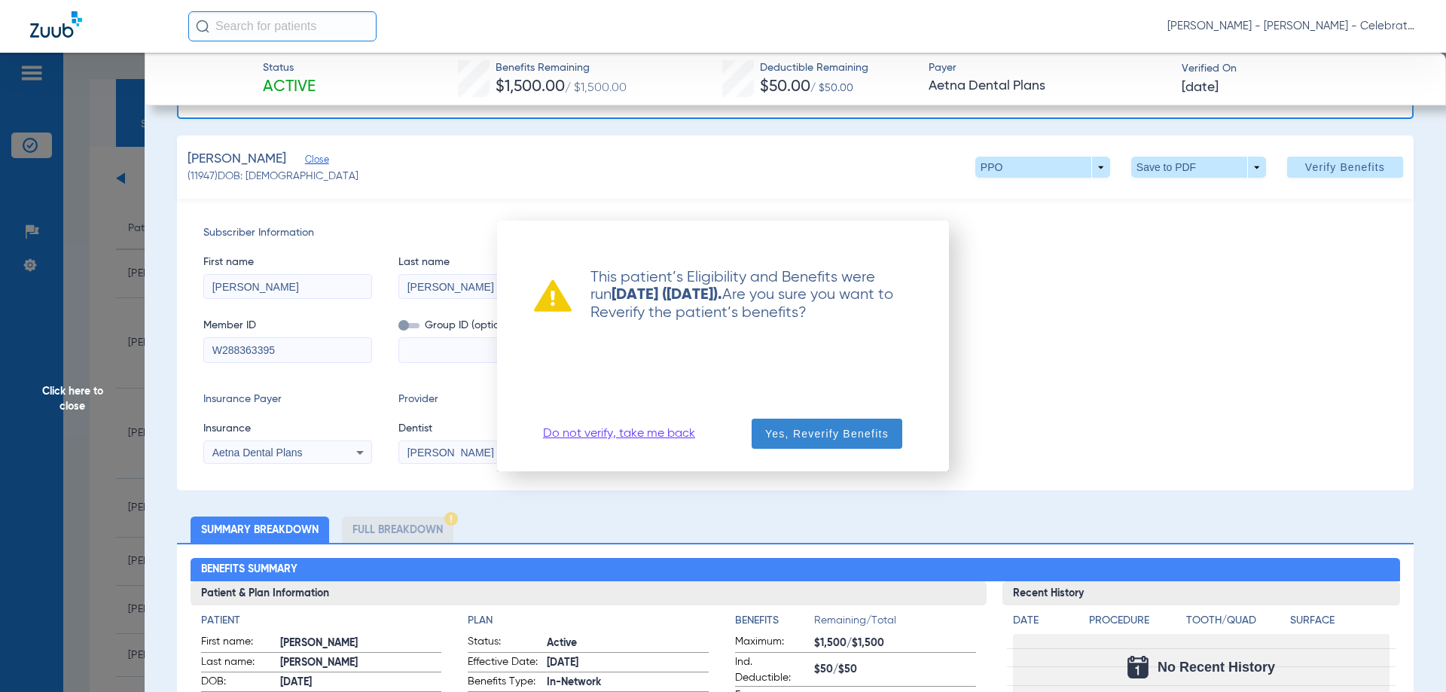
click at [845, 425] on span "button" at bounding box center [827, 434] width 151 height 36
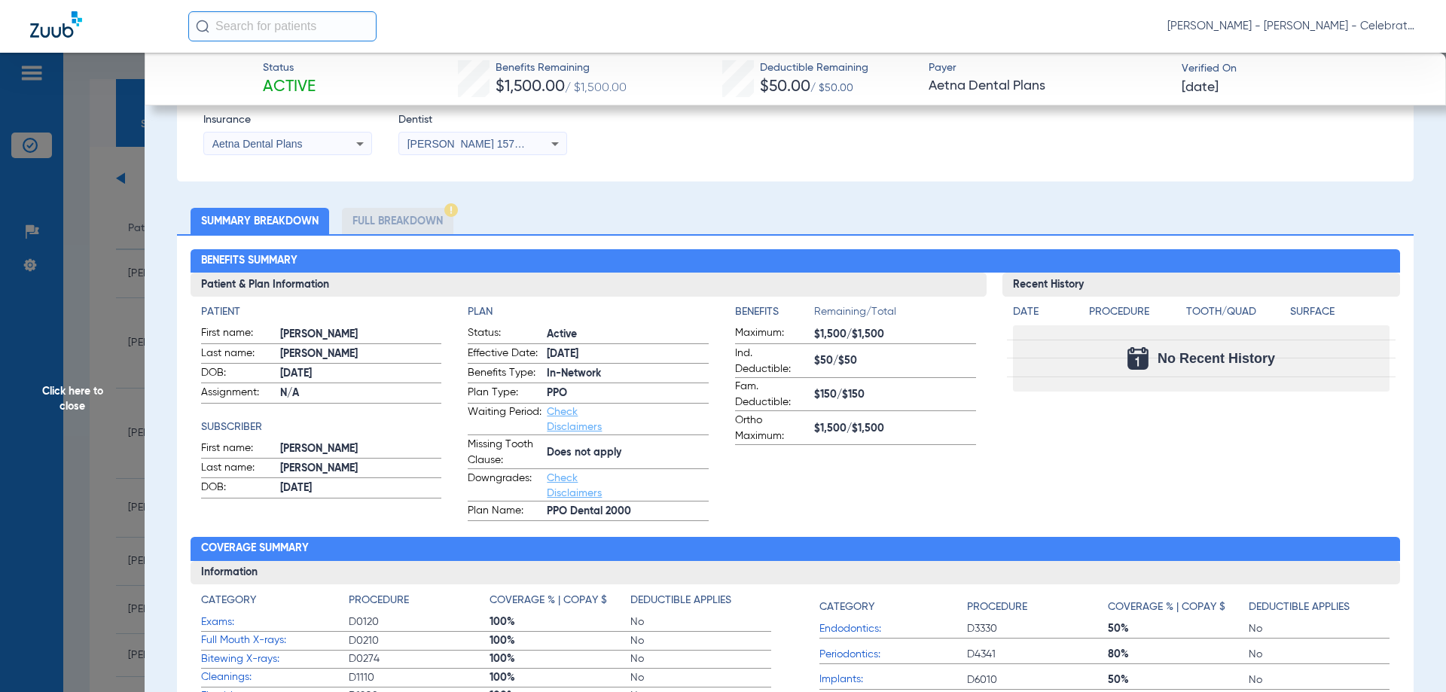
scroll to position [527, 0]
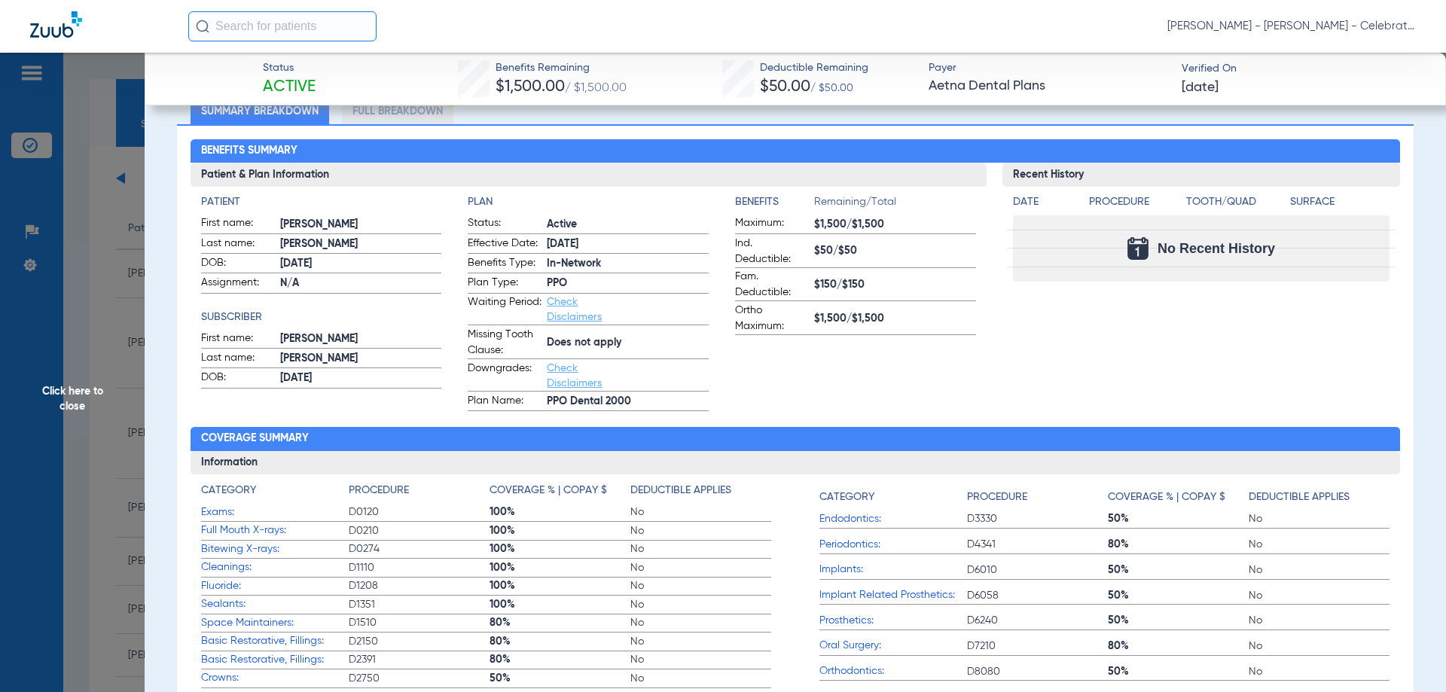
click at [90, 393] on span "Click here to close" at bounding box center [72, 399] width 145 height 692
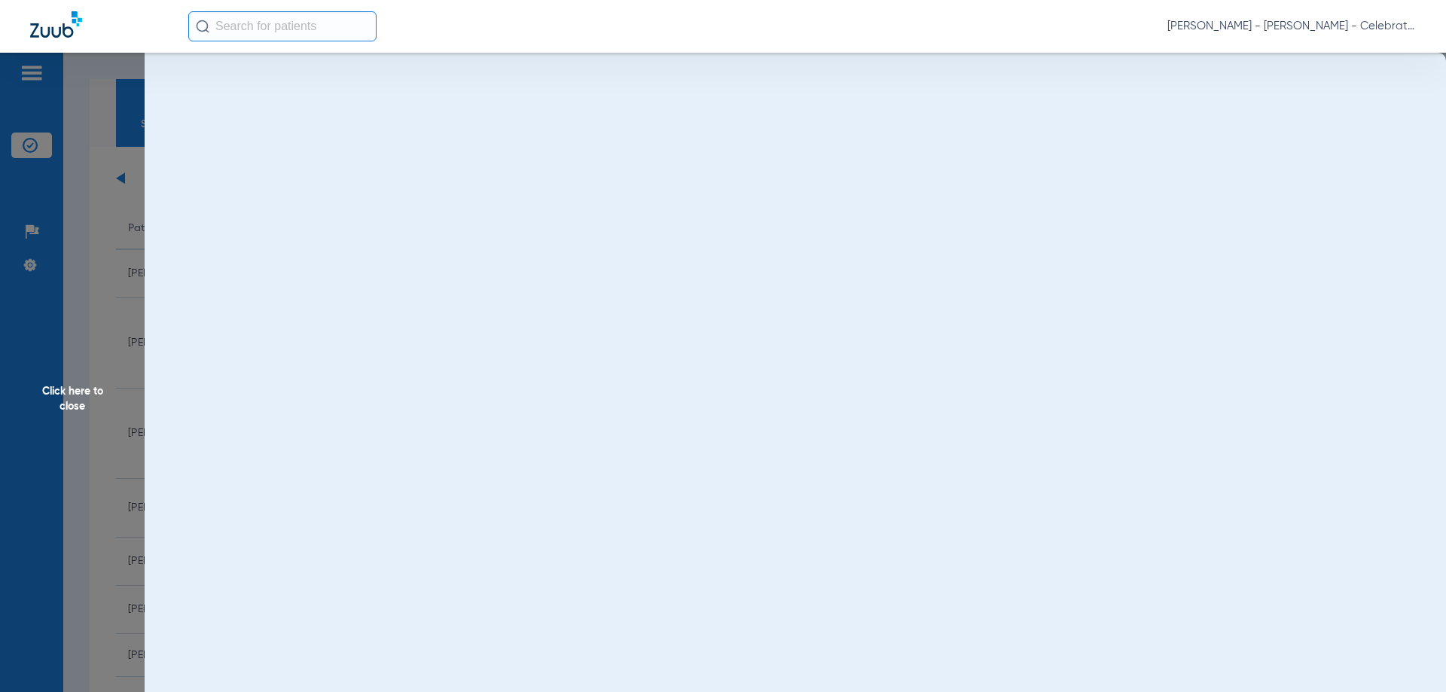
scroll to position [0, 0]
